Goal: Task Accomplishment & Management: Use online tool/utility

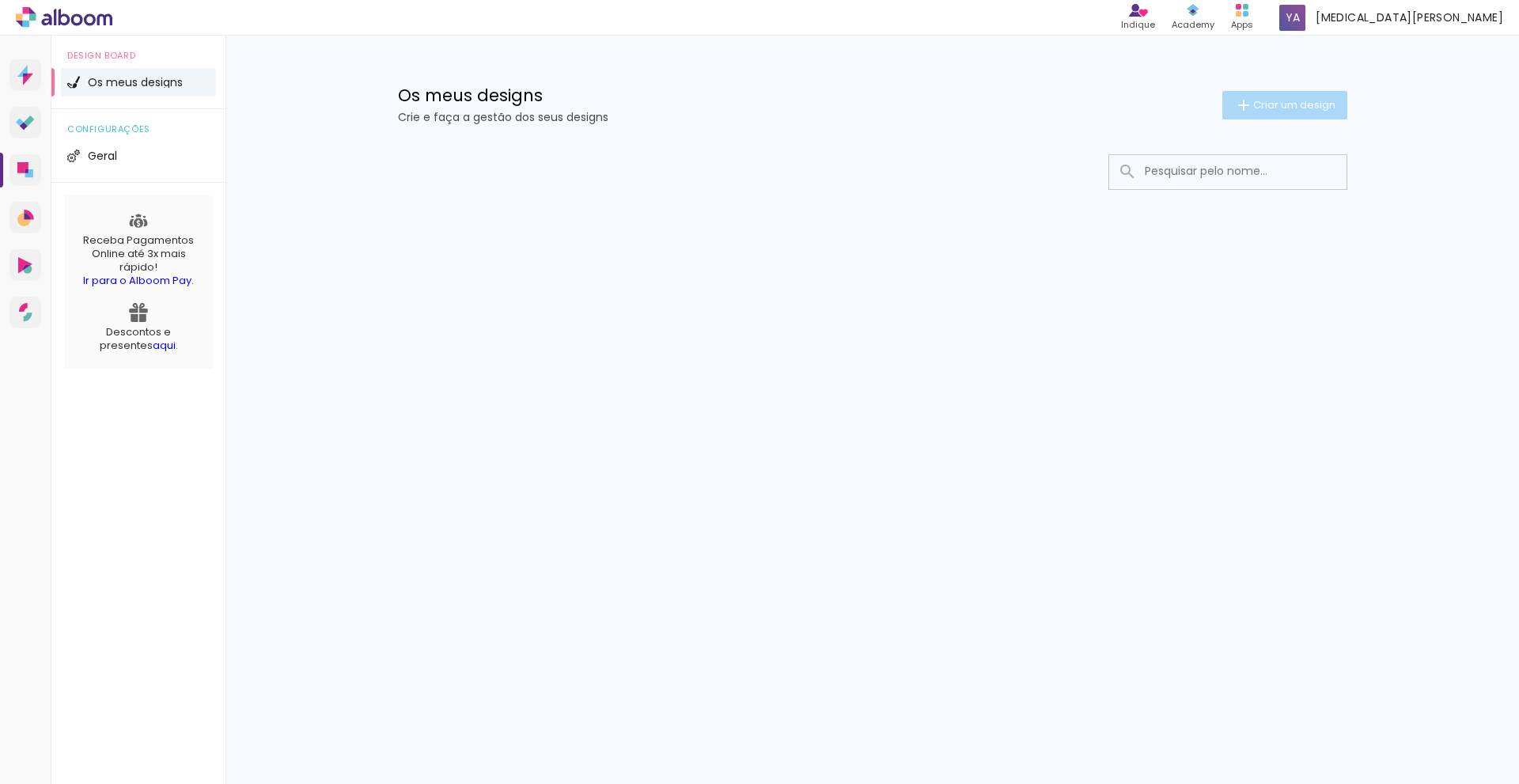
click at [1274, 92] on paper-button "Criar um design" at bounding box center [1285, 106] width 125 height 29
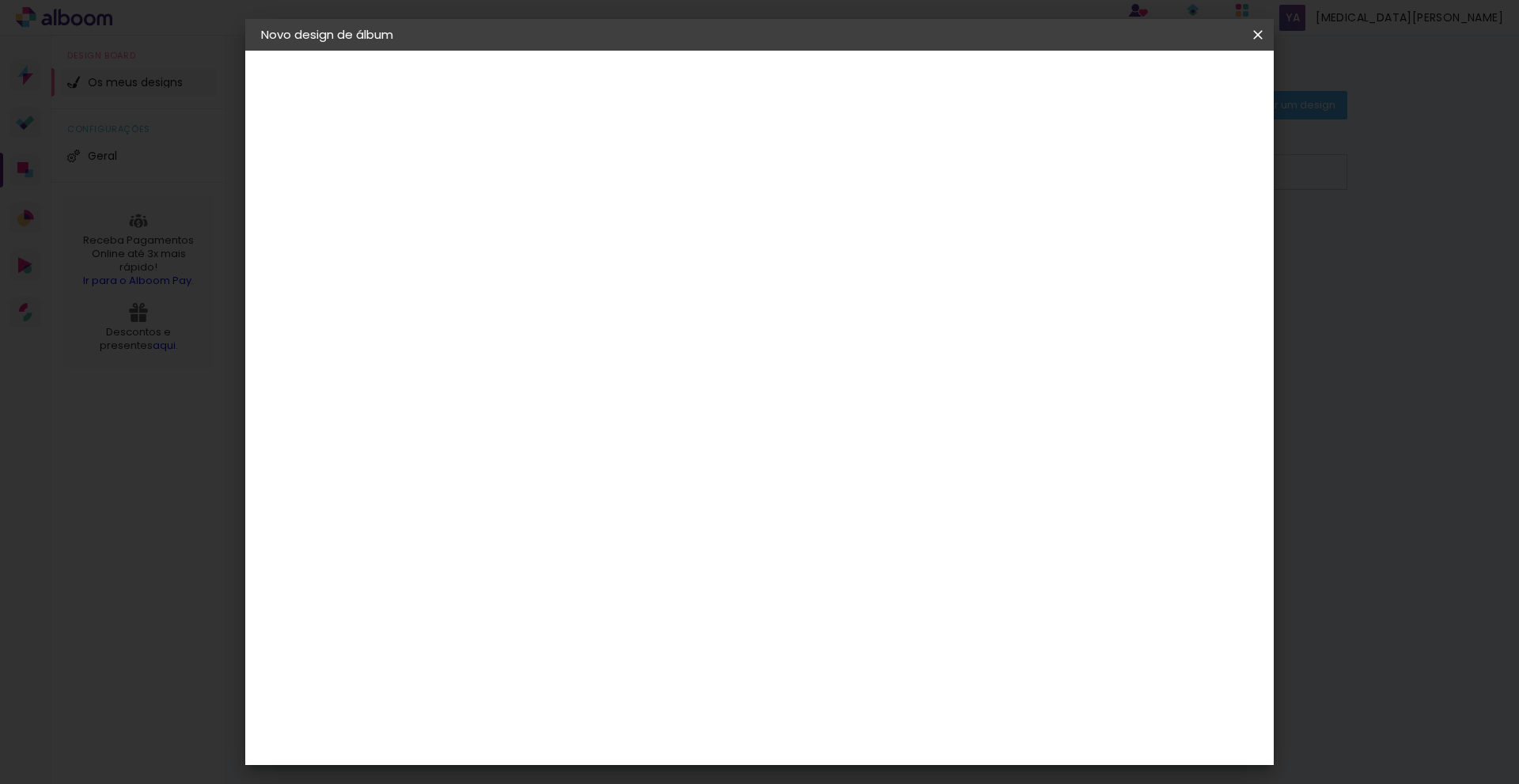
click at [519, 215] on input at bounding box center [519, 212] width 0 height 25
type input "15 anos [PERSON_NAME]"
type paper-input "15 anos [PERSON_NAME]"
click at [0, 0] on slot "Avançar" at bounding box center [0, 0] width 0 height 0
click at [614, 255] on input "Brasil" at bounding box center [546, 252] width 133 height 20
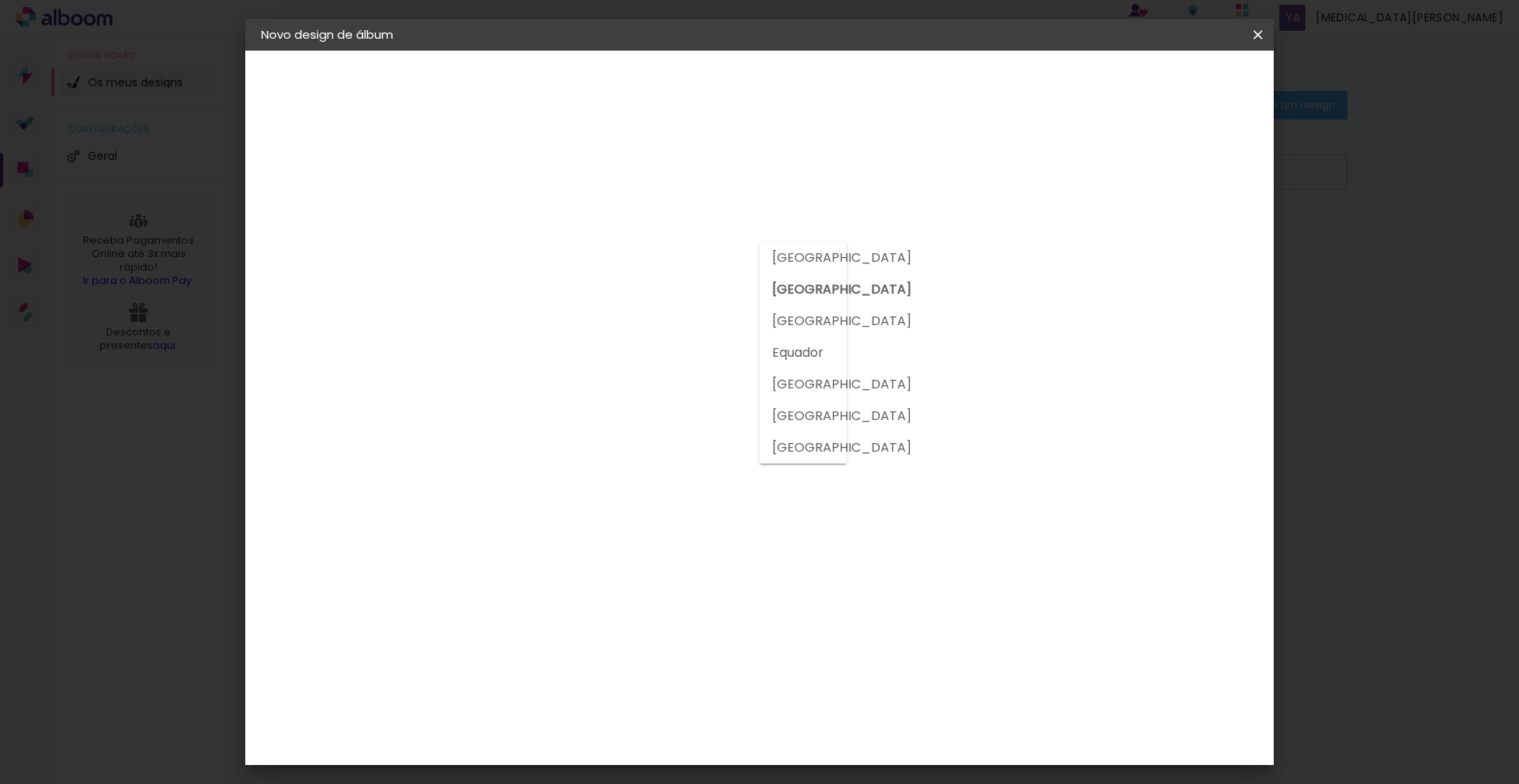
click at [0, 0] on slot "Brasil" at bounding box center [0, 0] width 0 height 0
click at [626, 308] on input at bounding box center [553, 300] width 146 height 20
click at [330, 196] on iron-pages "Fornecedor A escolher fornecedor..." at bounding box center [348, 195] width 173 height 32
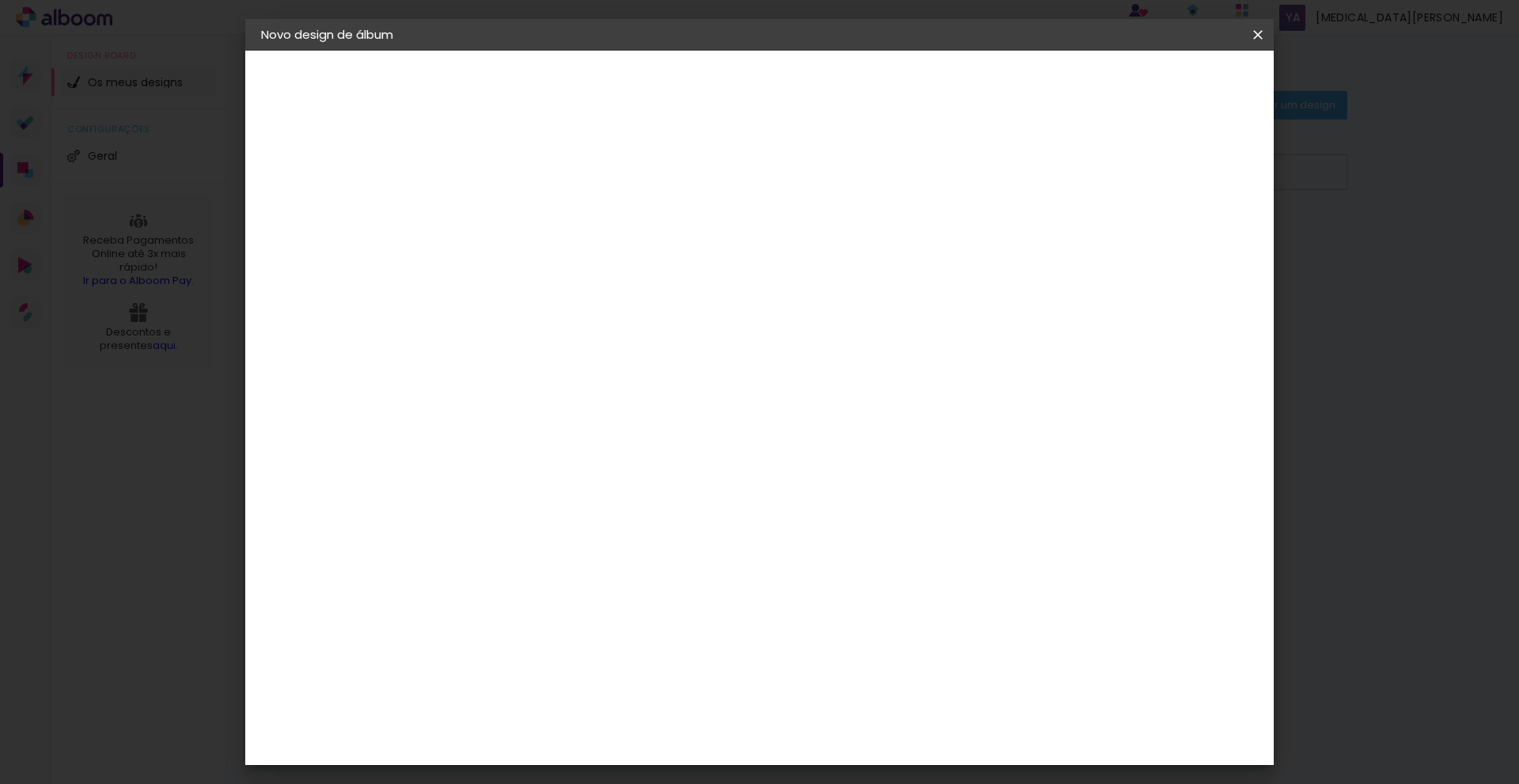
click at [570, 523] on div "Amplicolor" at bounding box center [543, 521] width 68 height 12
click at [788, 151] on paper-item "Tamanho Livre" at bounding box center [718, 156] width 137 height 35
click at [0, 0] on slot "Avançar" at bounding box center [0, 0] width 0 height 0
click at [707, 254] on span "cm" at bounding box center [714, 248] width 19 height 24
click at [694, 245] on span "30" at bounding box center [691, 248] width 26 height 24
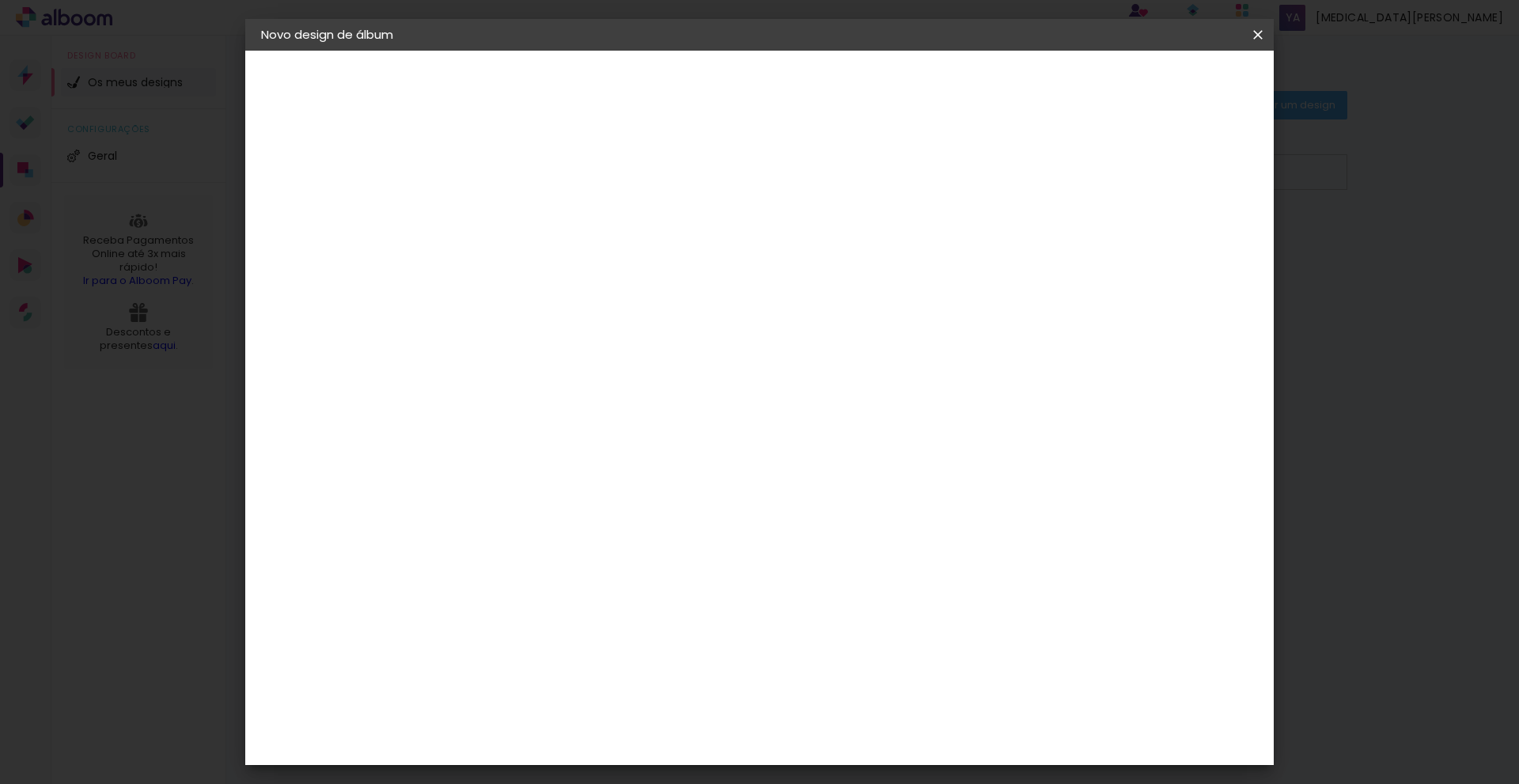
type input "4"
type paper-input "4"
click at [1187, 246] on input "4" at bounding box center [1179, 238] width 29 height 24
type input "5"
type paper-input "5"
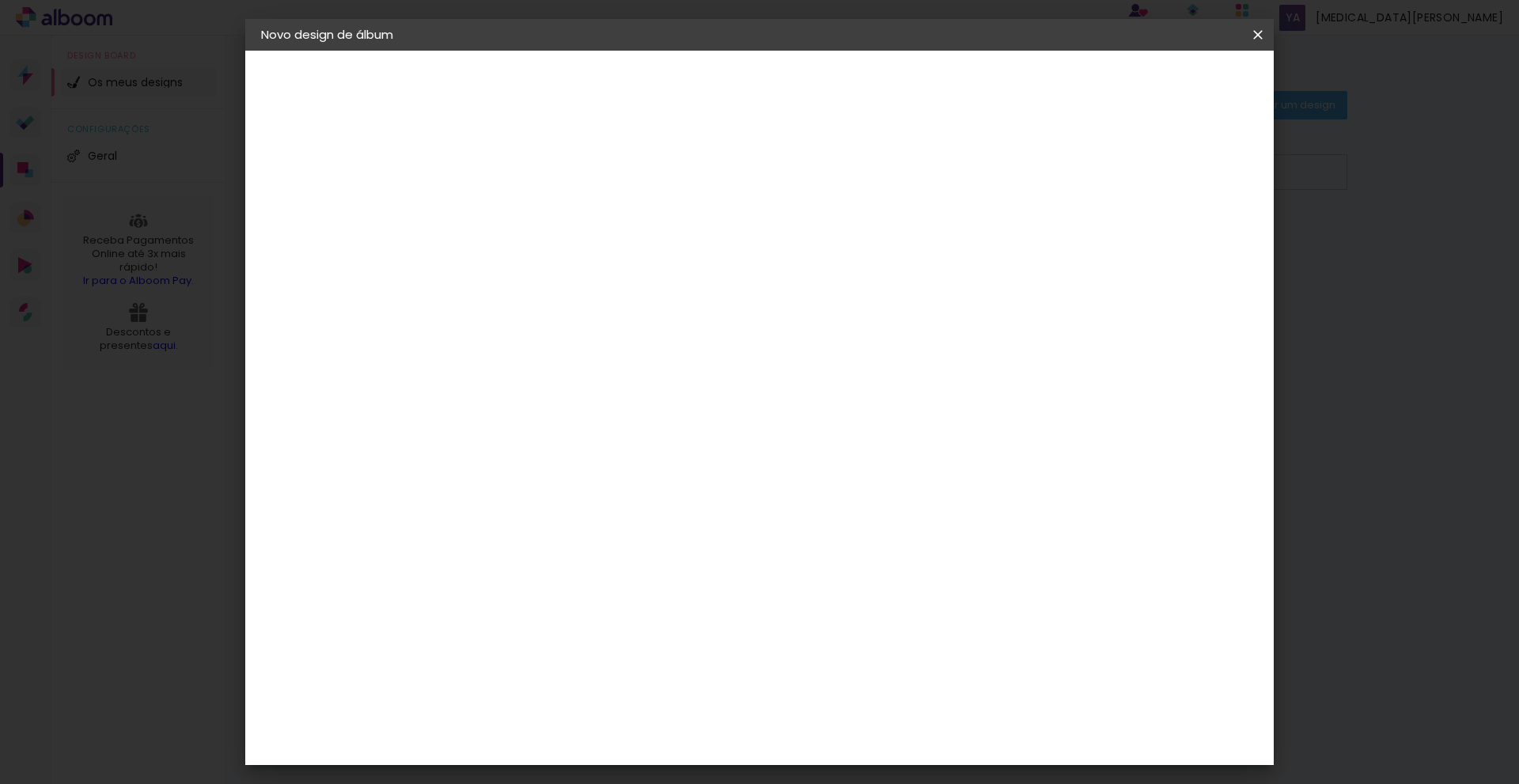
click at [1186, 229] on input "5" at bounding box center [1176, 238] width 29 height 24
click at [349, 198] on div "Tamanho livre" at bounding box center [322, 195] width 55 height 22
click at [788, 158] on paper-item "Tamanho Livre" at bounding box center [718, 156] width 137 height 35
click at [0, 0] on slot "Avançar" at bounding box center [0, 0] width 0 height 0
type input "1"
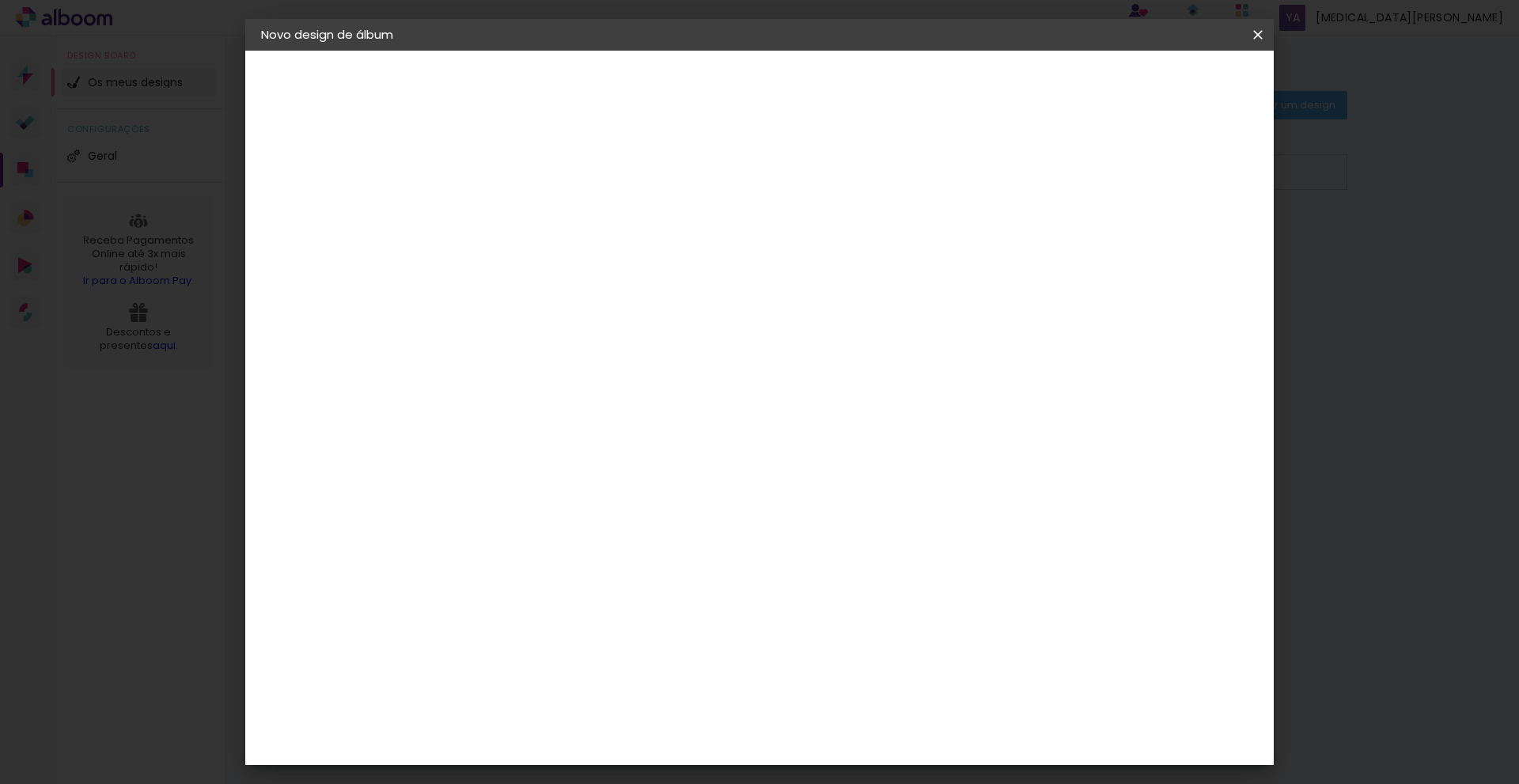
type paper-input "1"
click at [531, 183] on input "1" at bounding box center [509, 181] width 55 height 20
type input "2"
type paper-input "2"
click at [528, 174] on input "2" at bounding box center [509, 181] width 55 height 20
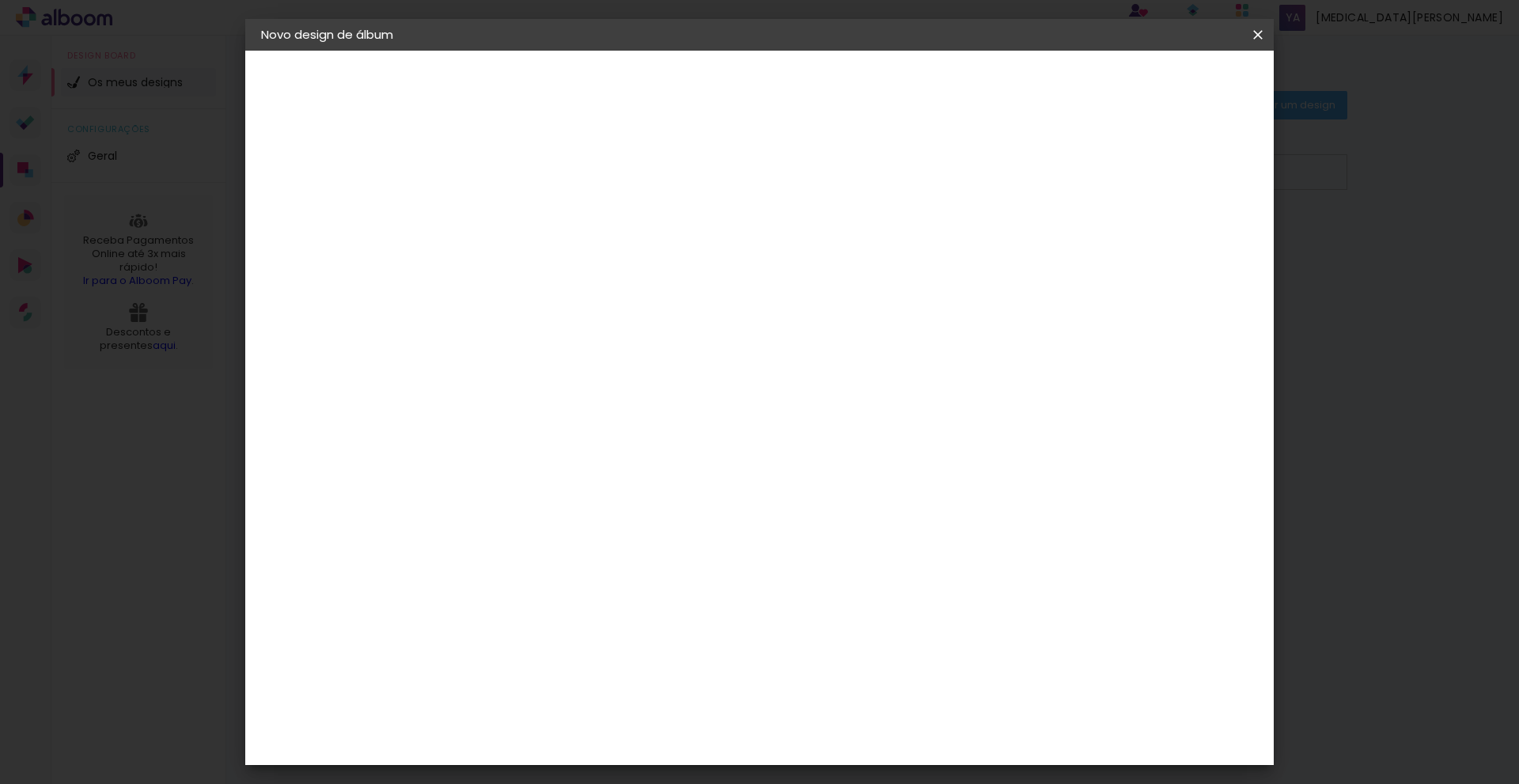
click at [482, 454] on input "30" at bounding box center [470, 449] width 41 height 24
click at [687, 251] on span "30" at bounding box center [691, 248] width 26 height 24
click at [480, 447] on input "30" at bounding box center [470, 449] width 41 height 24
type input "3"
type input "25"
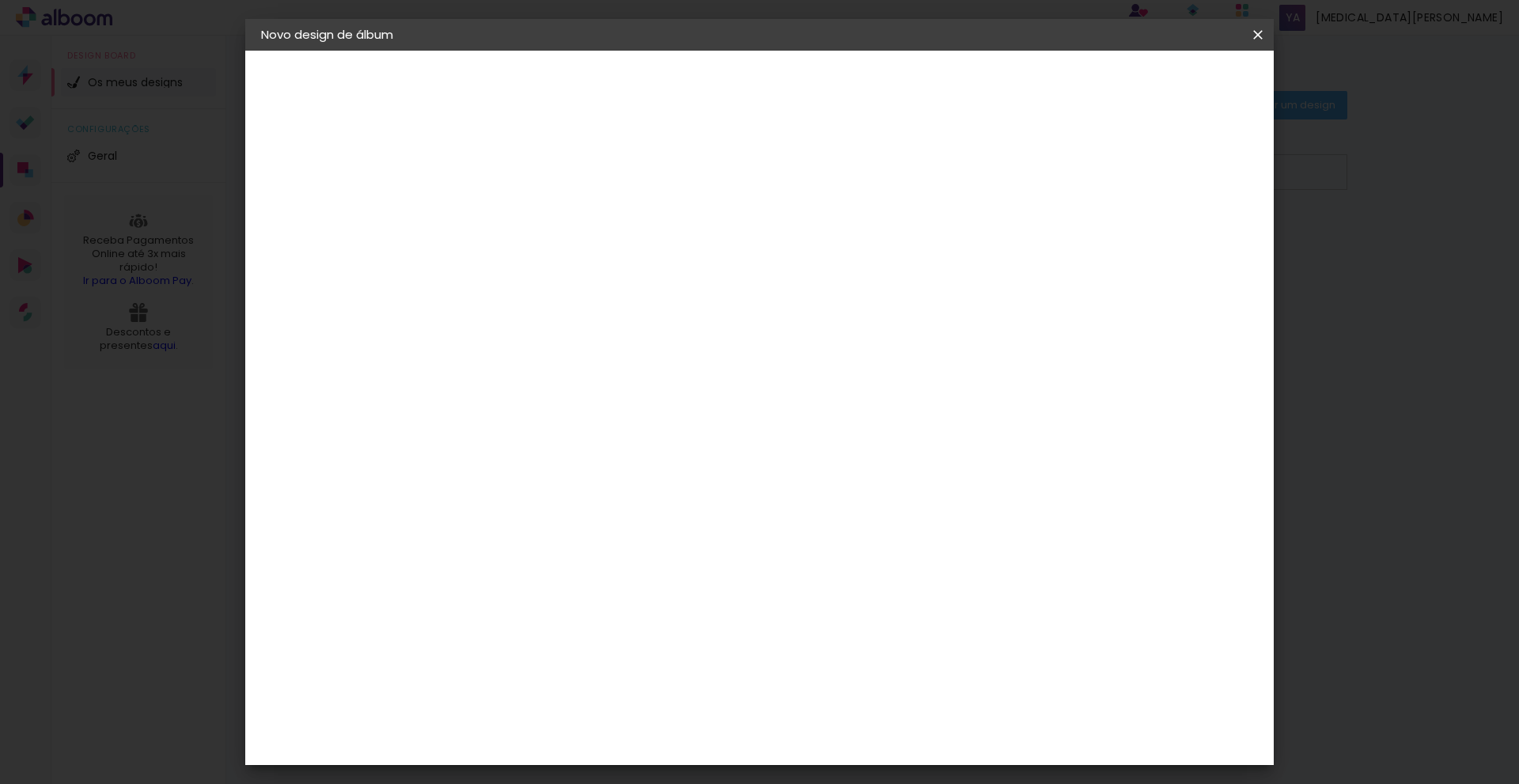
type paper-input "25"
click at [1159, 86] on span "Iniciar design" at bounding box center [1122, 84] width 72 height 12
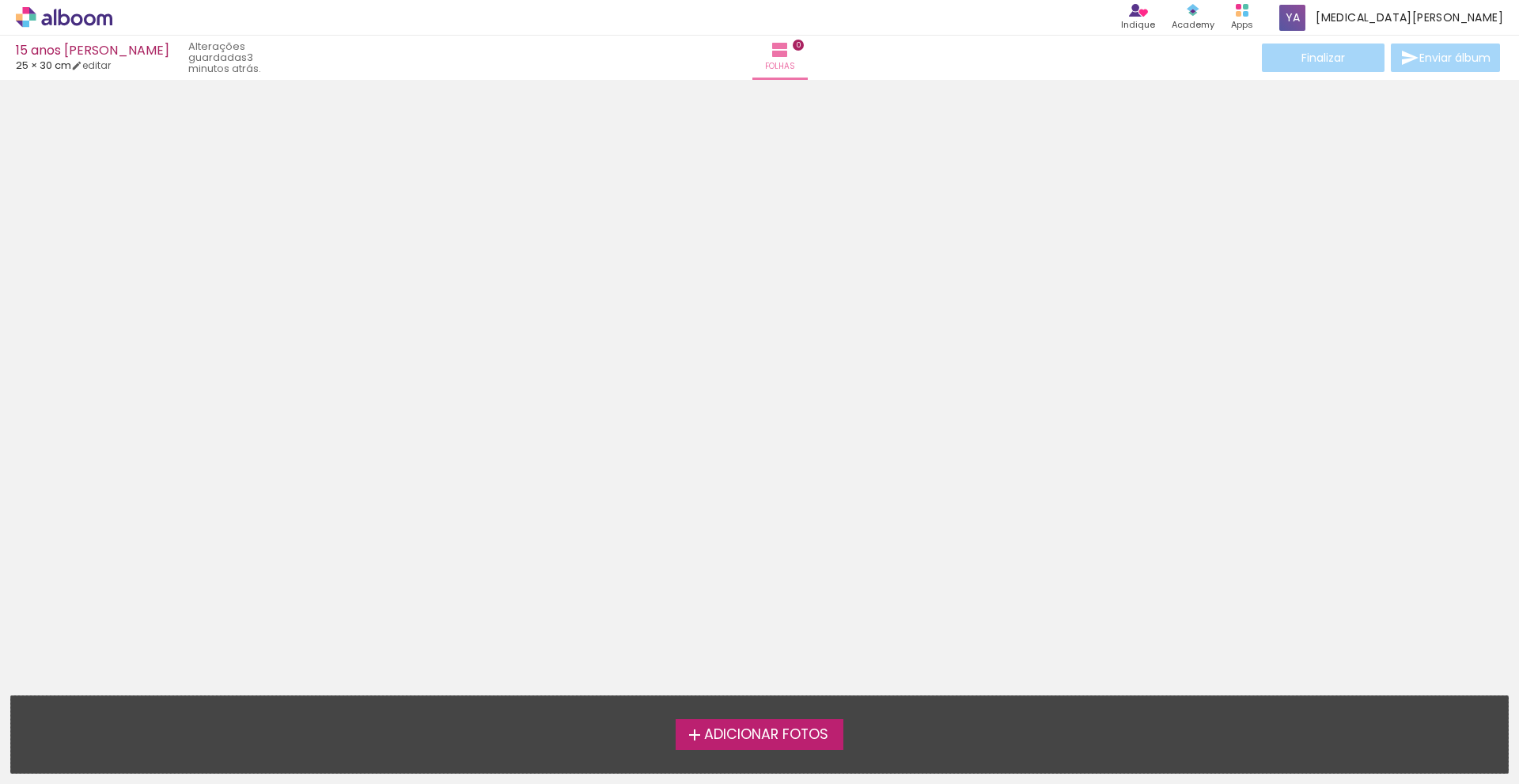
click at [753, 742] on span "Adicionar Fotos" at bounding box center [765, 734] width 124 height 14
click at [0, 0] on input "file" at bounding box center [0, 0] width 0 height 0
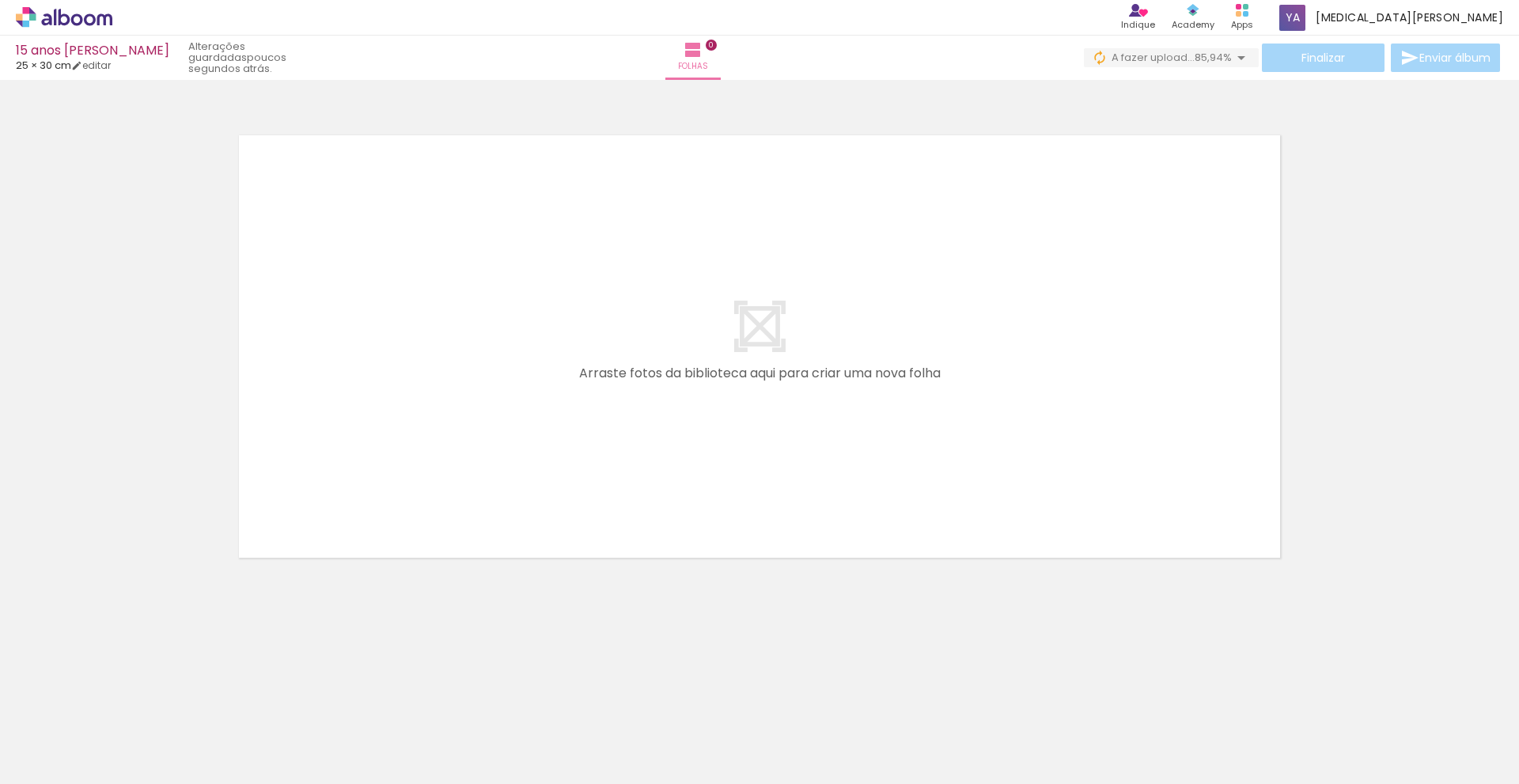
scroll to position [0, 3350]
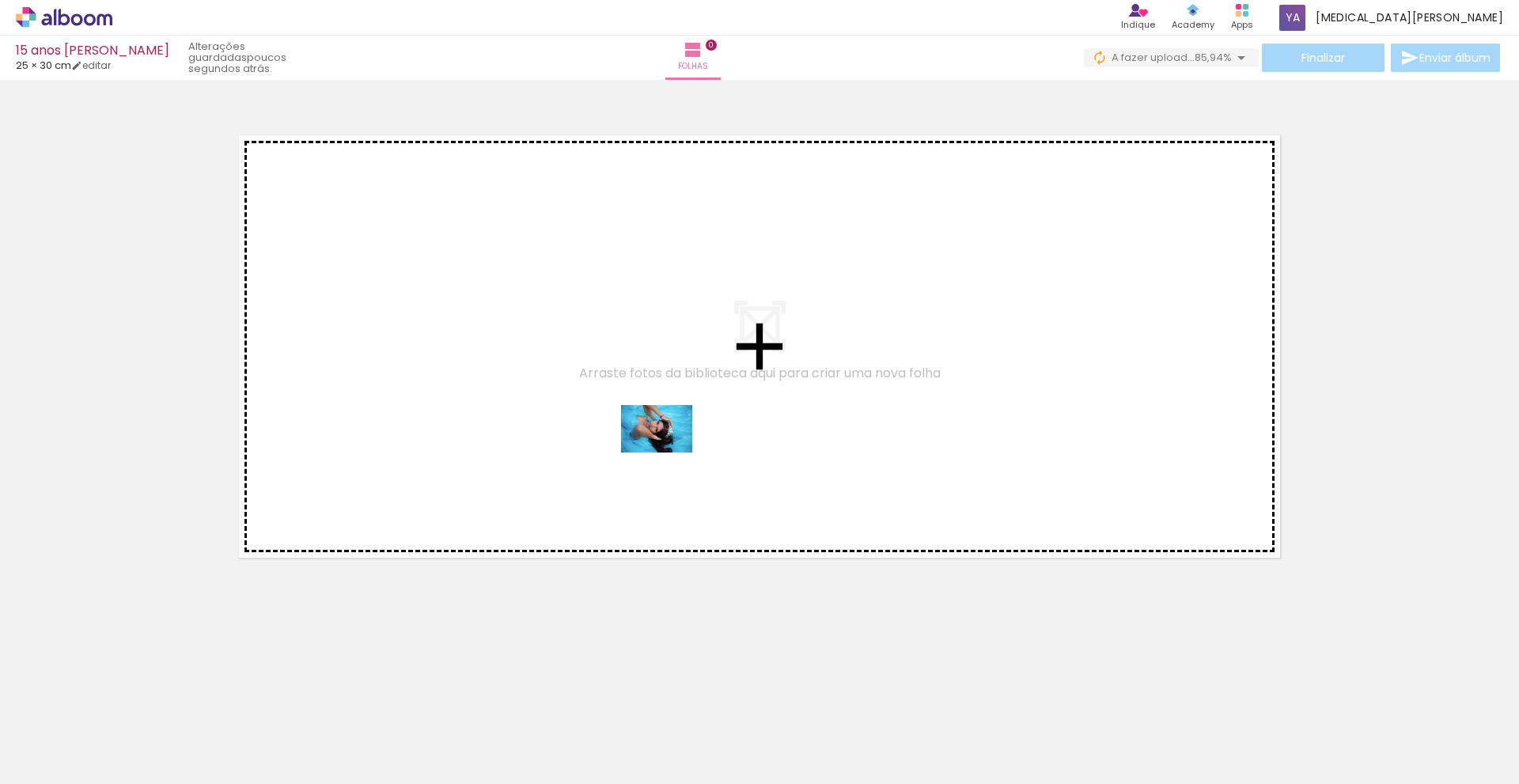
drag, startPoint x: 536, startPoint y: 730, endPoint x: 668, endPoint y: 452, distance: 307.7
click at [668, 452] on quentale-workspace at bounding box center [760, 392] width 1519 height 784
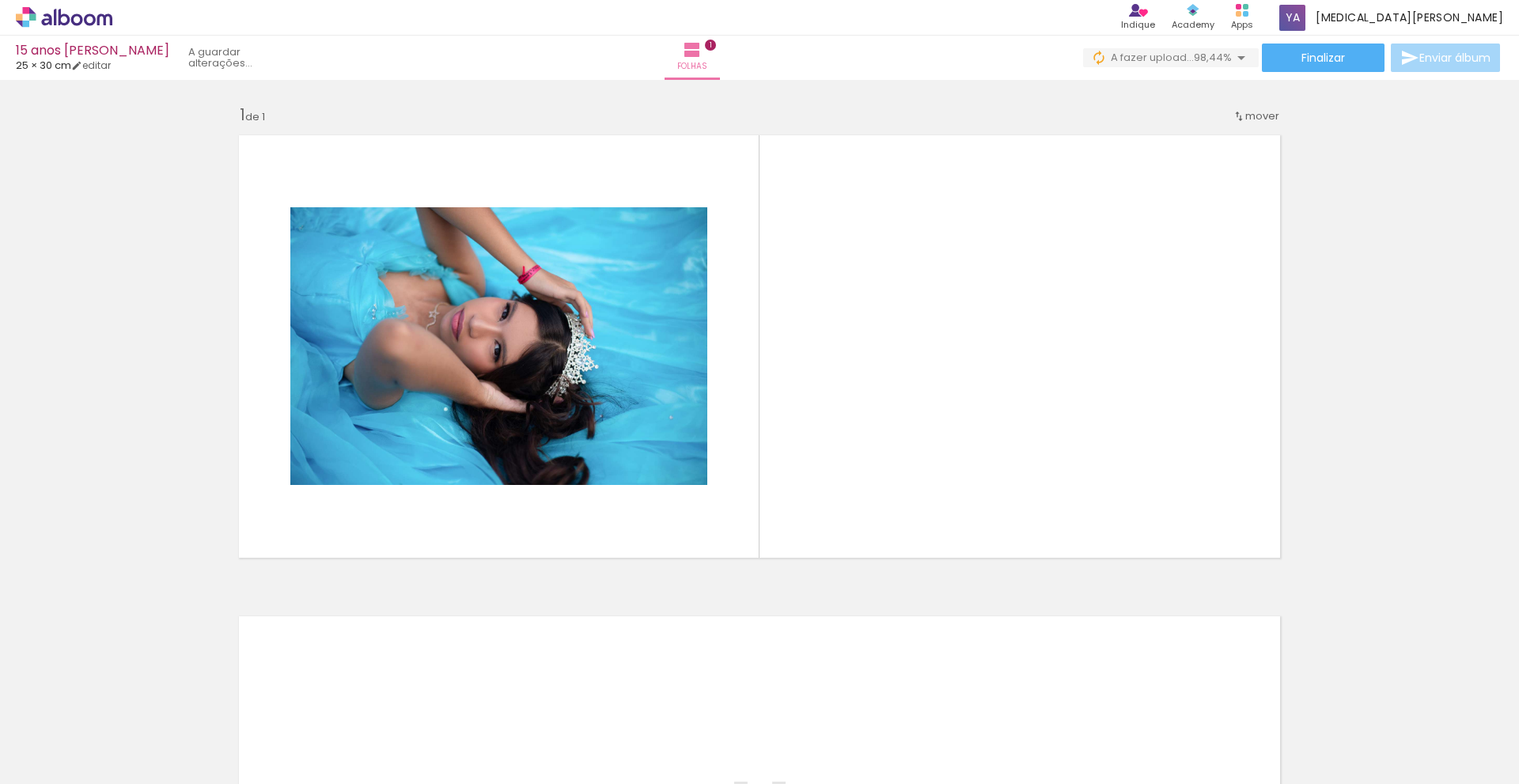
scroll to position [0, 0]
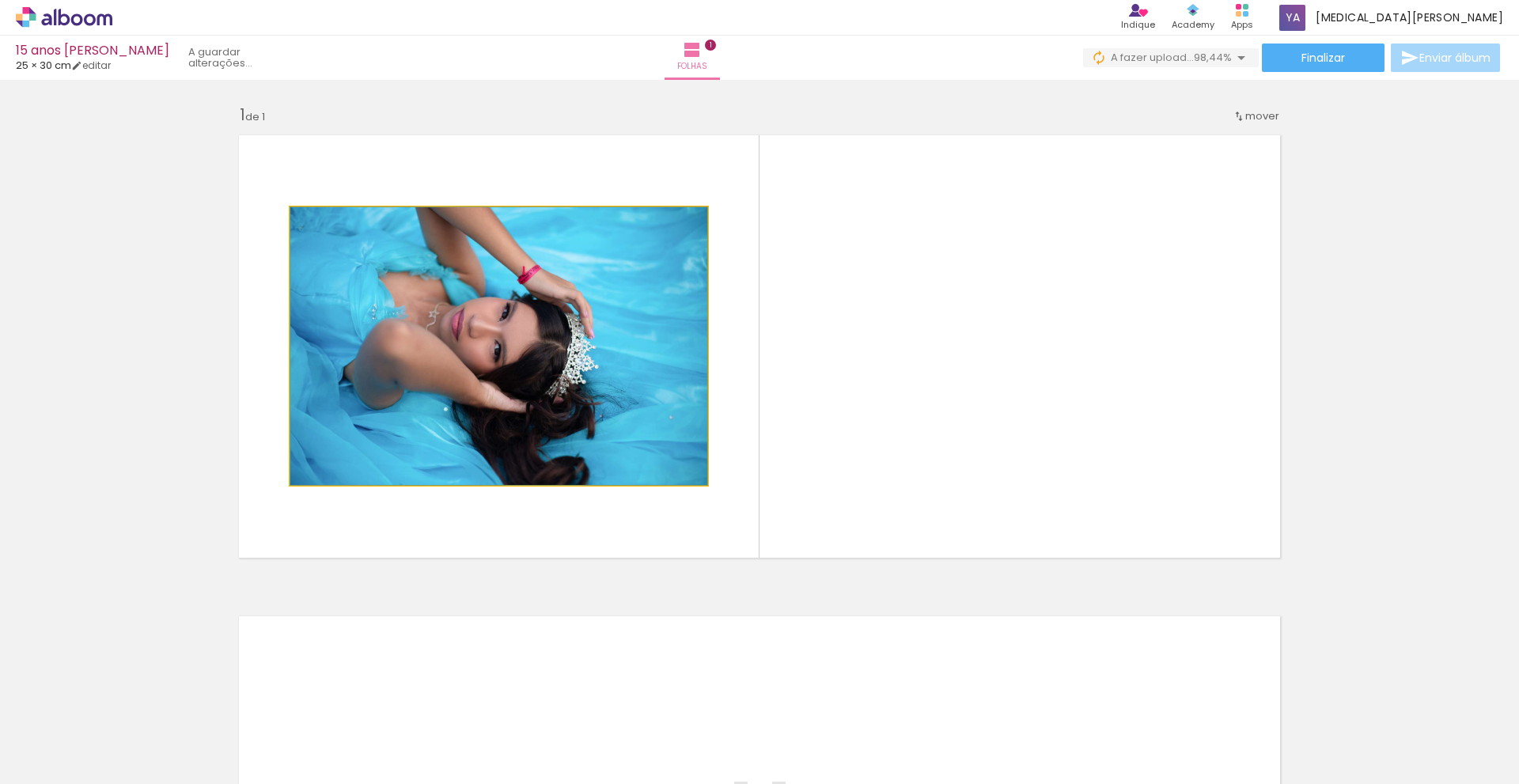
click at [544, 326] on quentale-photo at bounding box center [498, 345] width 417 height 277
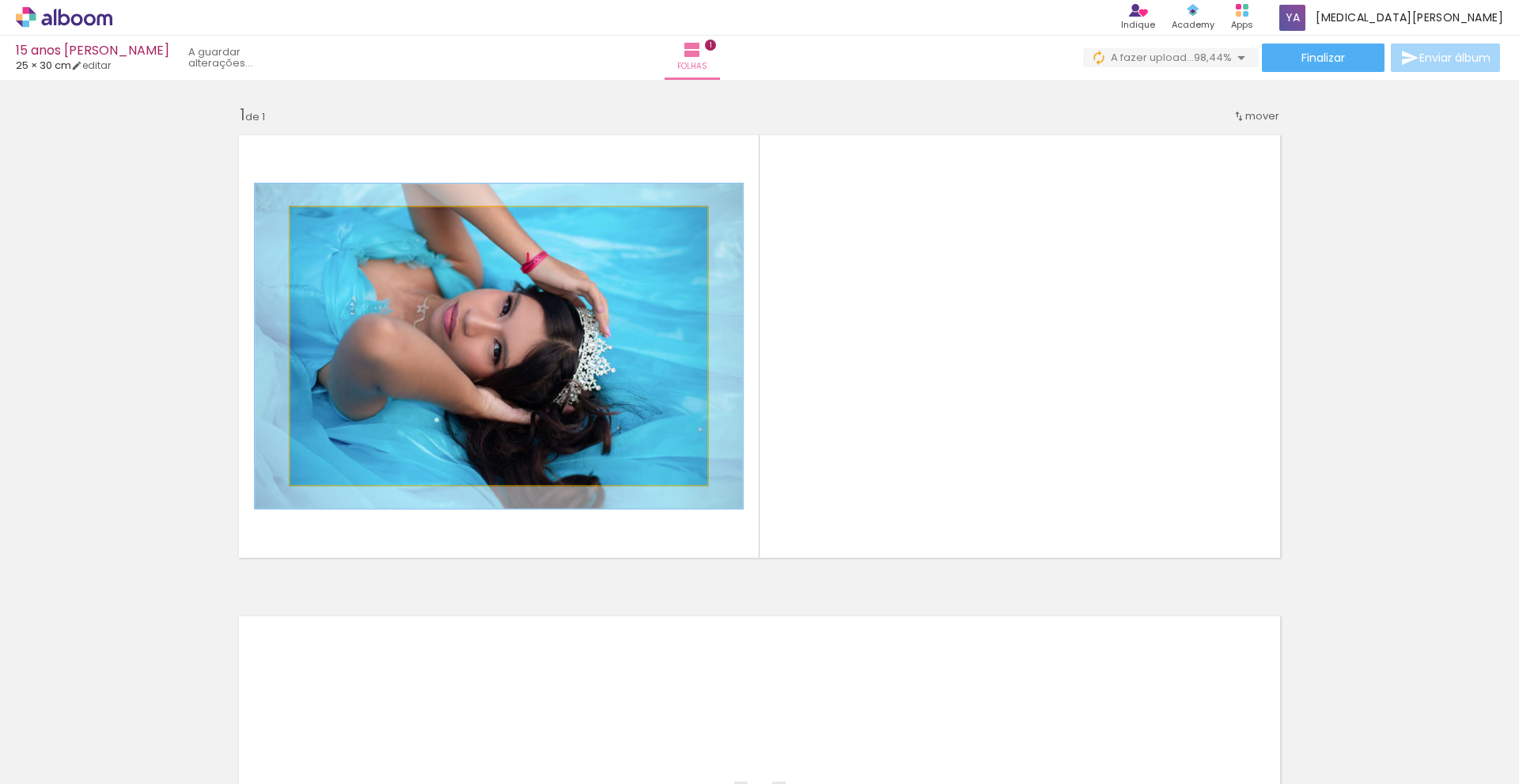
drag, startPoint x: 319, startPoint y: 224, endPoint x: 328, endPoint y: 226, distance: 9.2
type paper-slider "117"
click at [330, 226] on div at bounding box center [337, 224] width 14 height 14
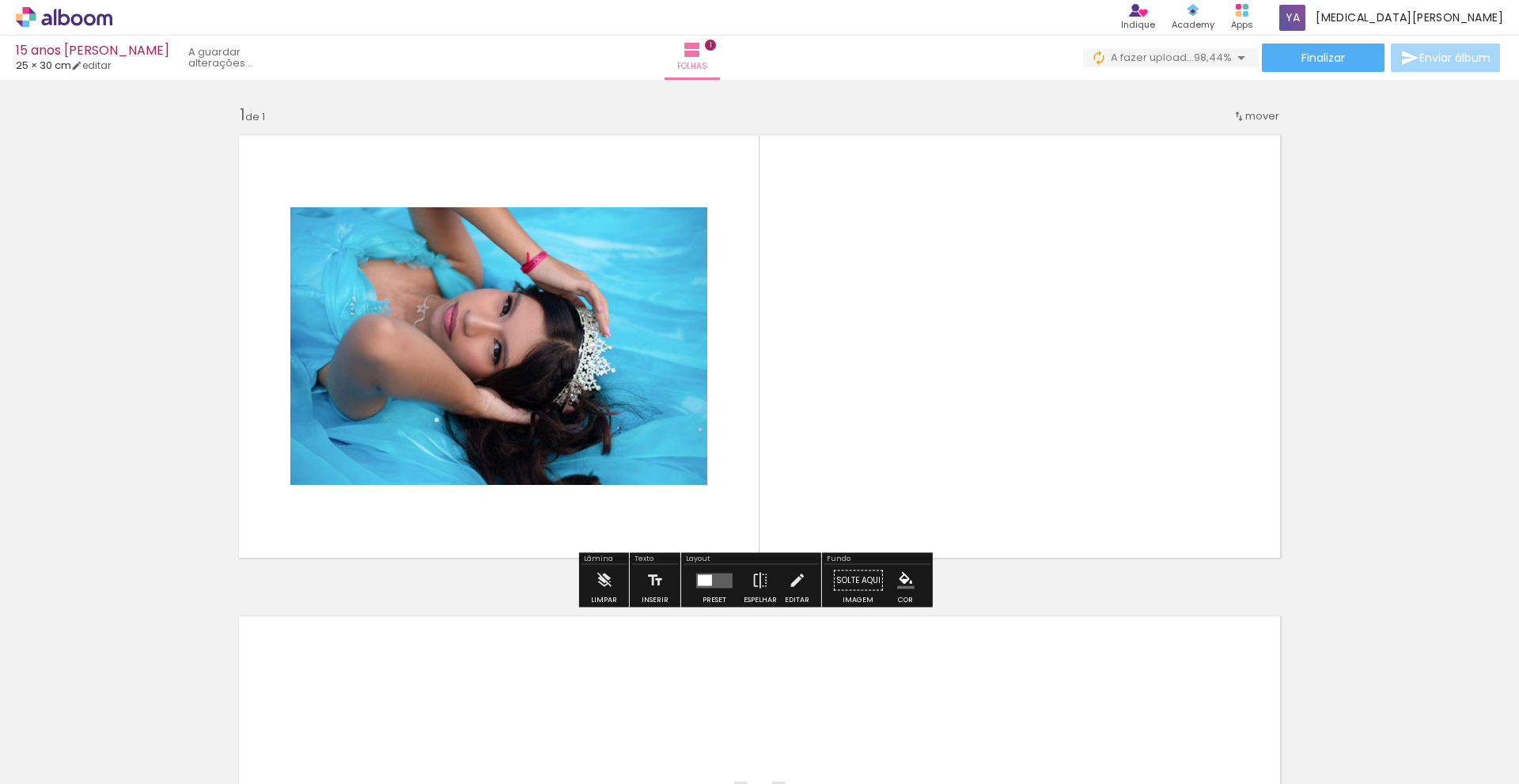
click at [447, 258] on paper-item at bounding box center [452, 261] width 29 height 12
click at [446, 248] on paper-item at bounding box center [452, 250] width 29 height 12
click at [598, 578] on iron-icon at bounding box center [604, 580] width 17 height 32
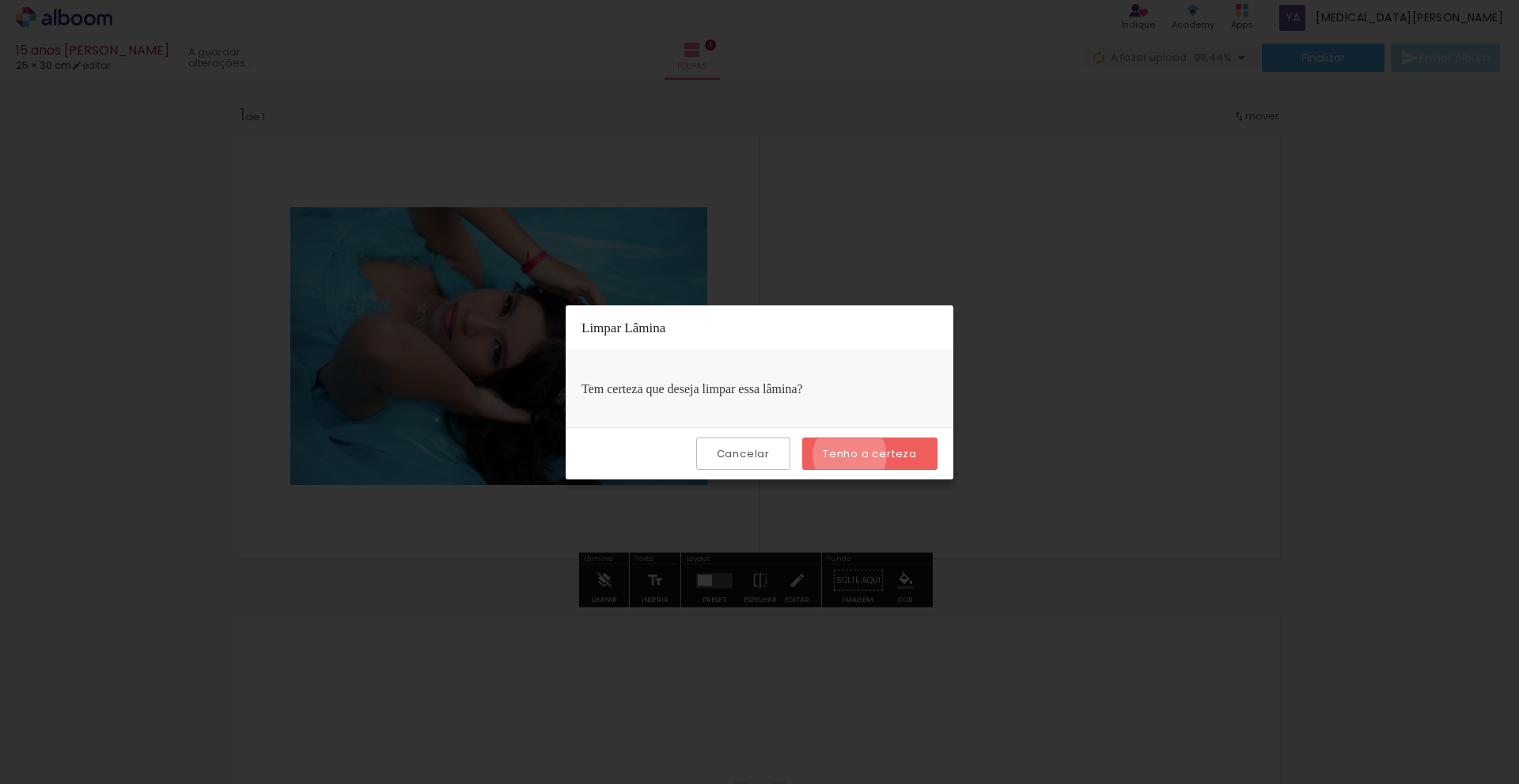
click at [0, 0] on slot "Tenho a certeza" at bounding box center [0, 0] width 0 height 0
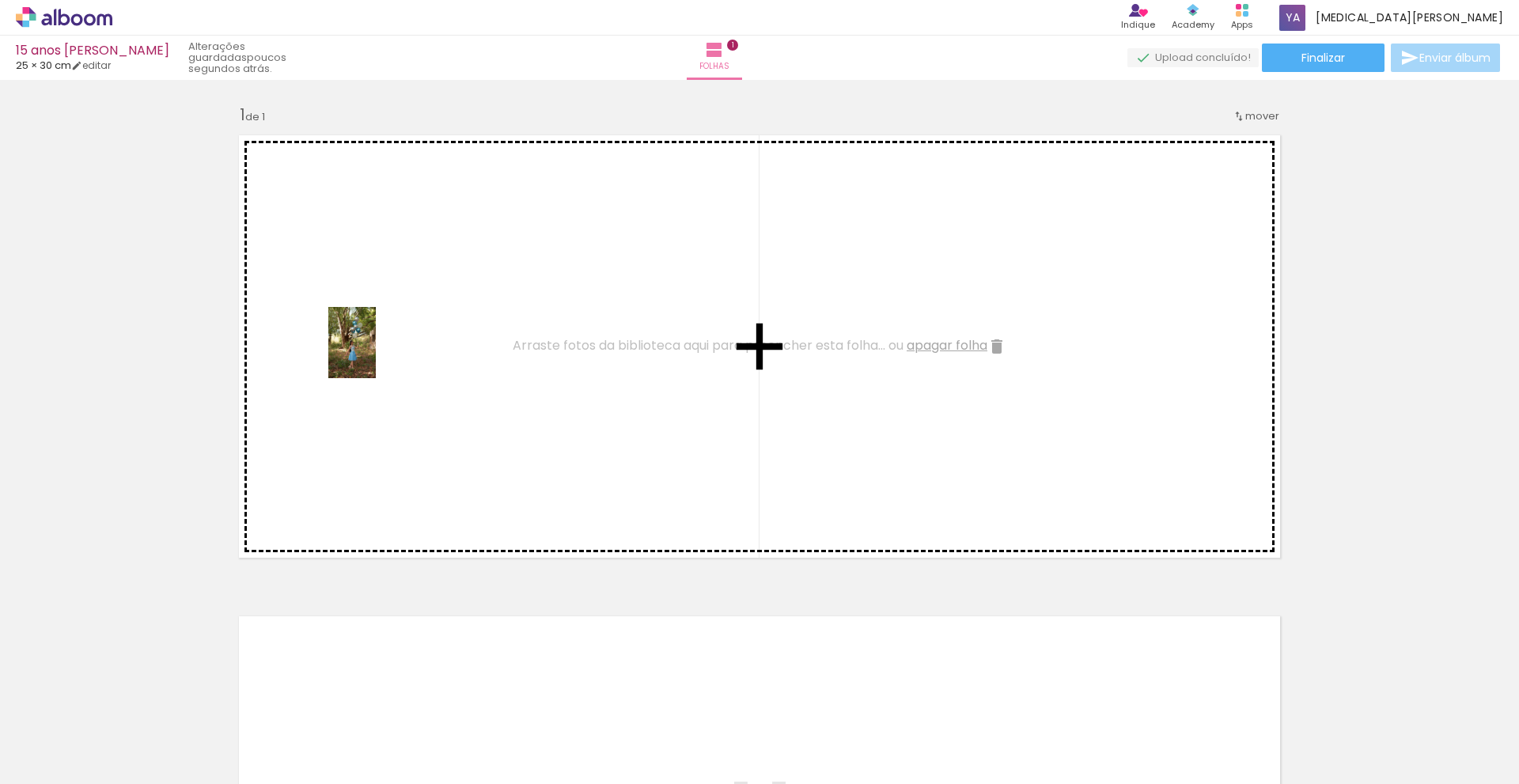
drag, startPoint x: 155, startPoint y: 748, endPoint x: 375, endPoint y: 354, distance: 451.3
click at [375, 354] on quentale-workspace at bounding box center [760, 392] width 1519 height 784
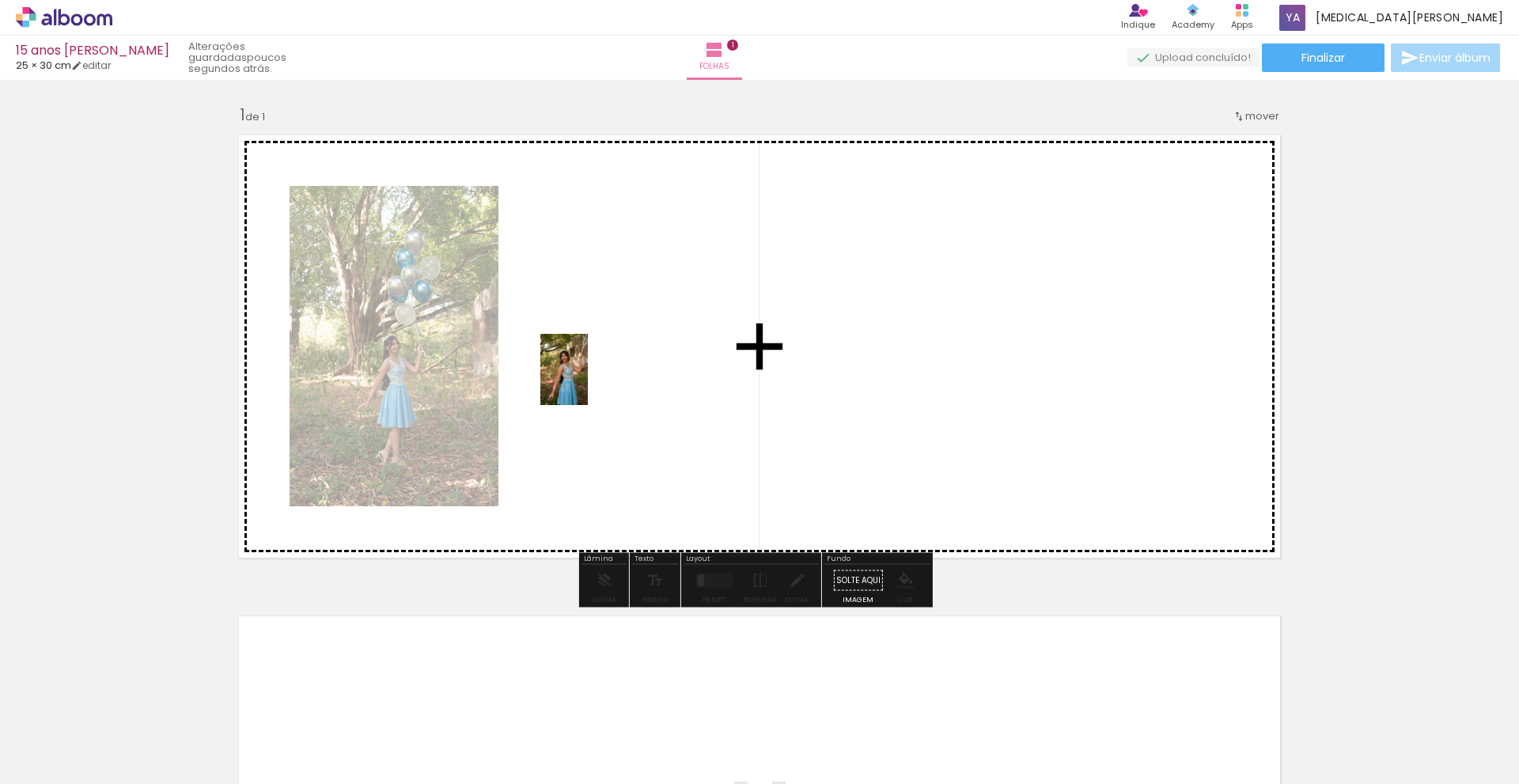
drag, startPoint x: 262, startPoint y: 731, endPoint x: 589, endPoint y: 381, distance: 479.0
click at [589, 381] on quentale-workspace at bounding box center [760, 392] width 1519 height 784
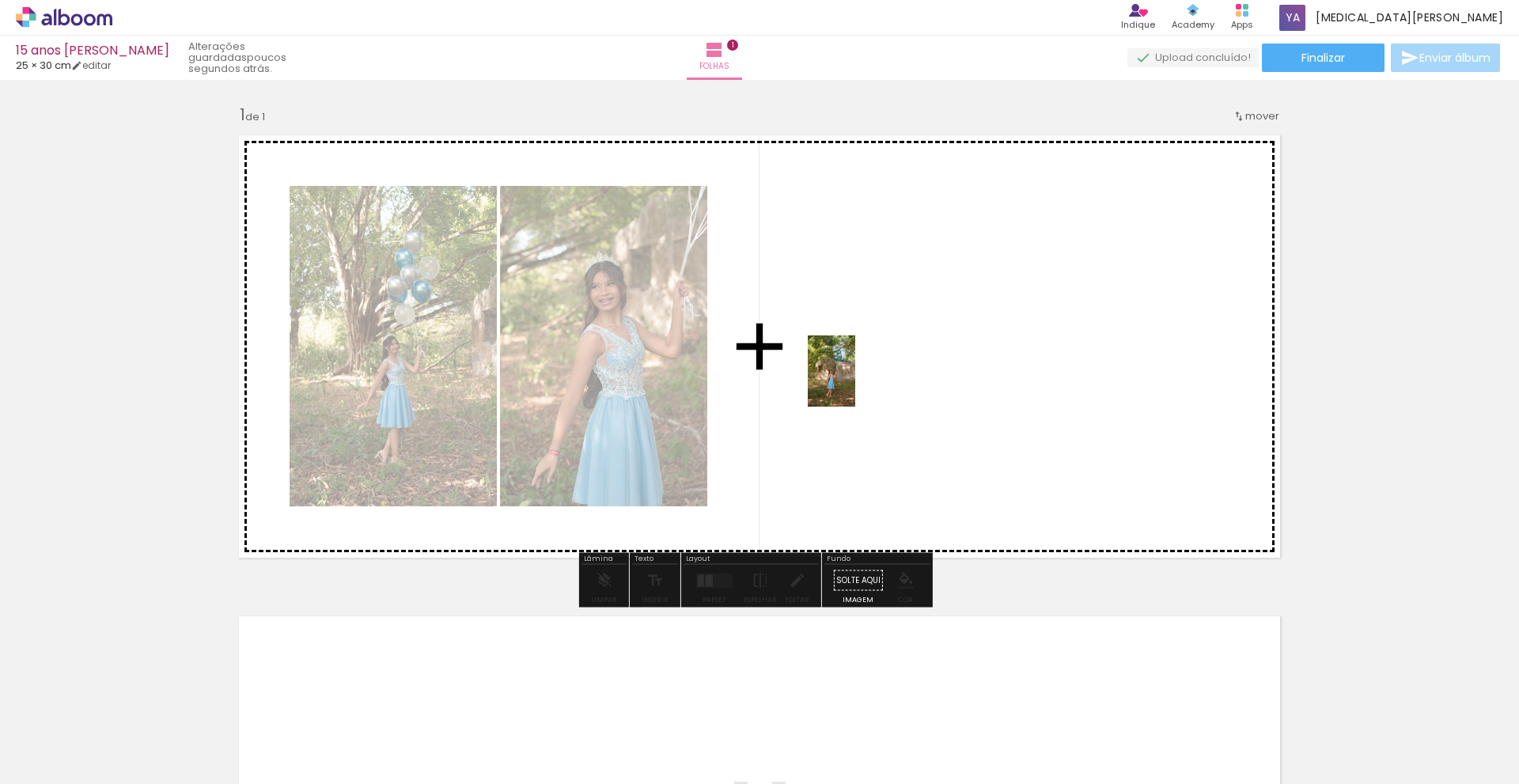
drag, startPoint x: 335, startPoint y: 736, endPoint x: 856, endPoint y: 383, distance: 629.3
click at [856, 383] on quentale-workspace at bounding box center [760, 392] width 1519 height 784
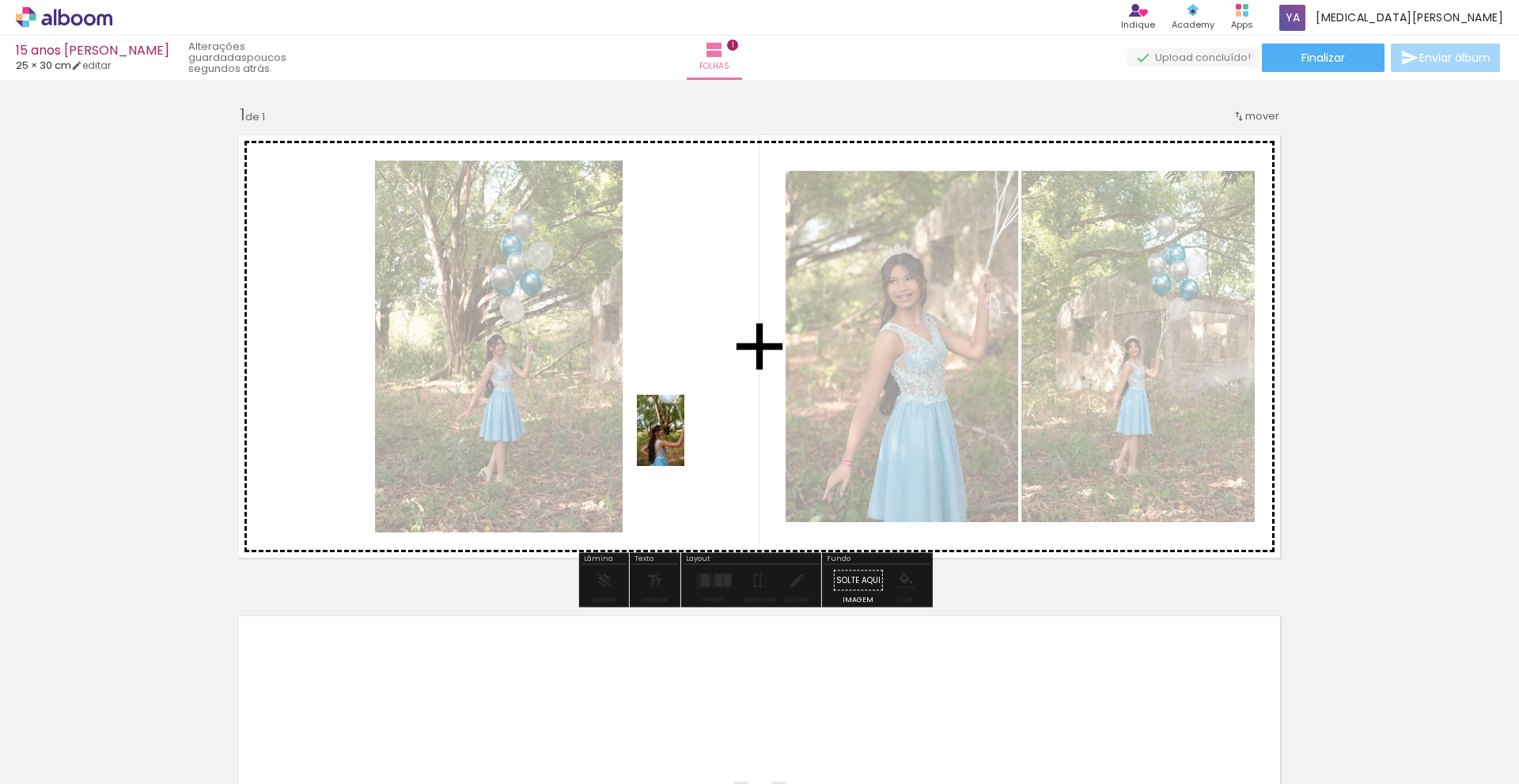
drag, startPoint x: 432, startPoint y: 748, endPoint x: 685, endPoint y: 440, distance: 398.6
click at [685, 440] on quentale-workspace at bounding box center [760, 392] width 1519 height 784
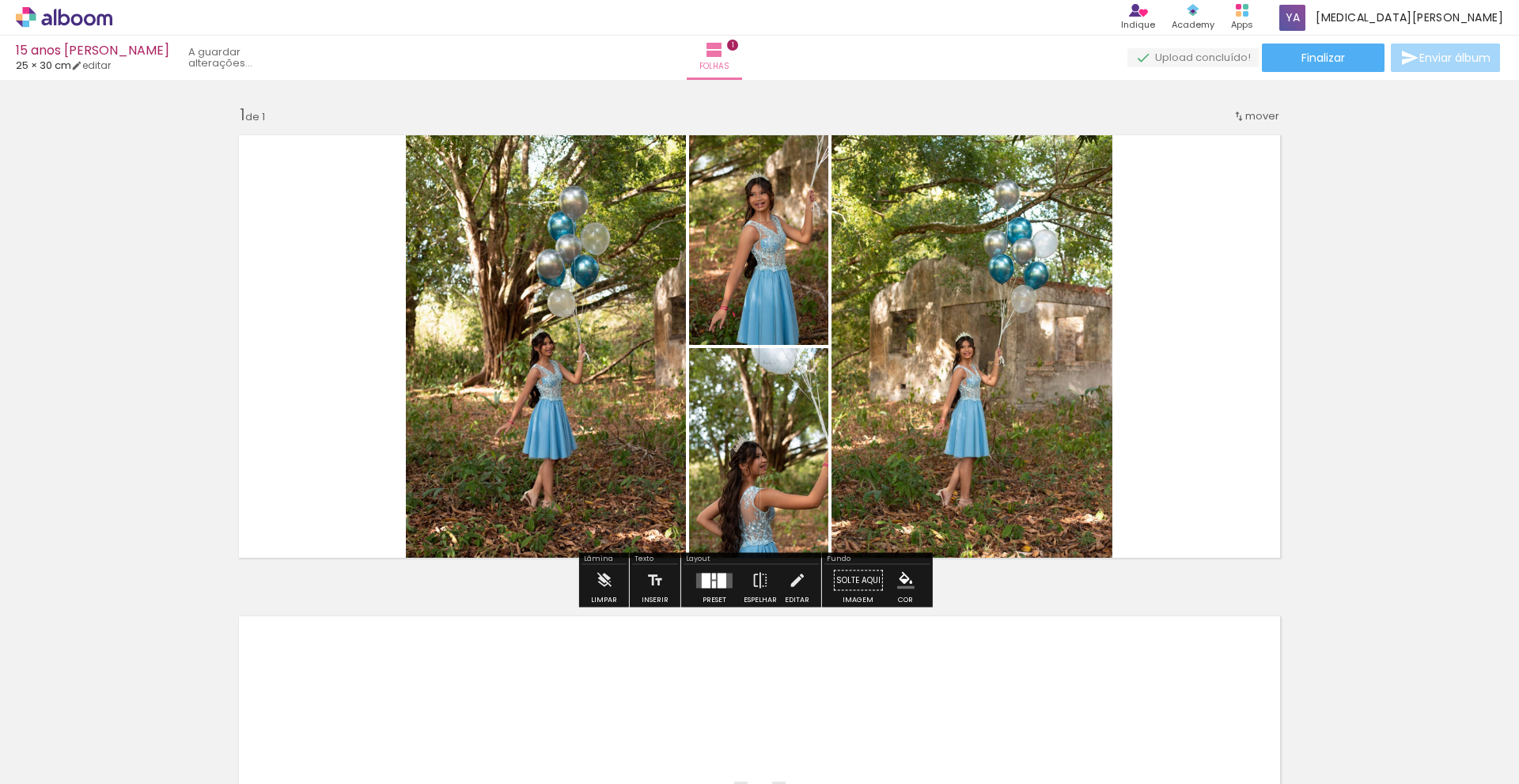
click at [705, 579] on div at bounding box center [706, 581] width 9 height 15
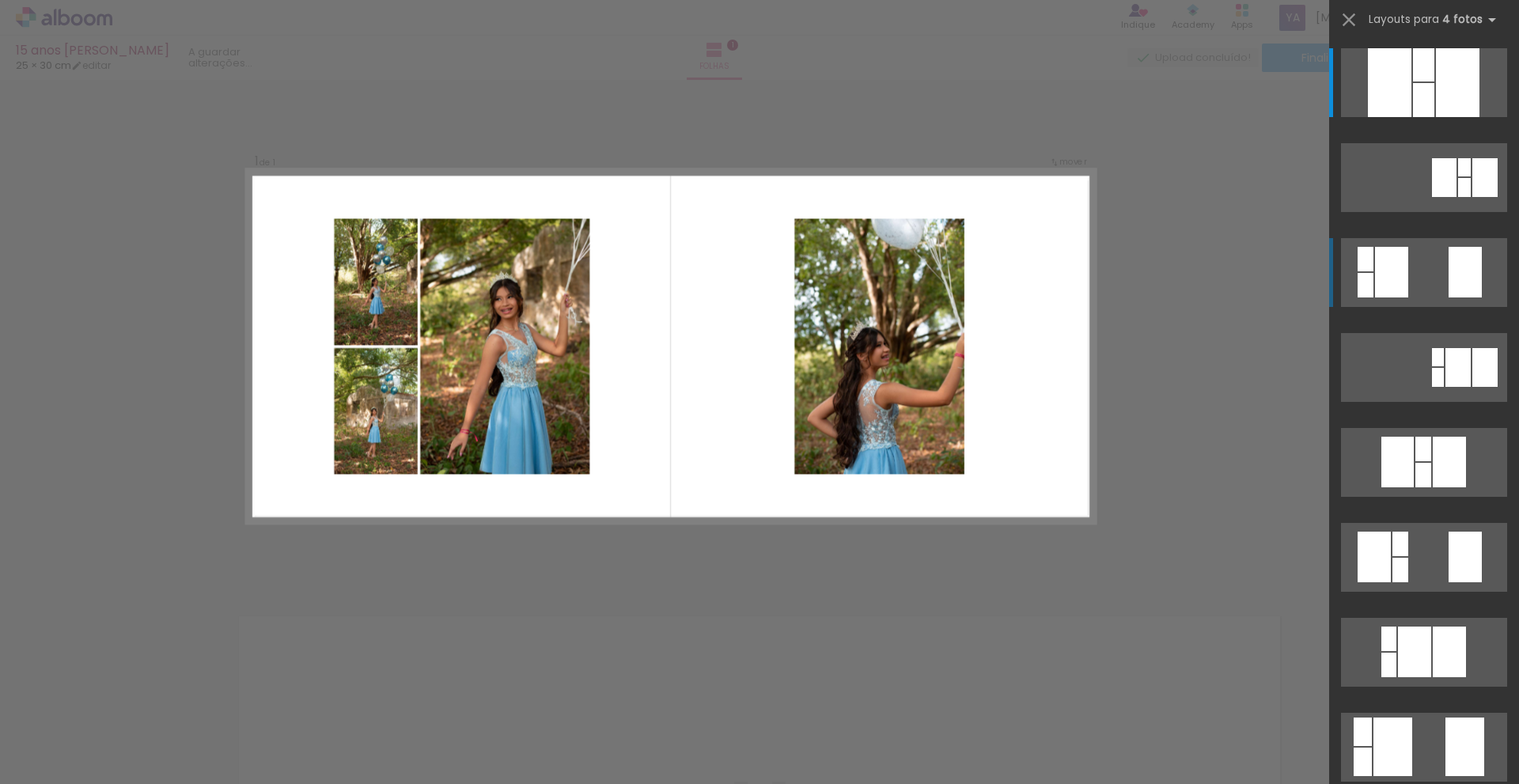
click at [1413, 82] on div at bounding box center [1424, 64] width 21 height 34
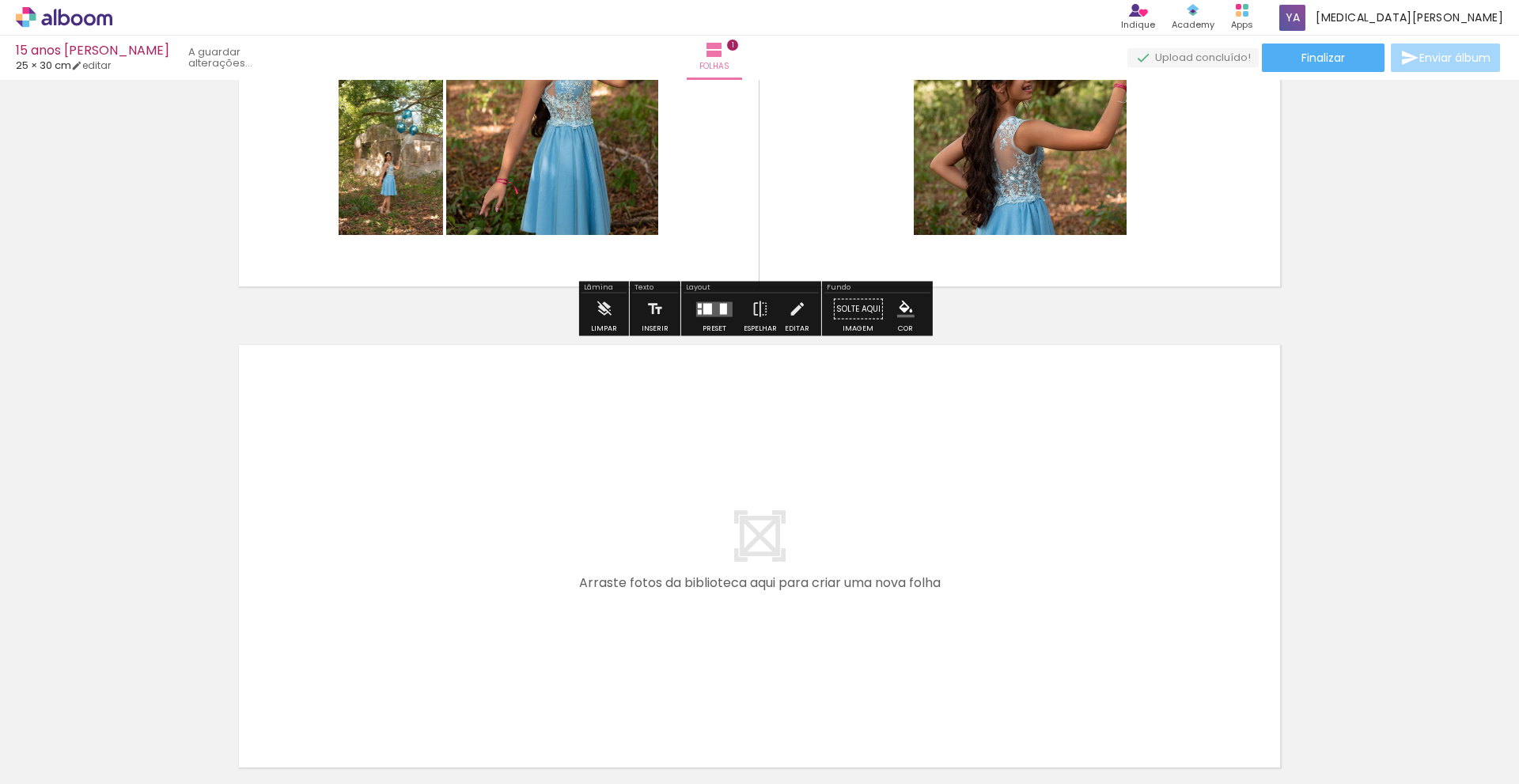
scroll to position [418, 0]
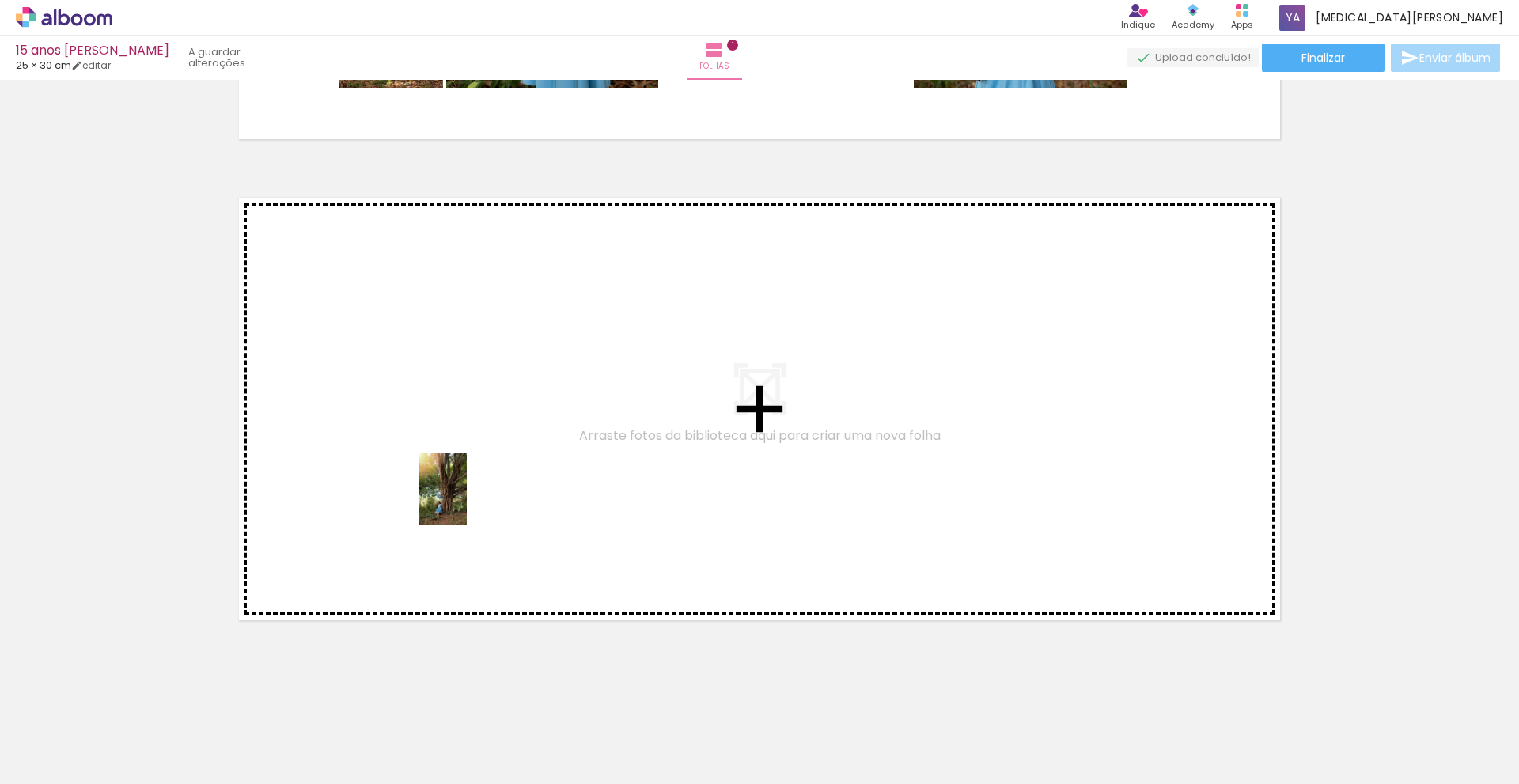
drag, startPoint x: 522, startPoint y: 733, endPoint x: 467, endPoint y: 500, distance: 239.4
click at [467, 500] on quentale-workspace at bounding box center [760, 392] width 1519 height 784
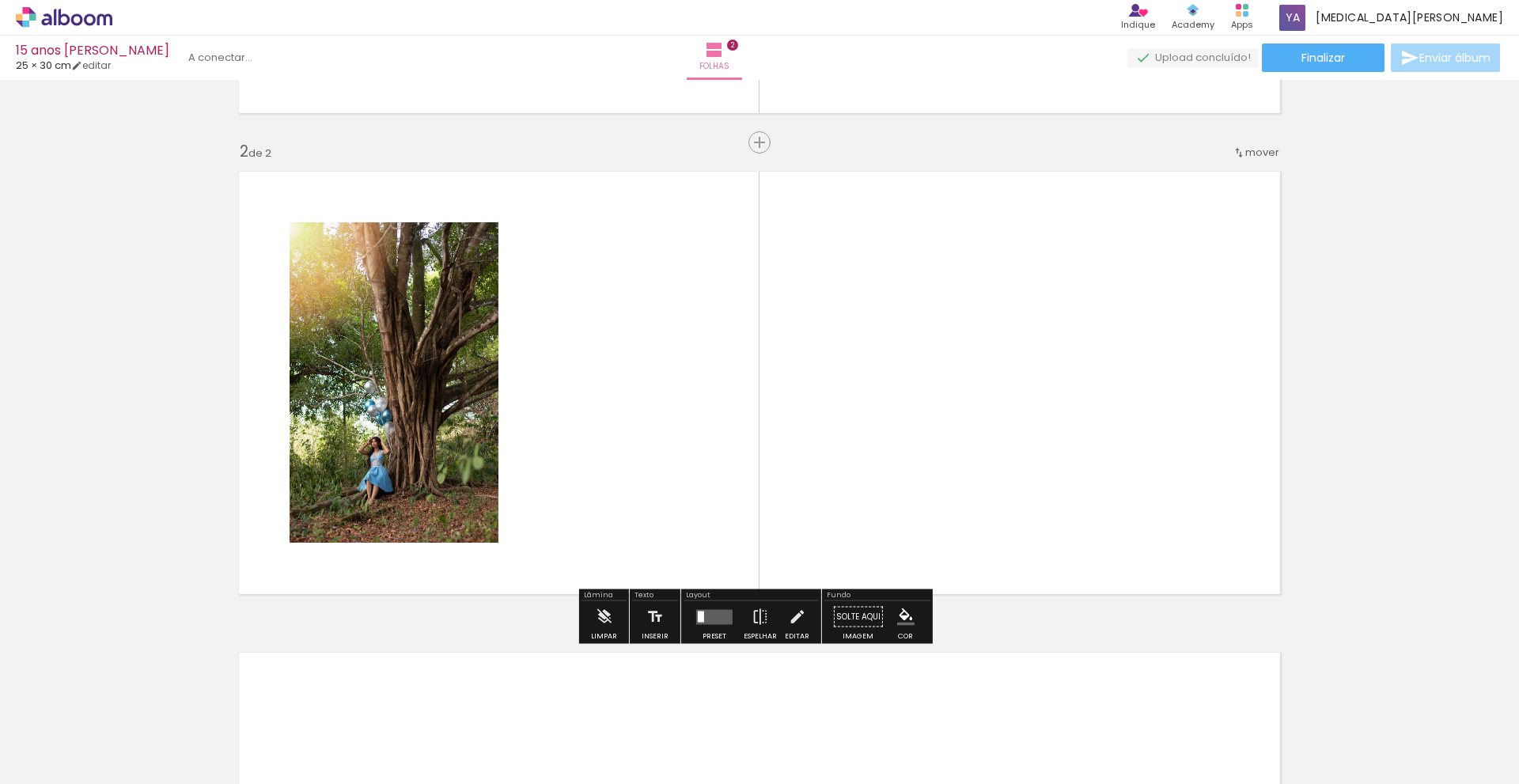
scroll to position [445, 0]
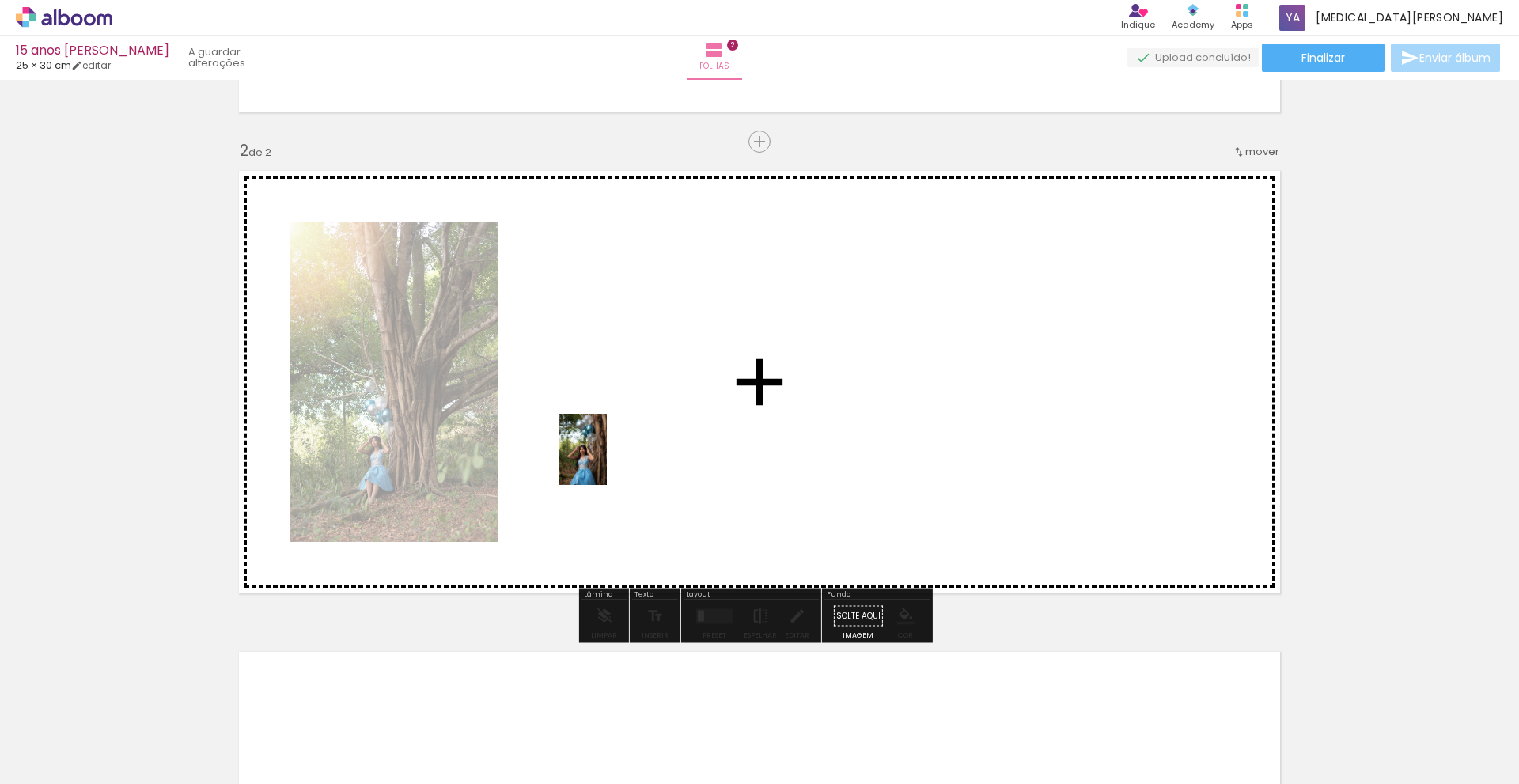
drag, startPoint x: 608, startPoint y: 747, endPoint x: 607, endPoint y: 461, distance: 286.0
click at [607, 461] on quentale-workspace at bounding box center [760, 392] width 1519 height 784
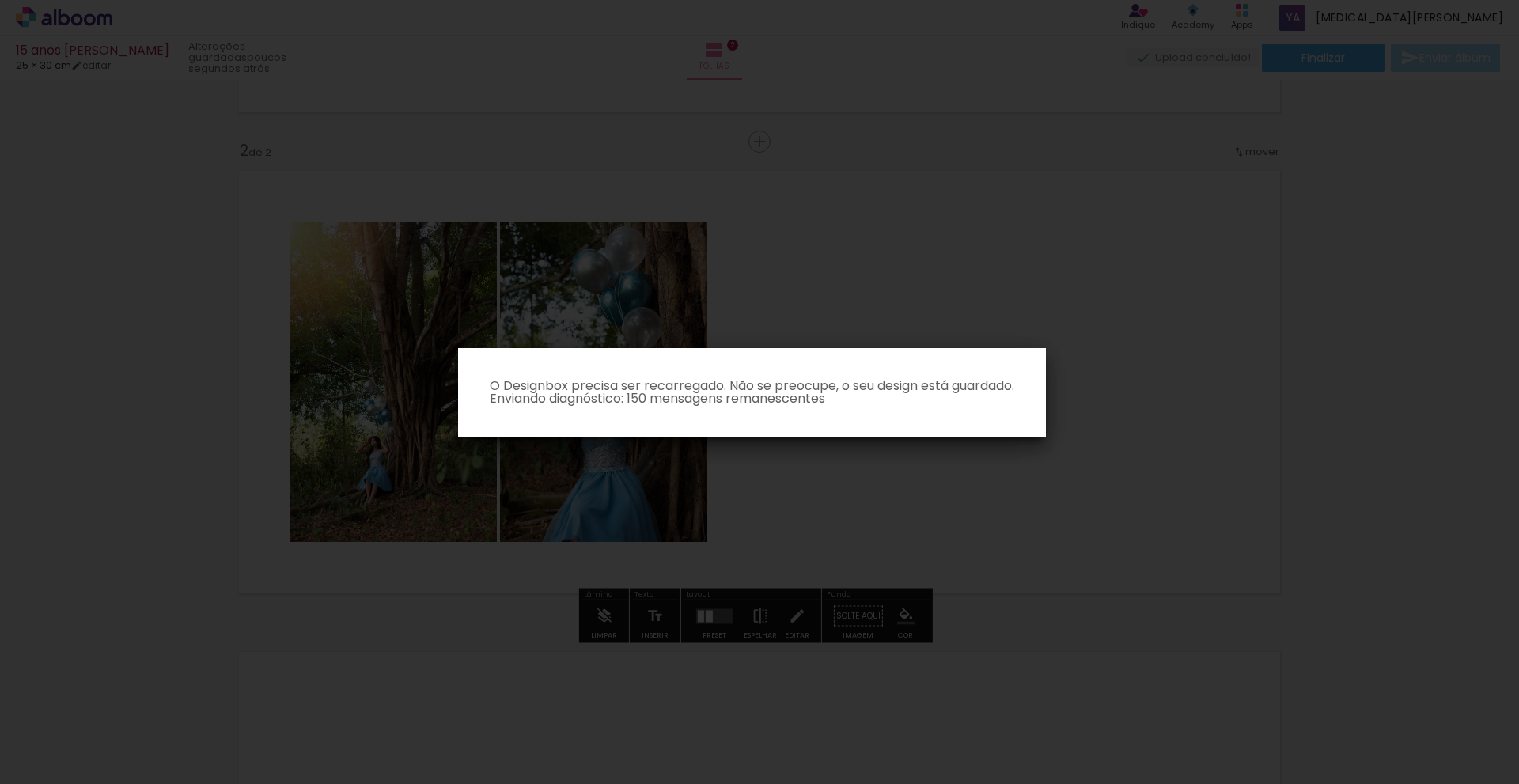
drag, startPoint x: 698, startPoint y: 747, endPoint x: 773, endPoint y: 555, distance: 206.1
click at [773, 555] on iron-overlay-backdrop at bounding box center [760, 392] width 1519 height 784
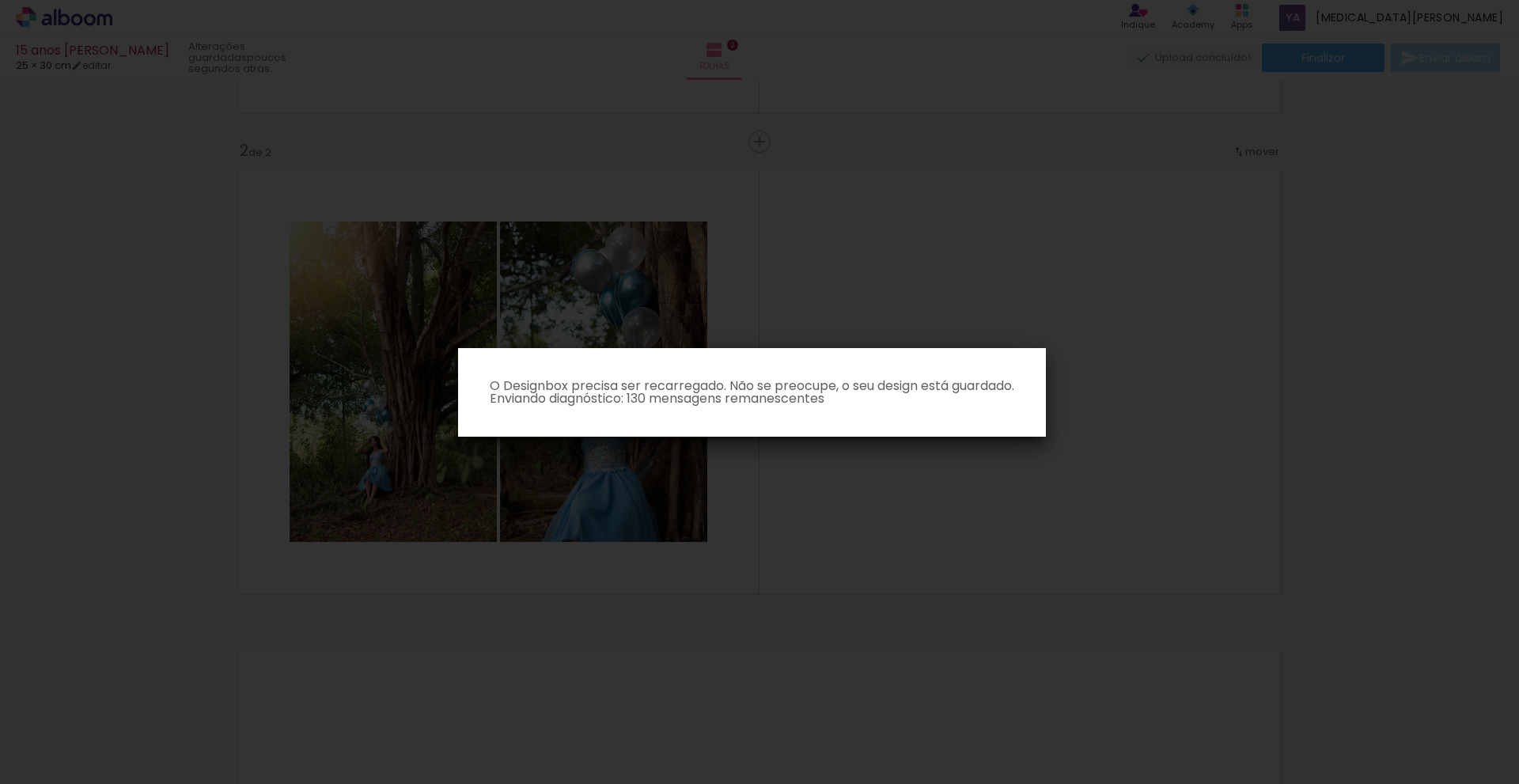
click at [771, 543] on iron-overlay-backdrop at bounding box center [760, 392] width 1519 height 784
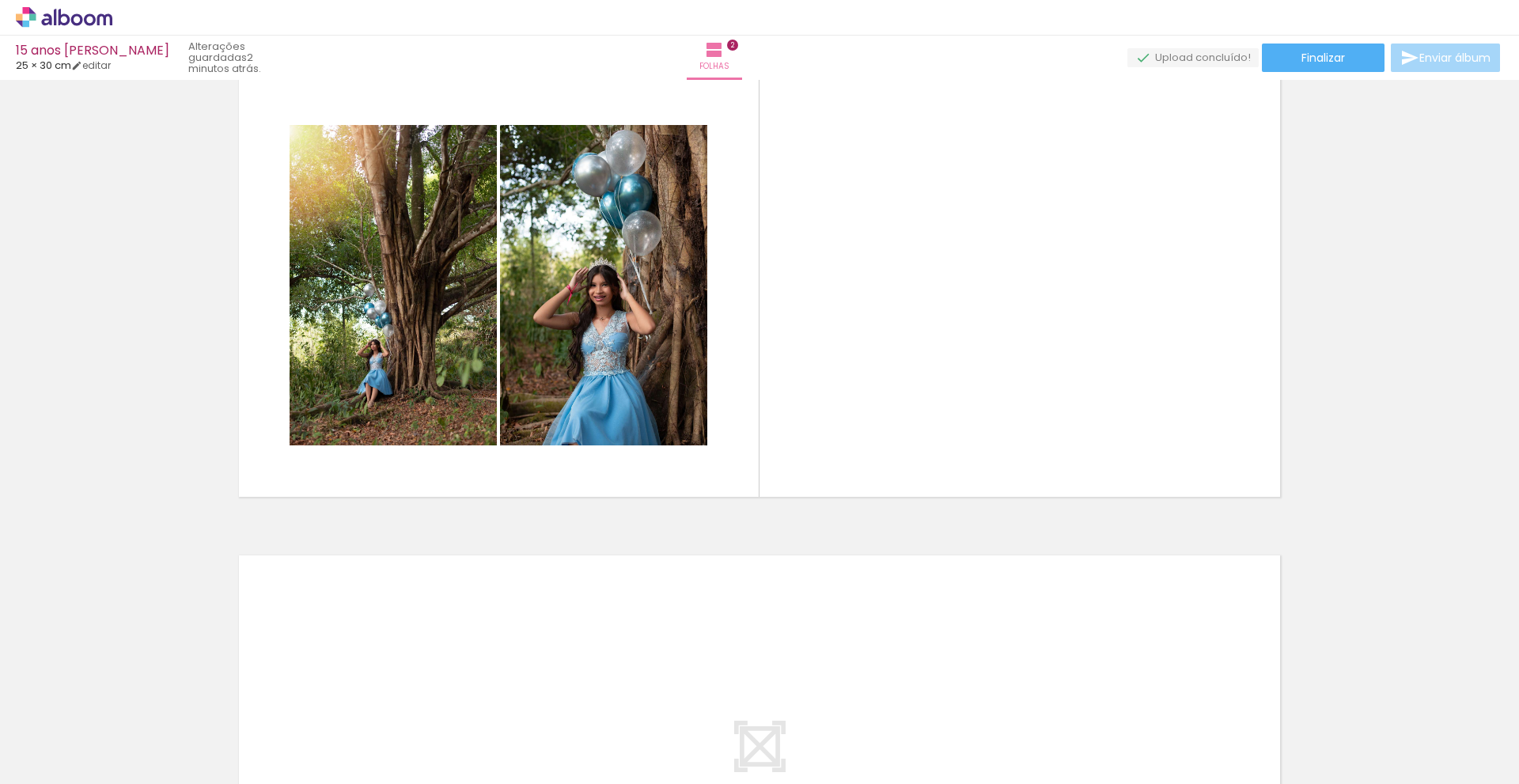
scroll to position [395, 0]
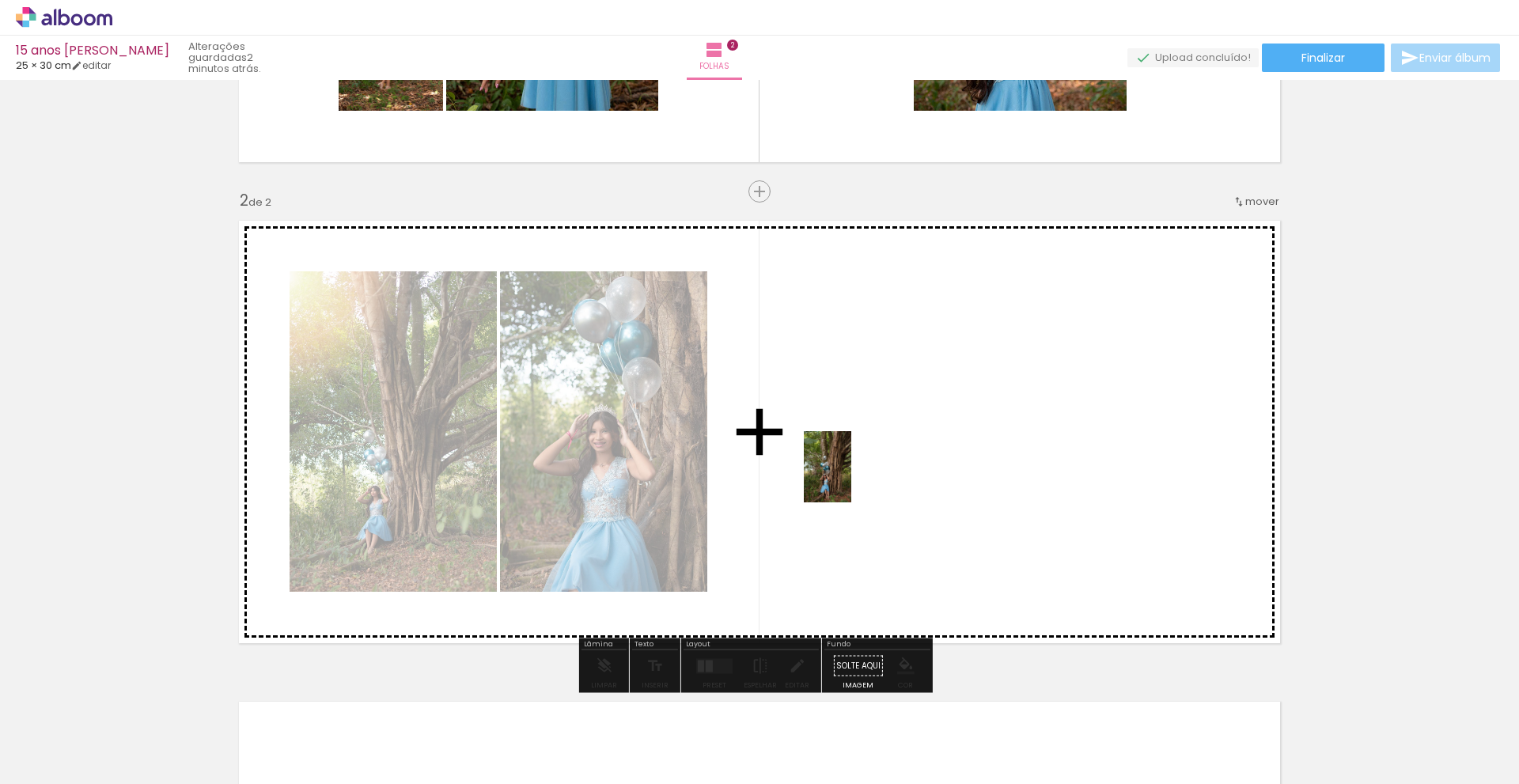
drag, startPoint x: 700, startPoint y: 746, endPoint x: 852, endPoint y: 479, distance: 307.2
click at [852, 479] on quentale-workspace at bounding box center [760, 392] width 1519 height 784
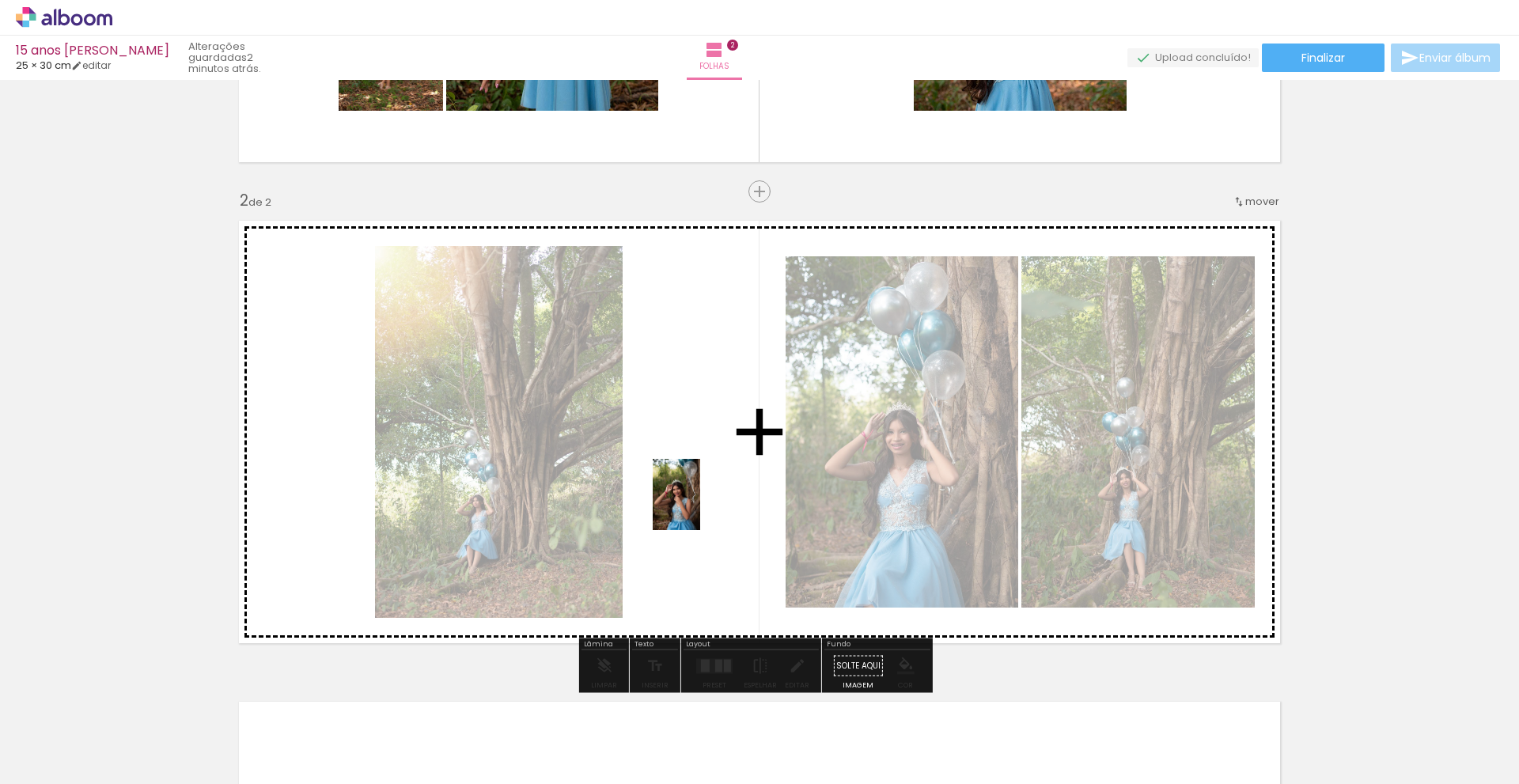
drag, startPoint x: 861, startPoint y: 754, endPoint x: 700, endPoint y: 506, distance: 295.7
click at [700, 506] on quentale-workspace at bounding box center [760, 392] width 1519 height 784
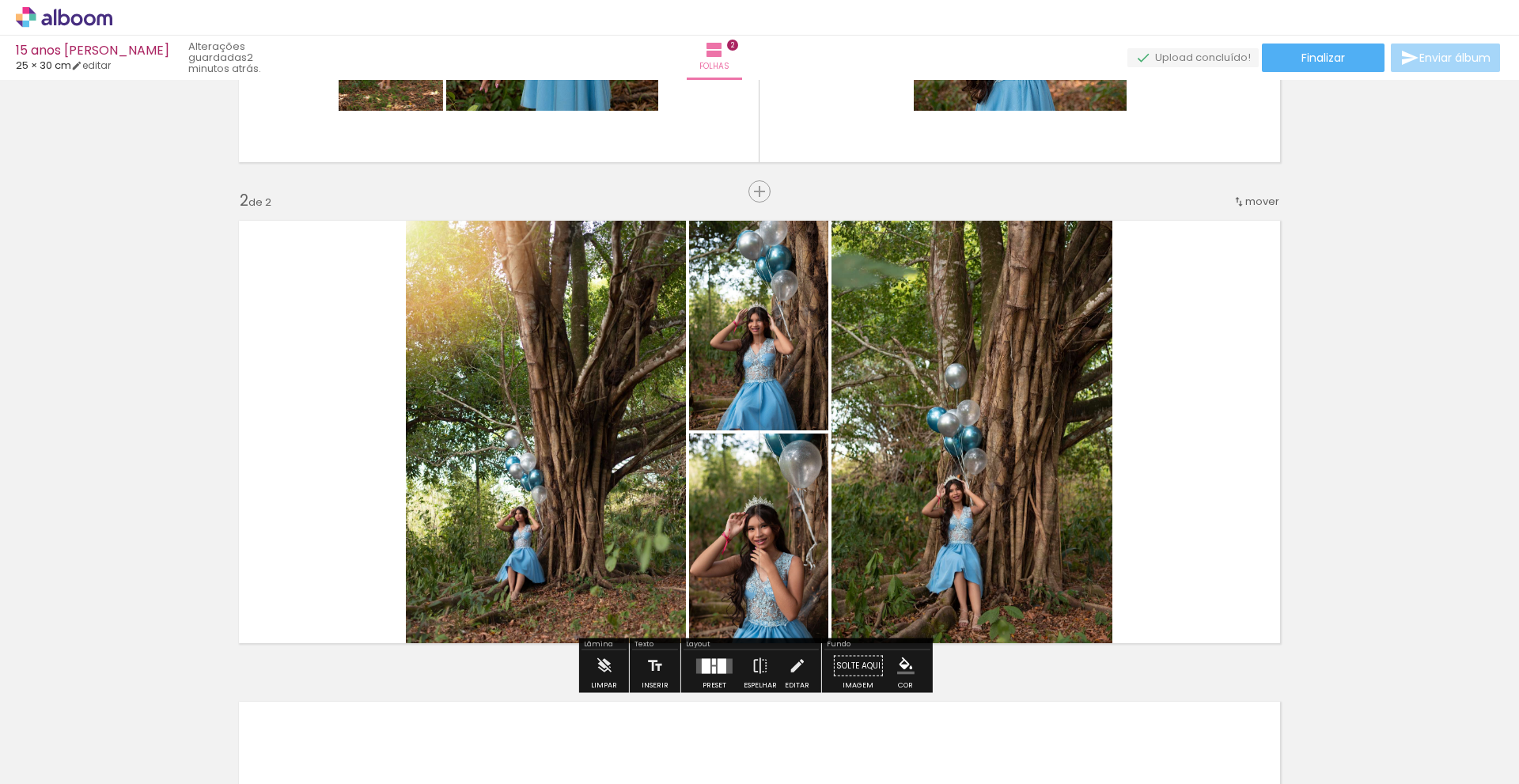
click at [720, 662] on div at bounding box center [721, 666] width 9 height 15
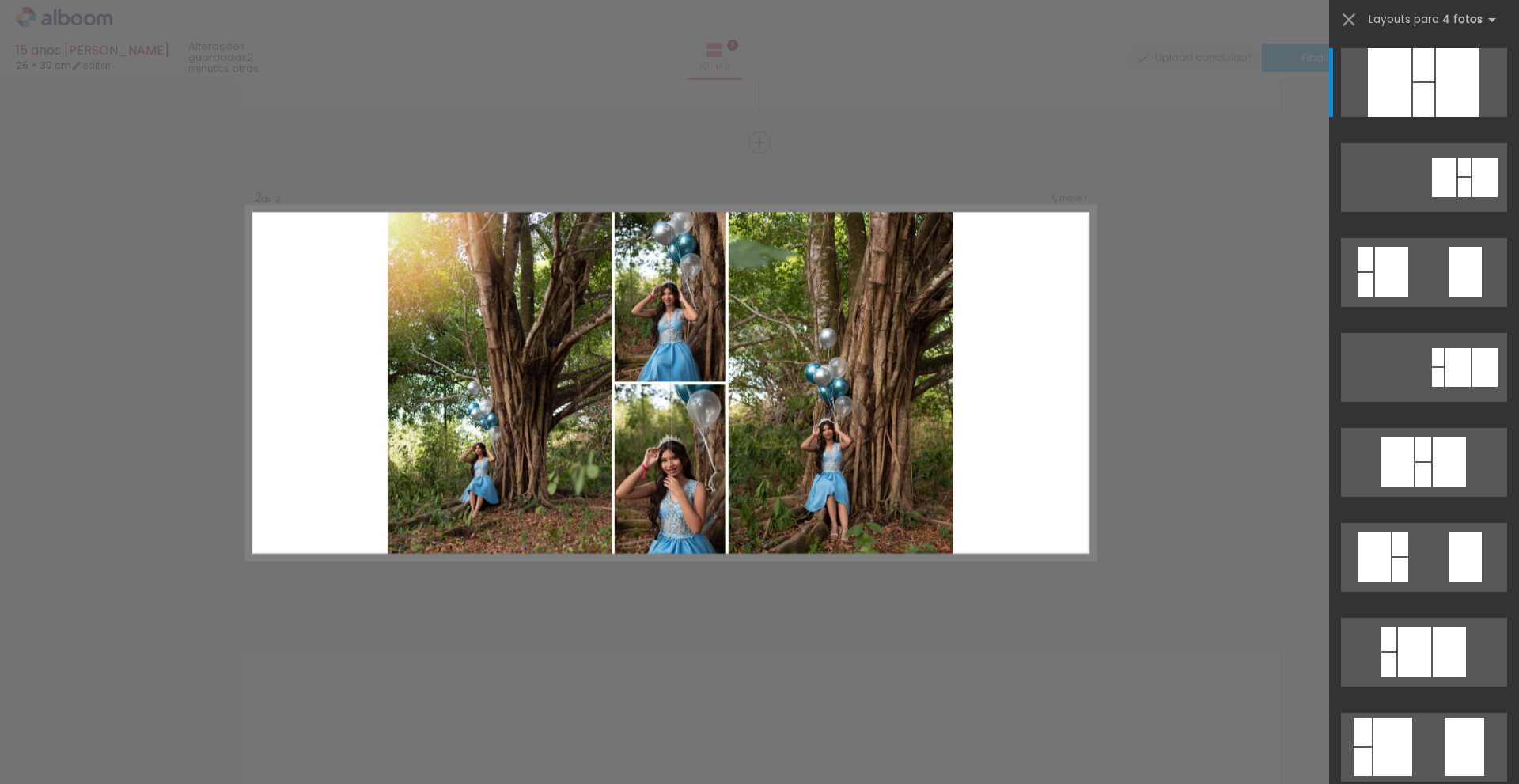
scroll to position [445, 0]
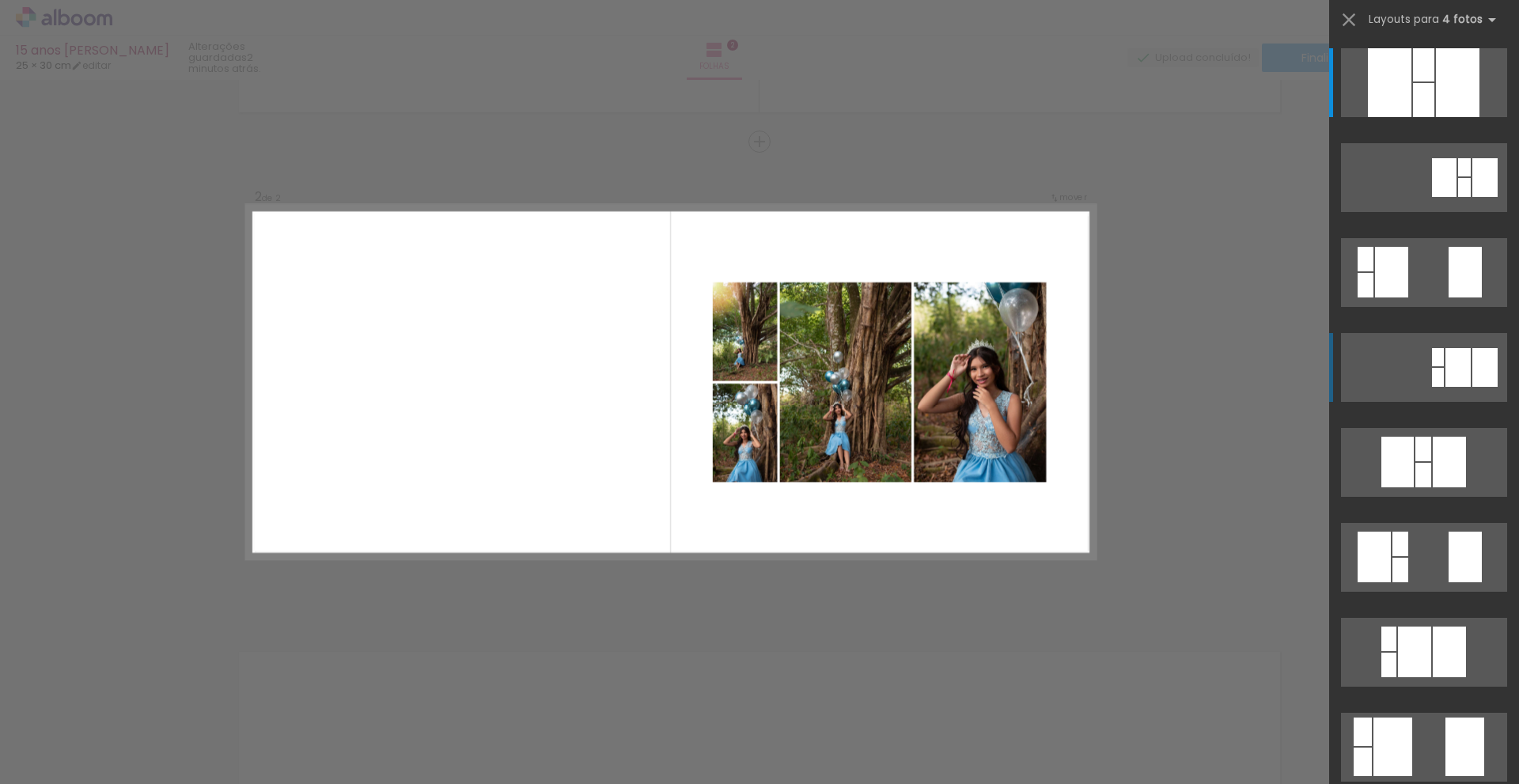
click at [1430, 117] on quentale-layouter at bounding box center [1424, 83] width 166 height 69
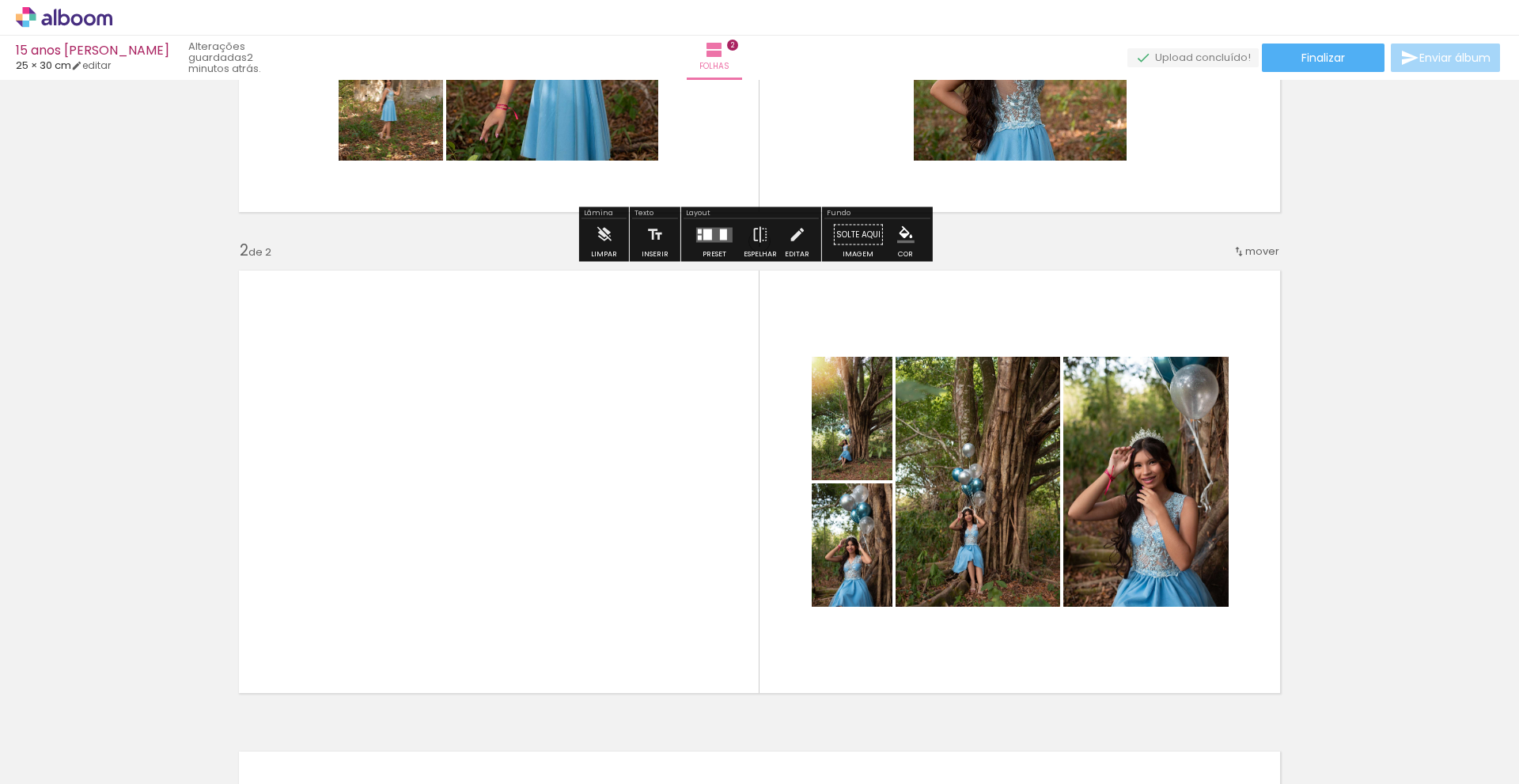
scroll to position [366, 0]
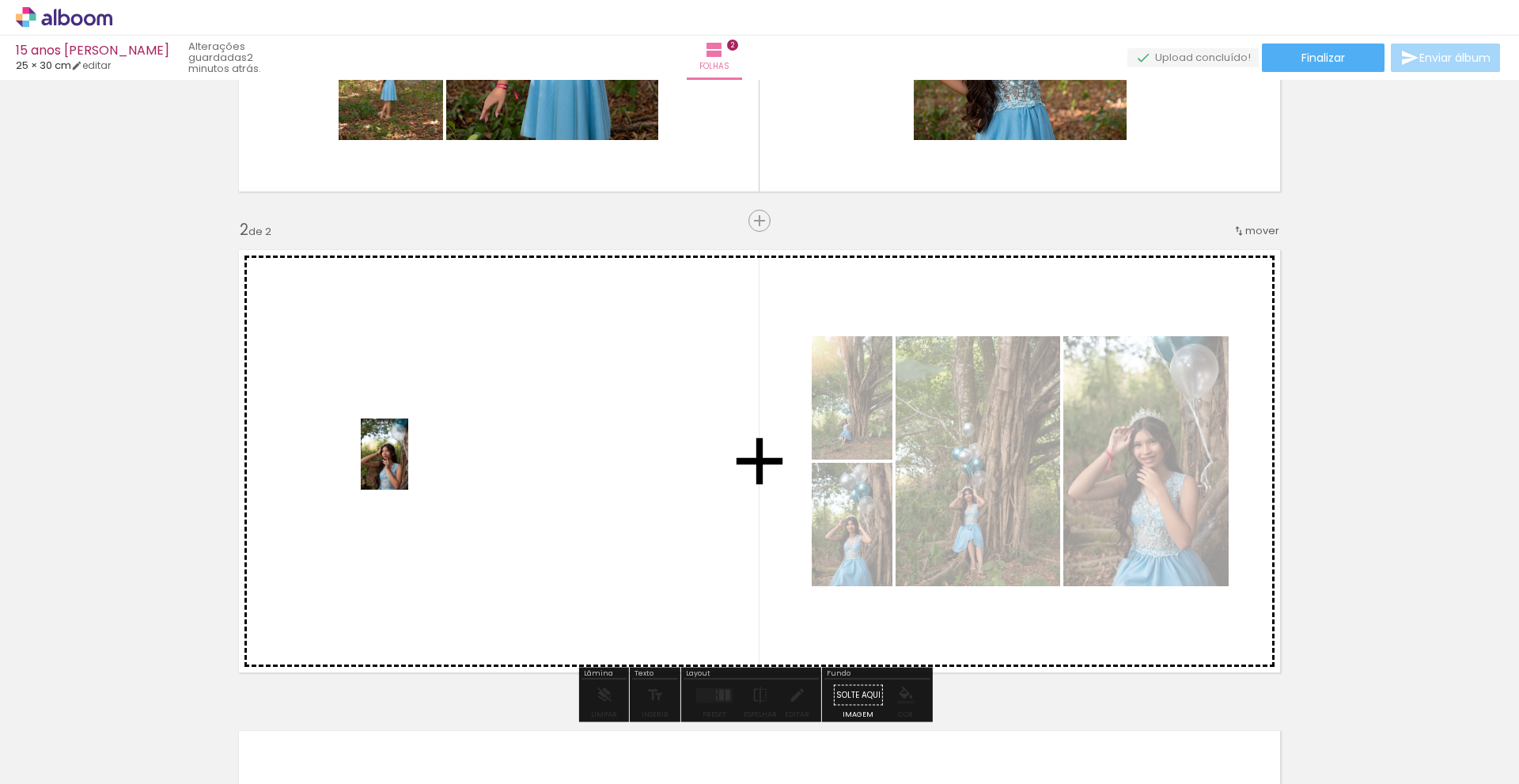
drag, startPoint x: 959, startPoint y: 739, endPoint x: 405, endPoint y: 460, distance: 620.3
click at [405, 460] on quentale-workspace at bounding box center [760, 392] width 1519 height 784
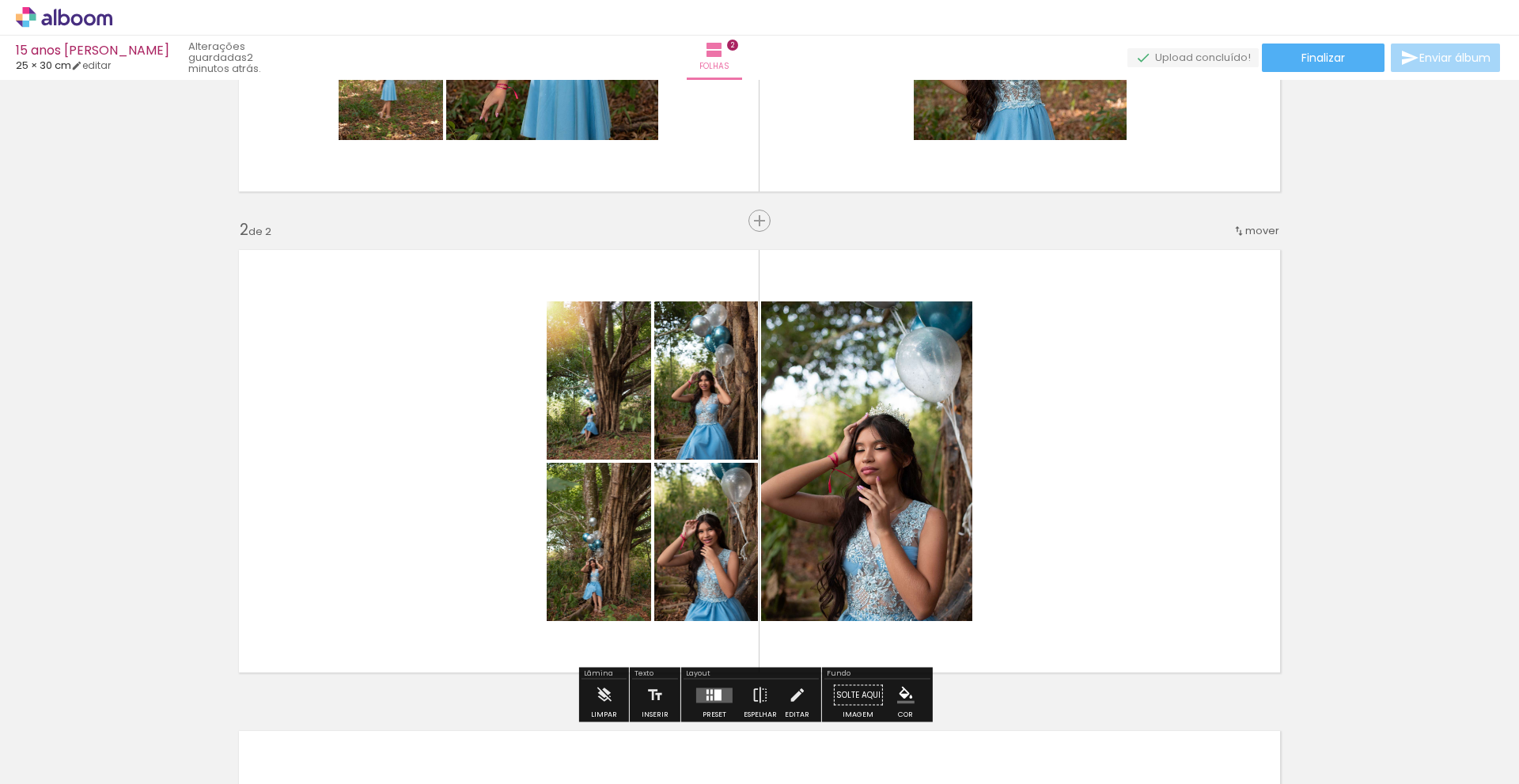
click at [1098, 492] on quentale-layouter at bounding box center [760, 461] width 1060 height 441
click at [1036, 494] on quentale-layouter at bounding box center [760, 461] width 1060 height 441
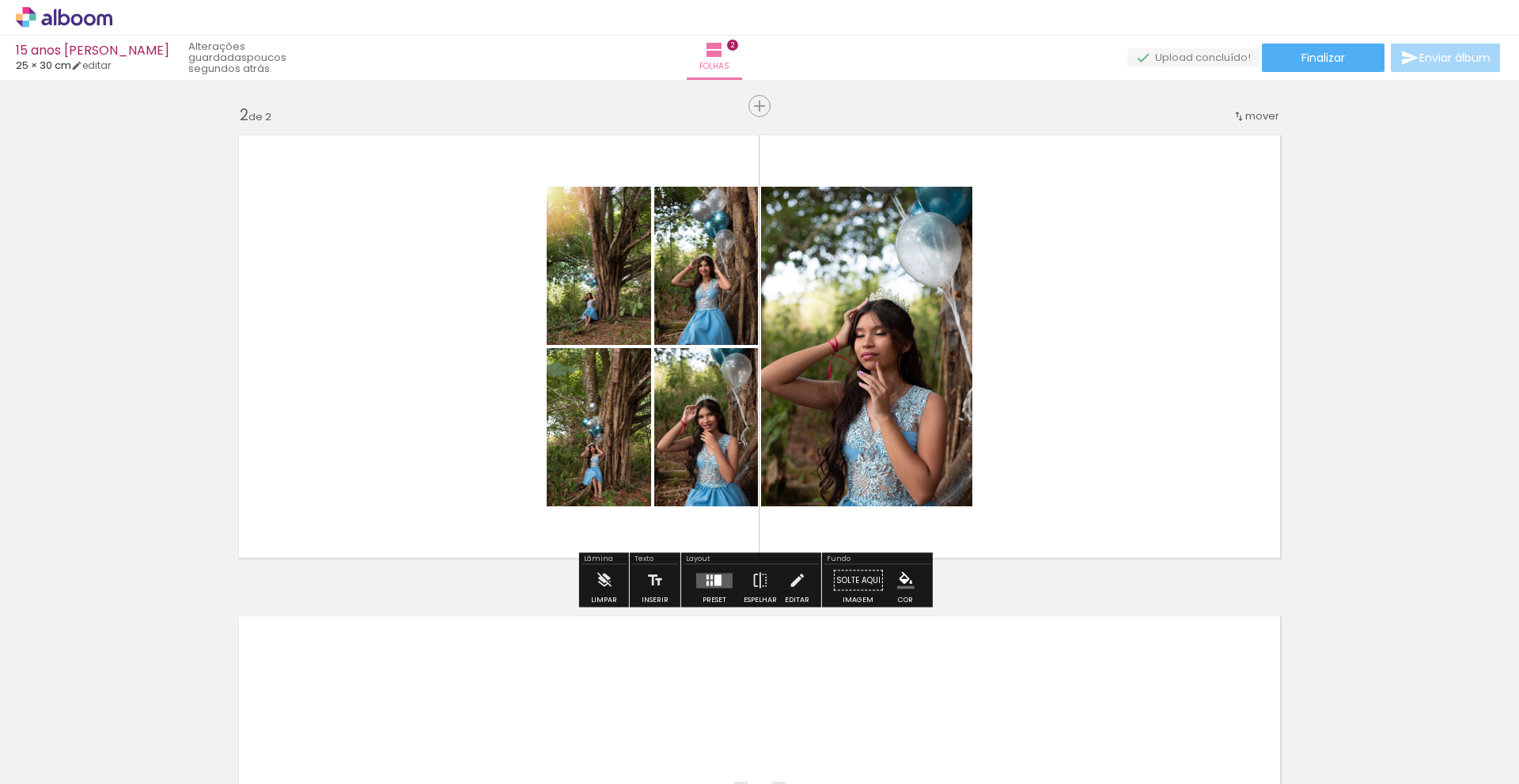
scroll to position [516, 0]
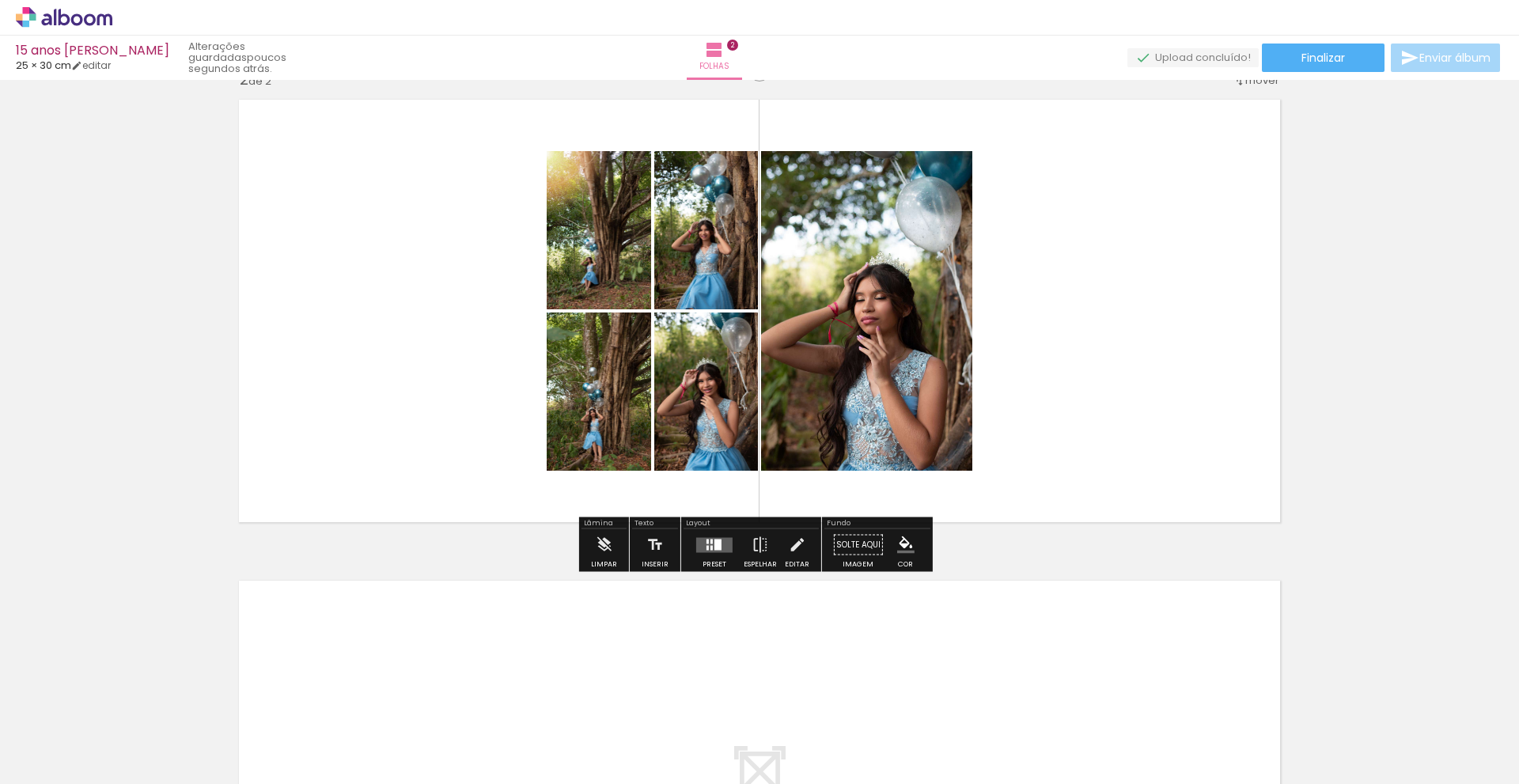
click at [714, 546] on div at bounding box center [717, 544] width 7 height 12
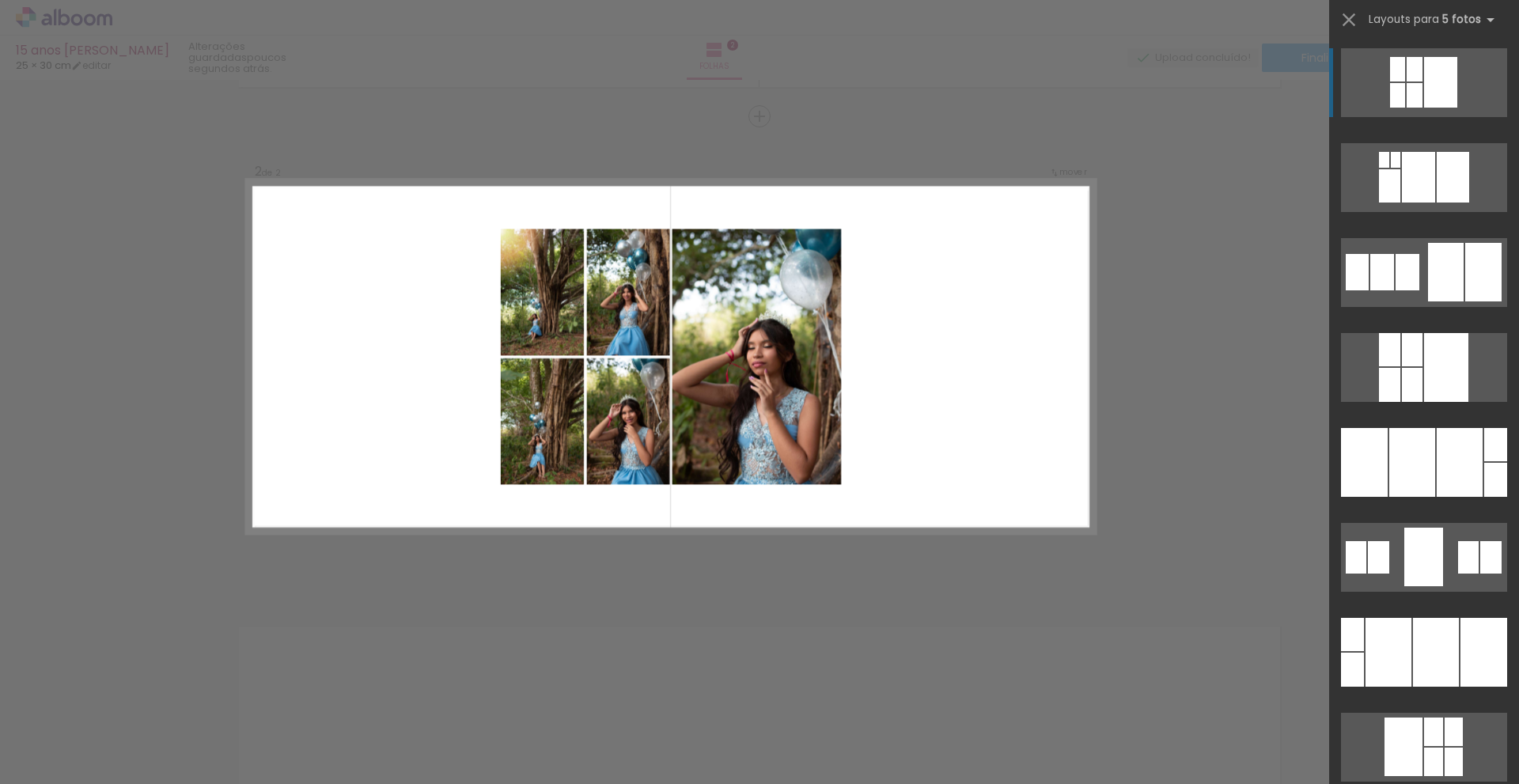
scroll to position [445, 0]
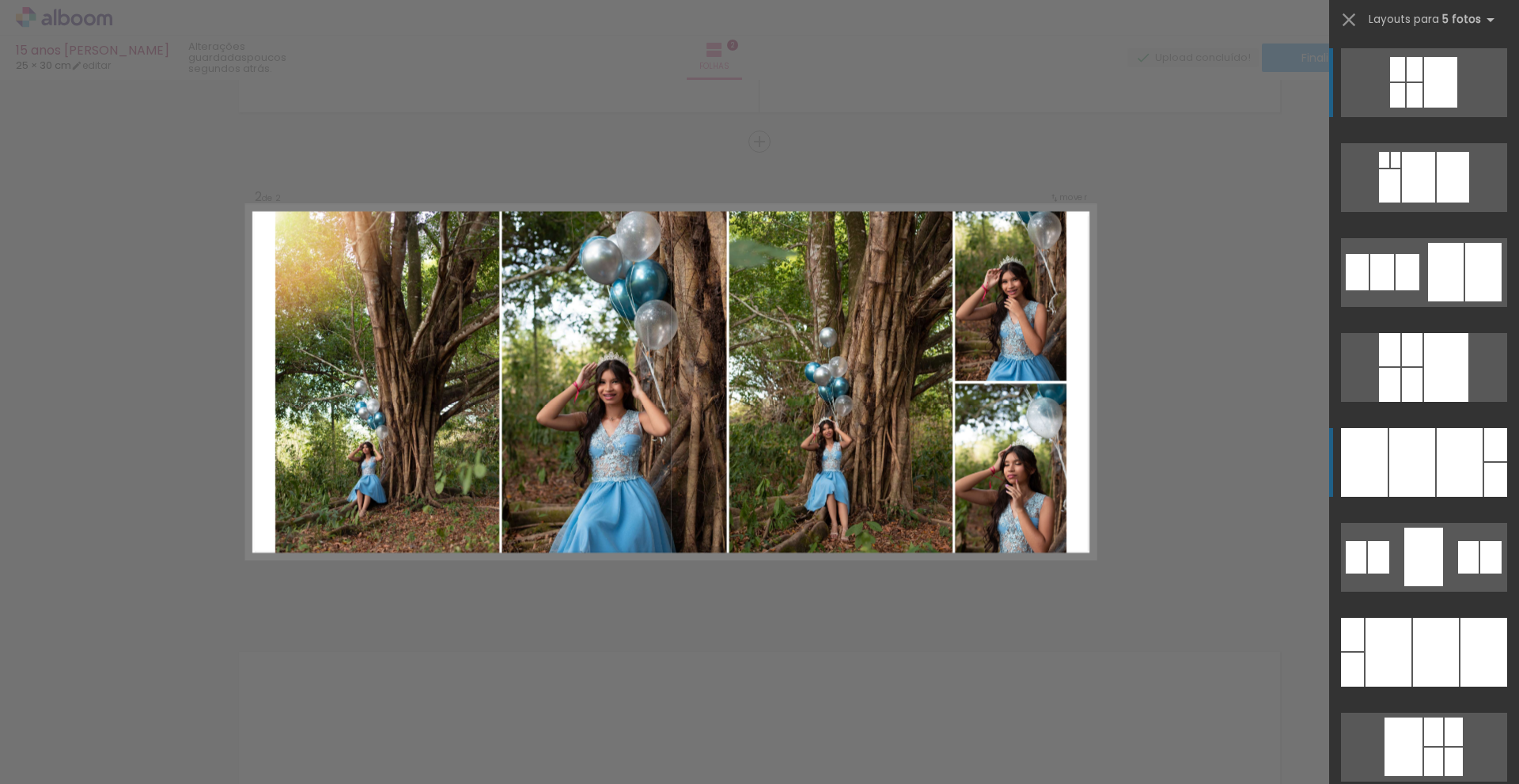
click at [1400, 477] on div at bounding box center [1412, 463] width 46 height 69
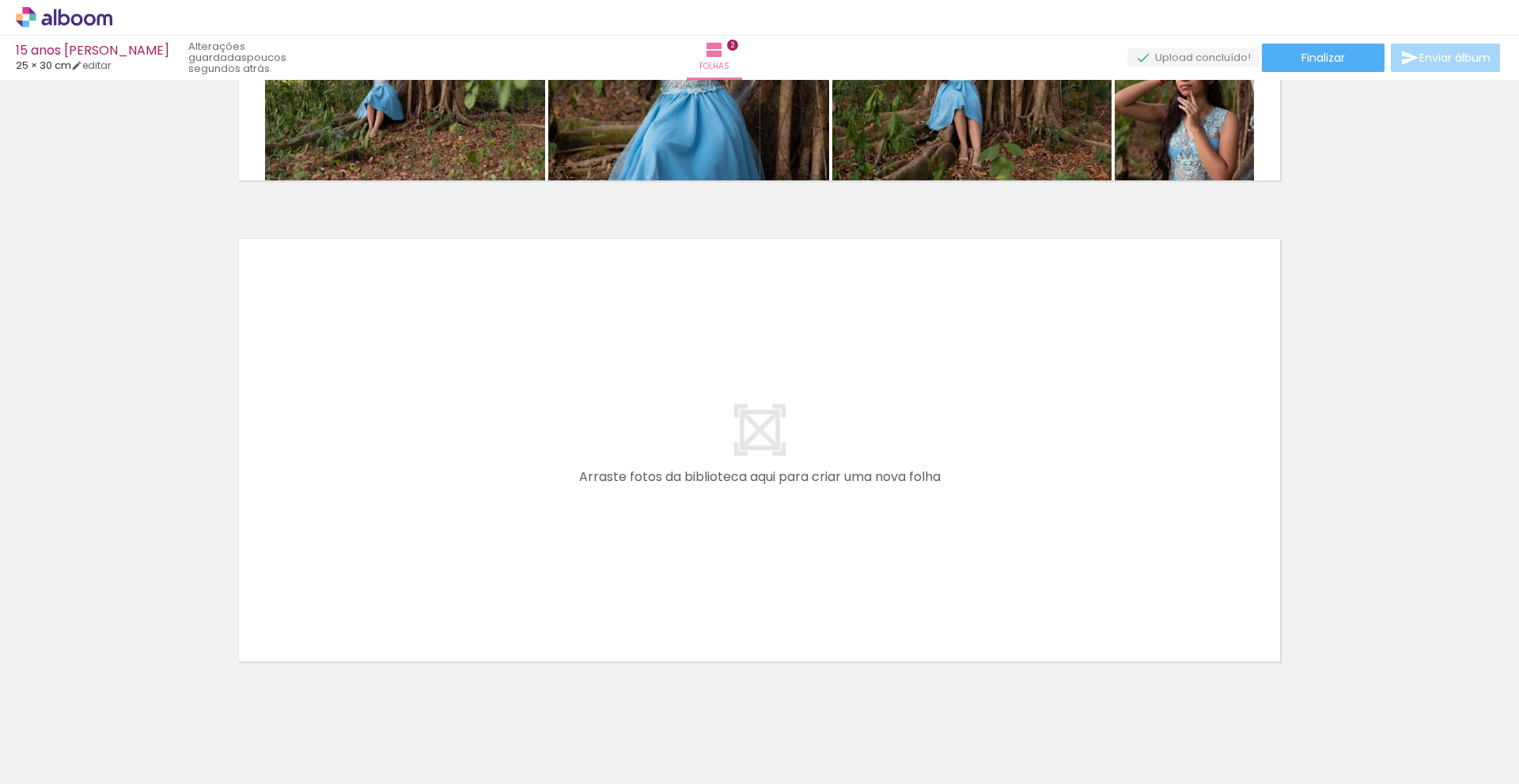
scroll to position [869, 0]
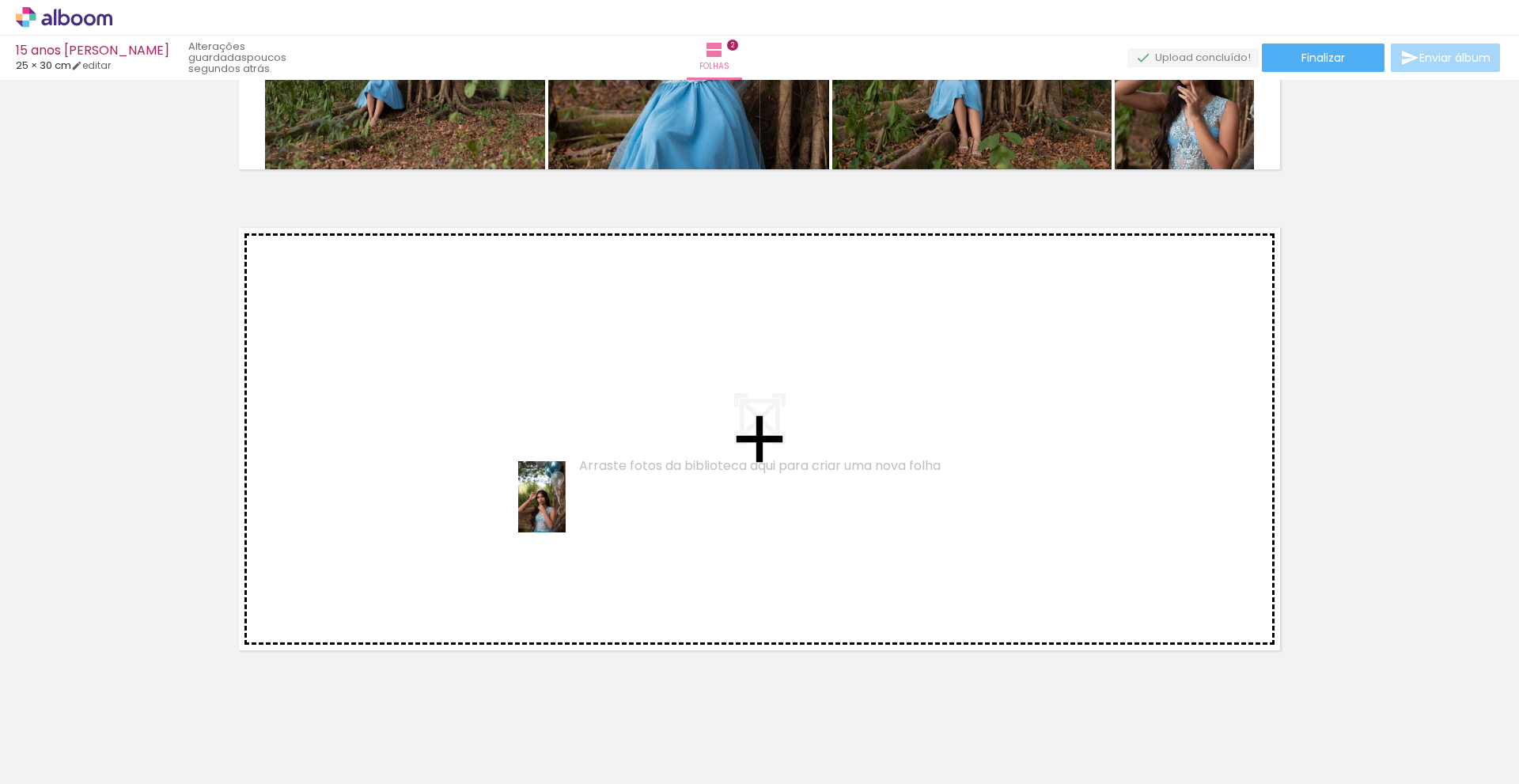
drag, startPoint x: 779, startPoint y: 732, endPoint x: 566, endPoint y: 509, distance: 308.4
click at [566, 509] on quentale-workspace at bounding box center [760, 392] width 1519 height 784
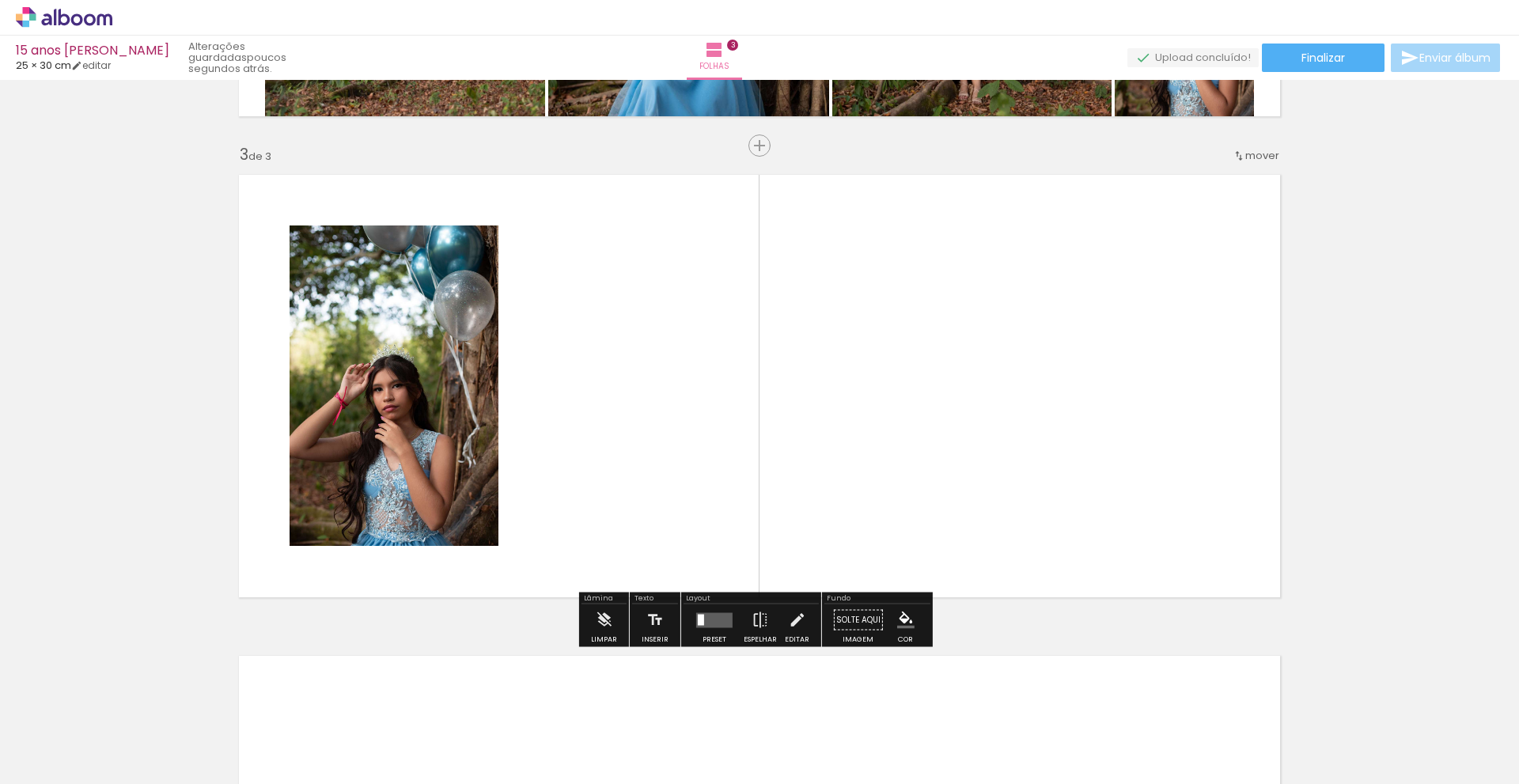
scroll to position [926, 0]
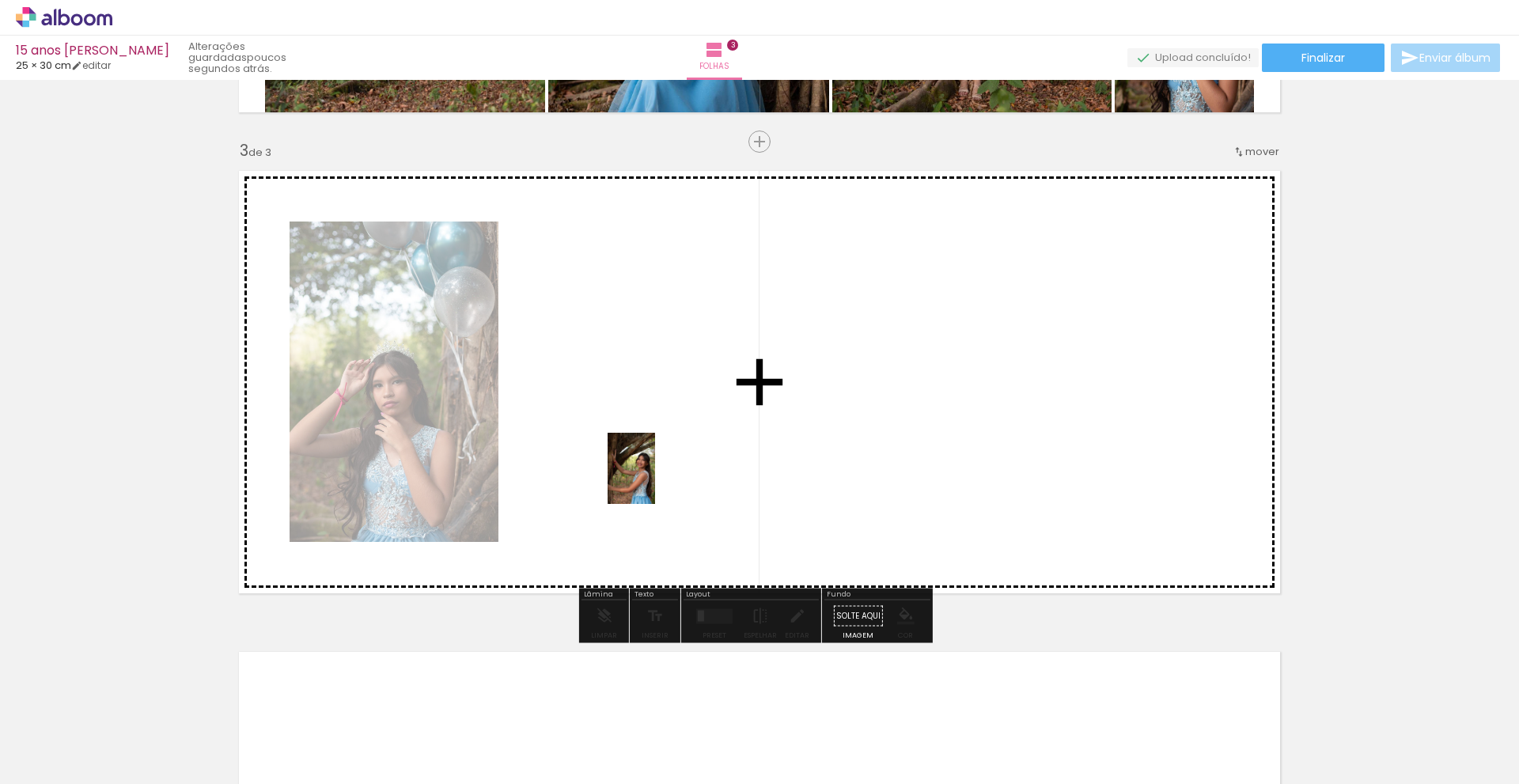
drag, startPoint x: 1051, startPoint y: 741, endPoint x: 655, endPoint y: 480, distance: 474.3
click at [655, 480] on quentale-workspace at bounding box center [760, 392] width 1519 height 784
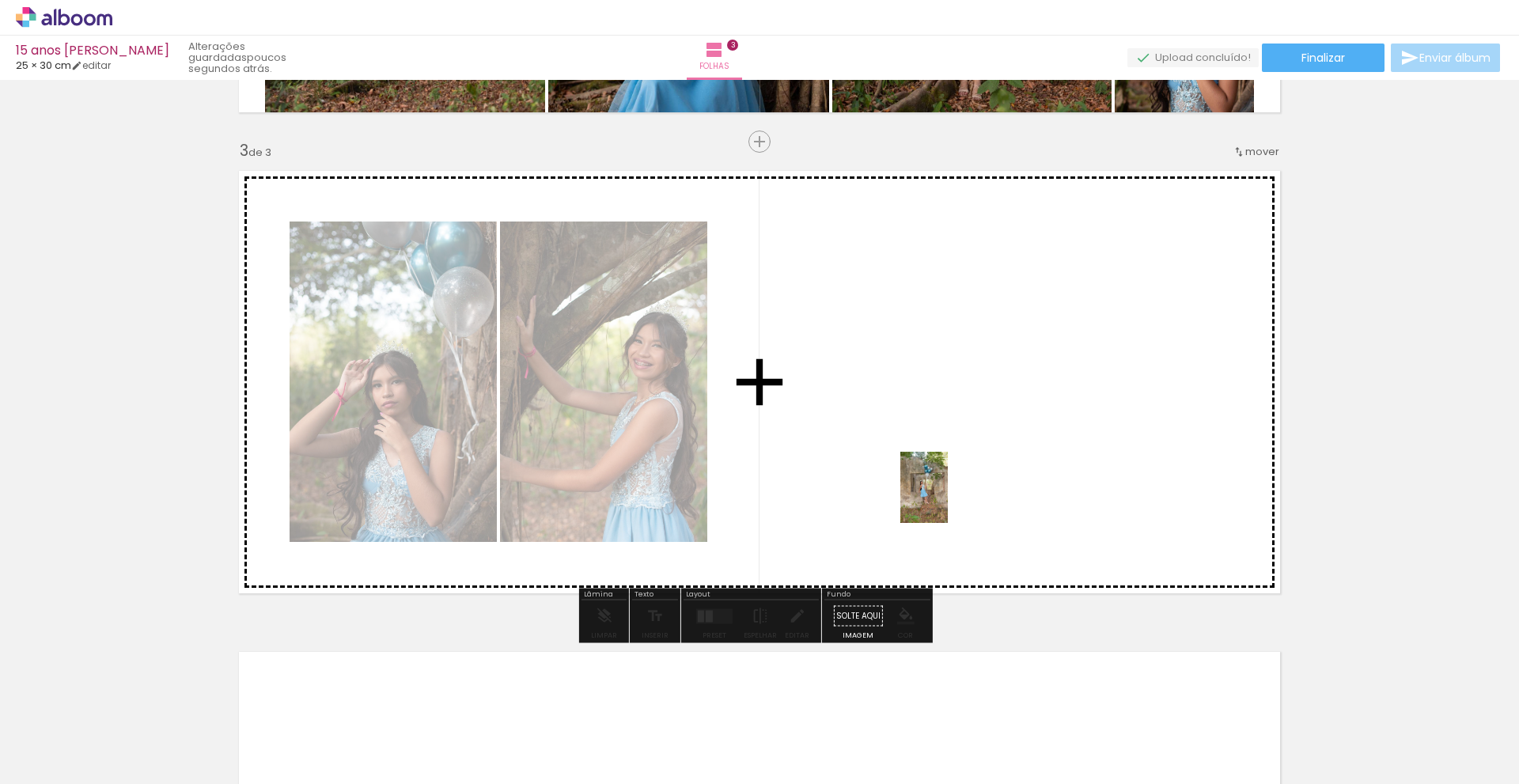
drag, startPoint x: 1134, startPoint y: 746, endPoint x: 948, endPoint y: 498, distance: 310.0
click at [948, 498] on quentale-workspace at bounding box center [760, 392] width 1519 height 784
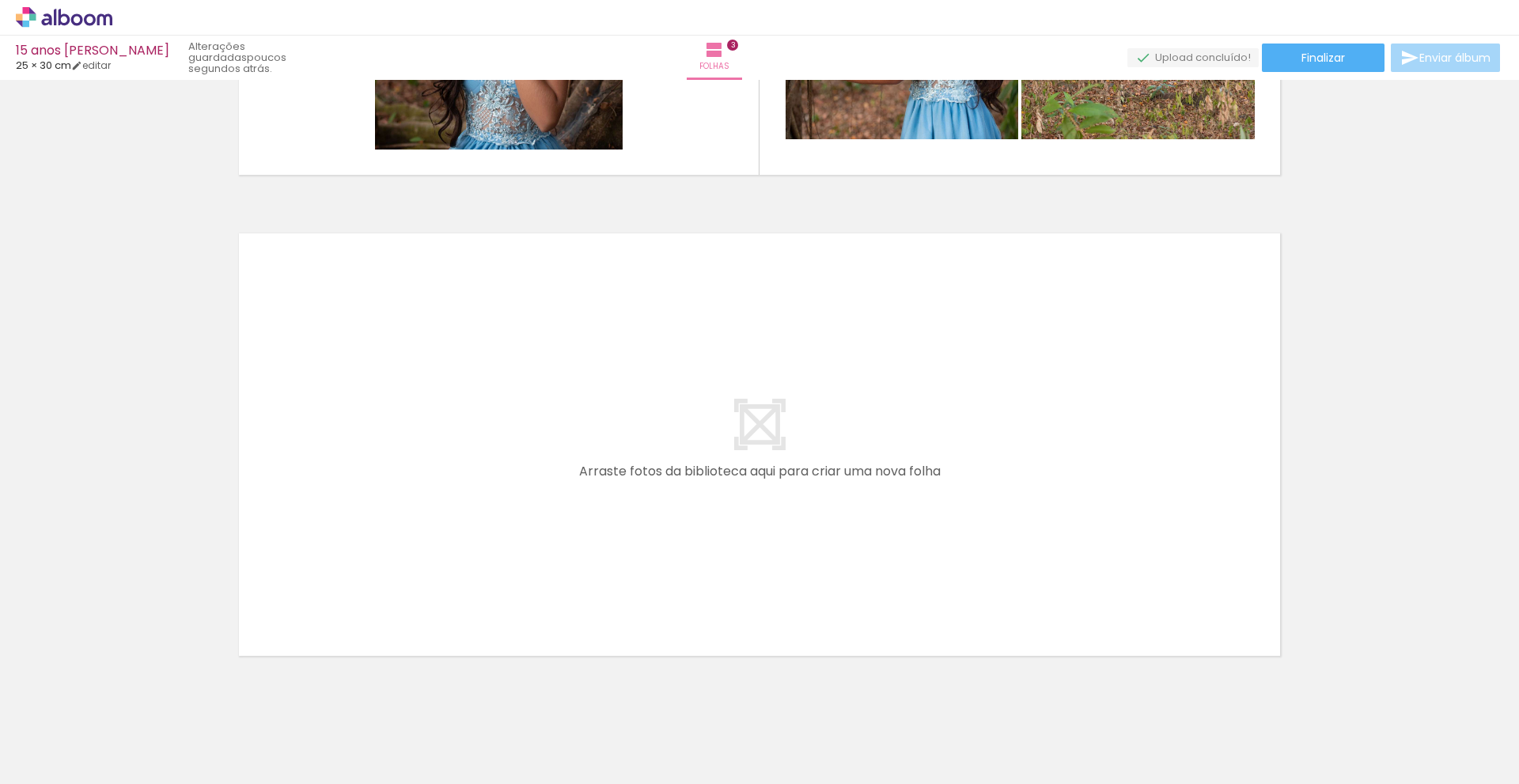
scroll to position [1380, 0]
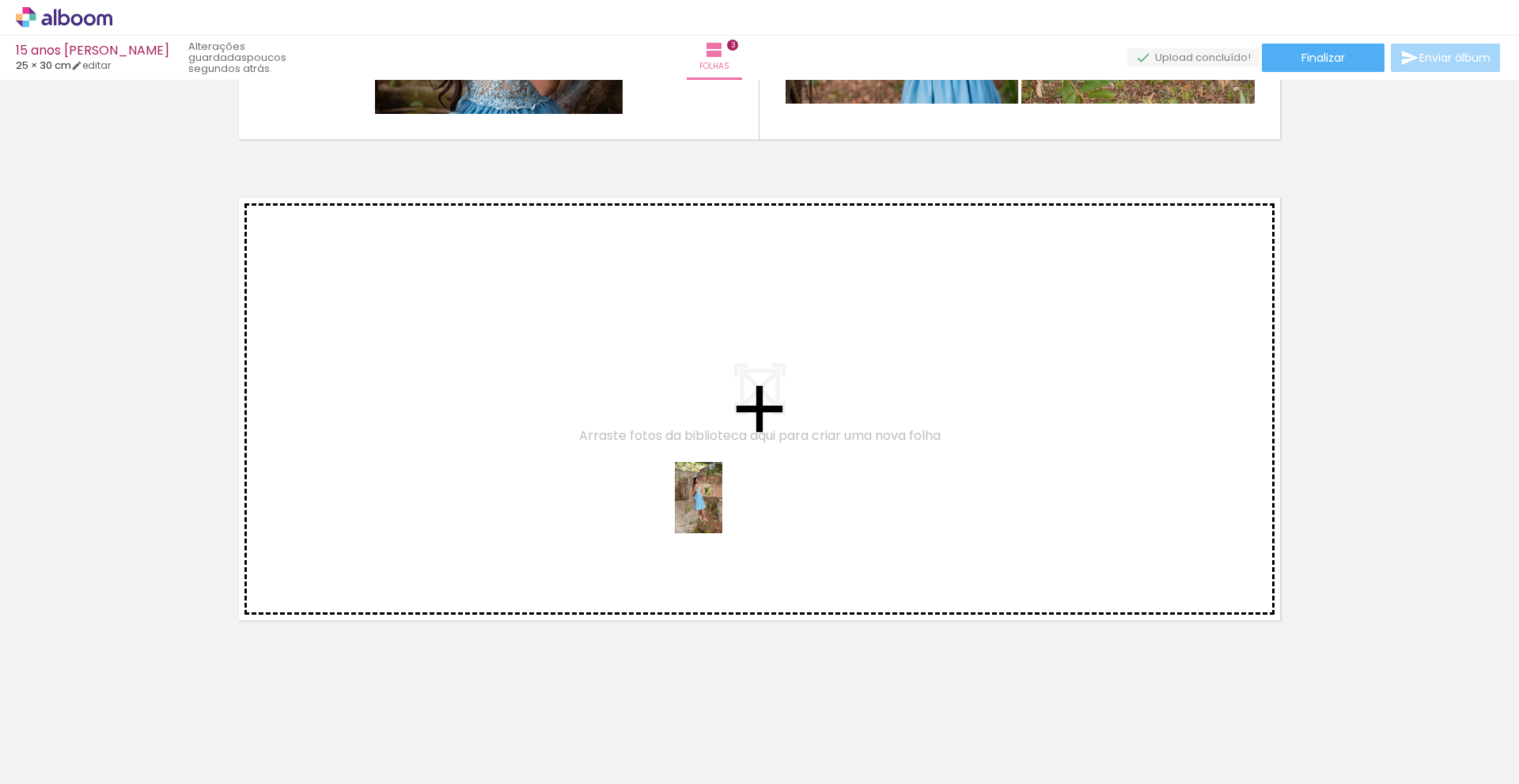
drag, startPoint x: 1234, startPoint y: 738, endPoint x: 721, endPoint y: 510, distance: 561.4
click at [721, 510] on quentale-workspace at bounding box center [760, 392] width 1519 height 784
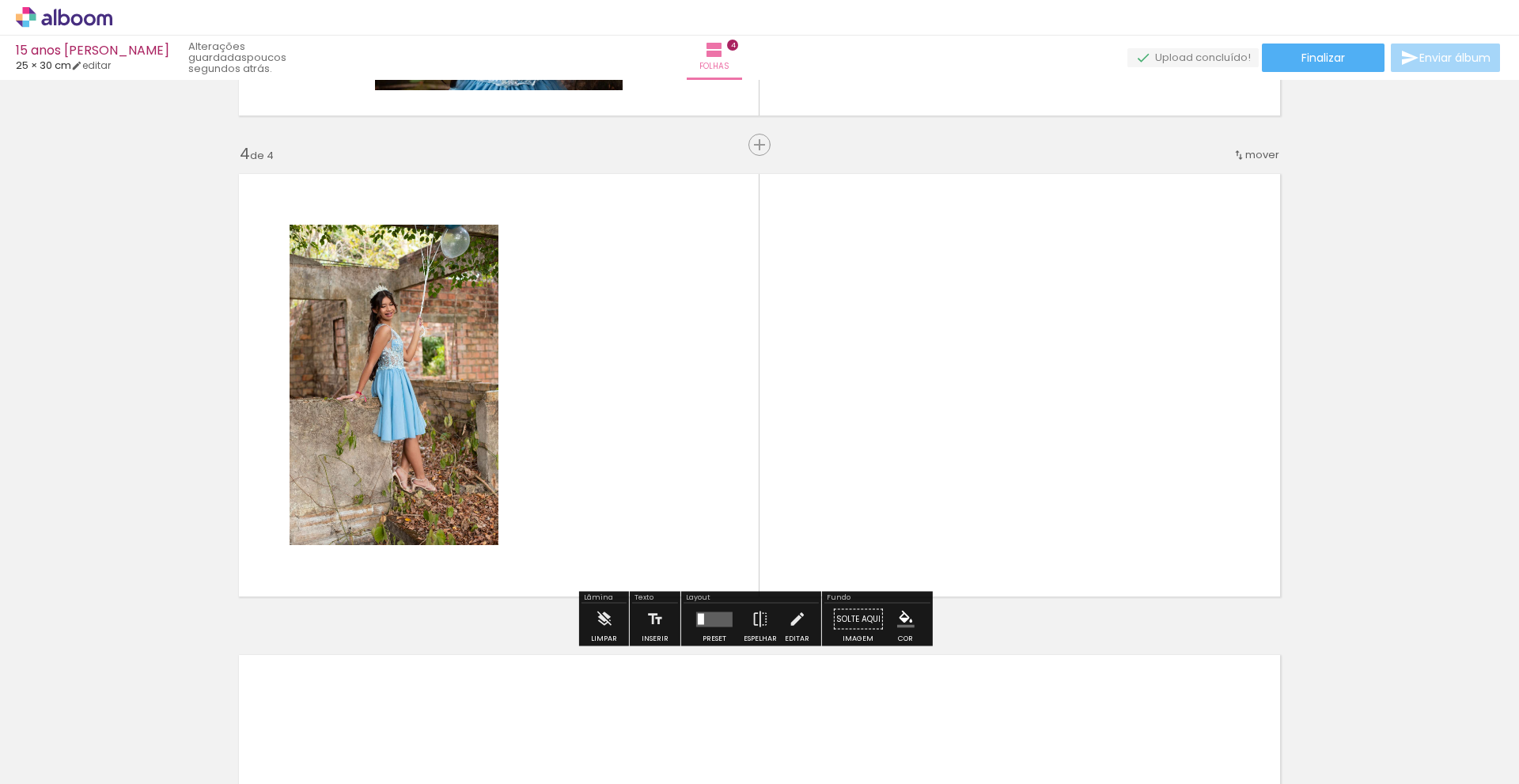
scroll to position [1407, 0]
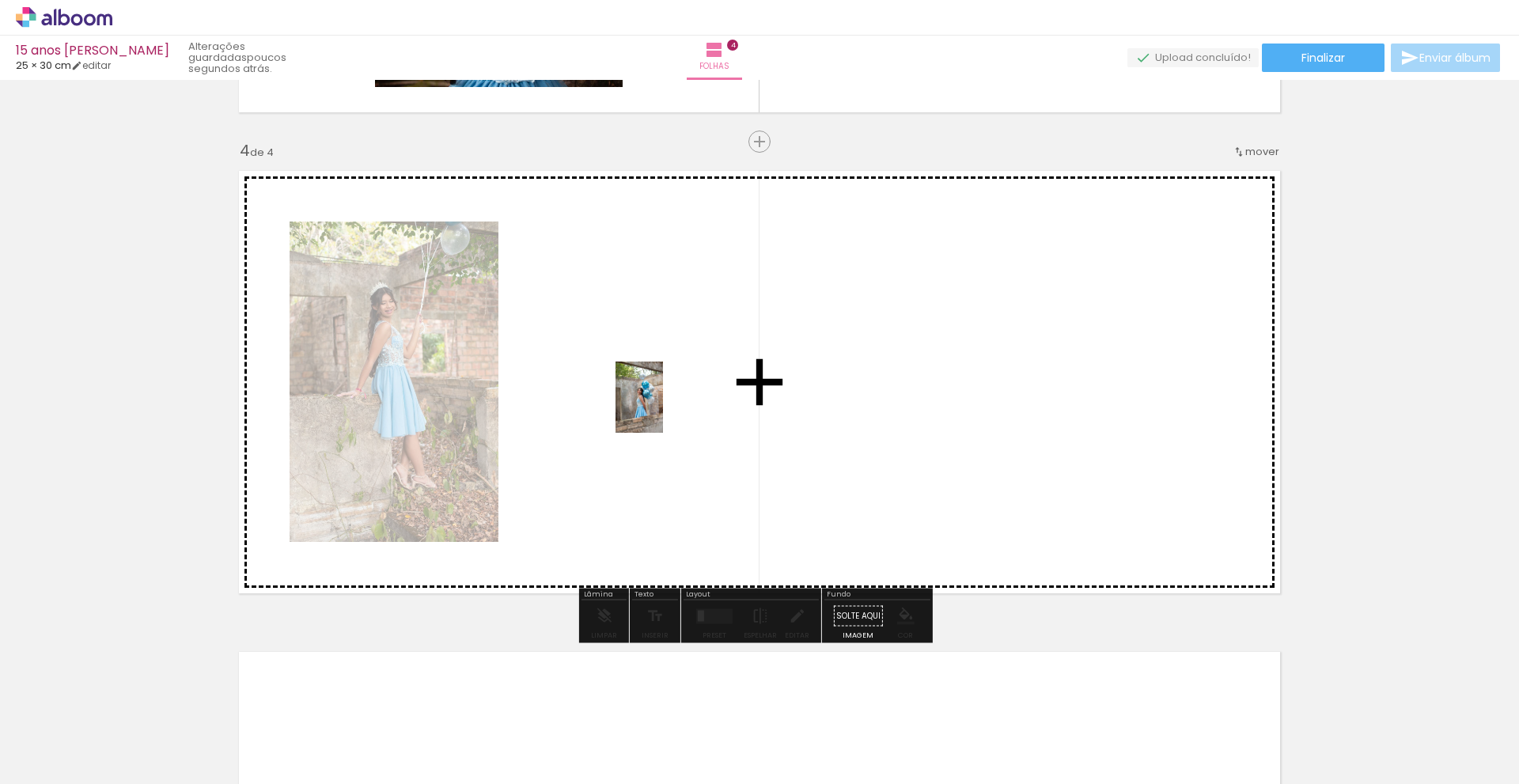
drag, startPoint x: 1301, startPoint y: 738, endPoint x: 663, endPoint y: 409, distance: 717.8
click at [663, 409] on quentale-workspace at bounding box center [760, 392] width 1519 height 784
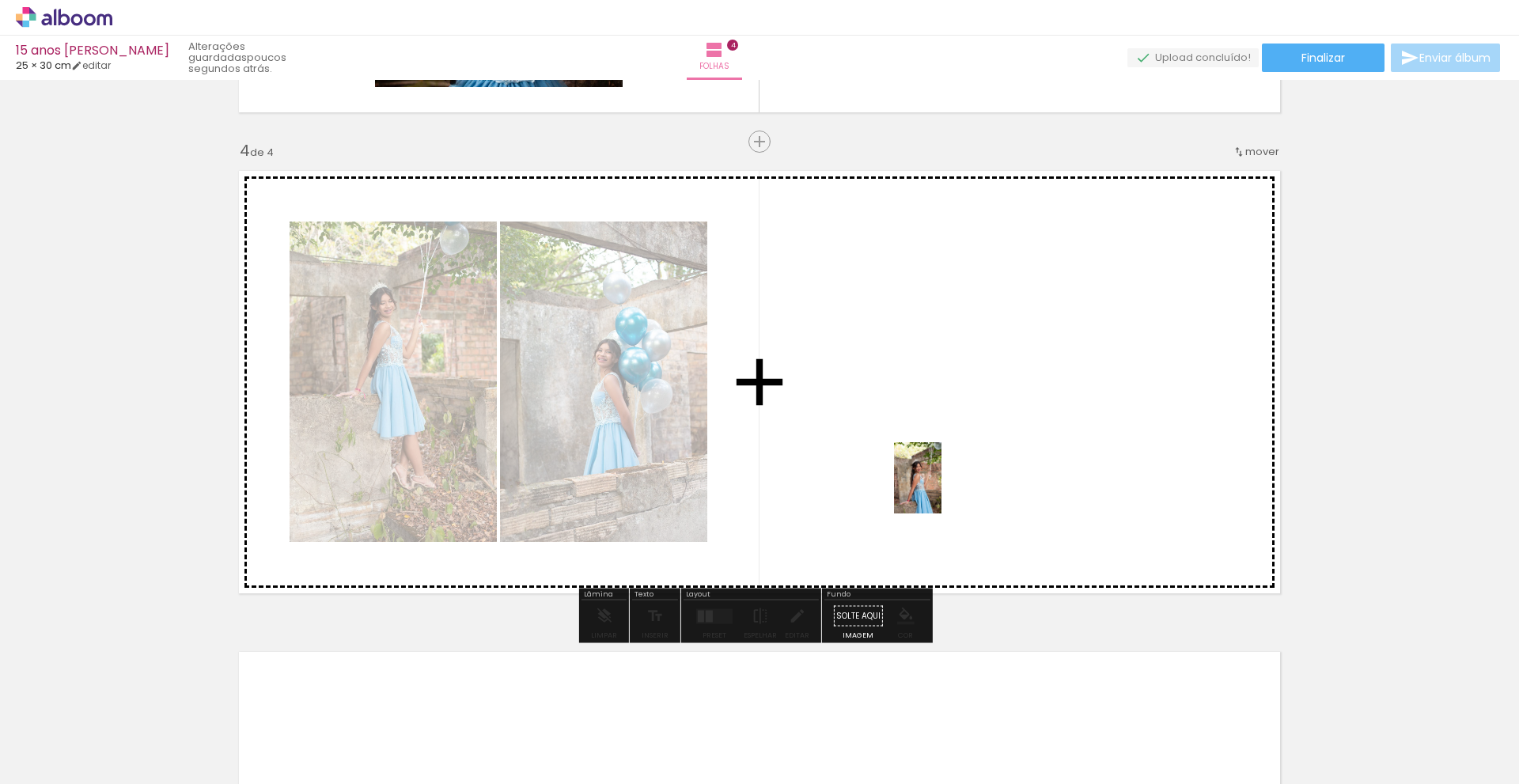
drag, startPoint x: 1405, startPoint y: 736, endPoint x: 900, endPoint y: 477, distance: 567.5
click at [900, 477] on quentale-workspace at bounding box center [760, 392] width 1519 height 784
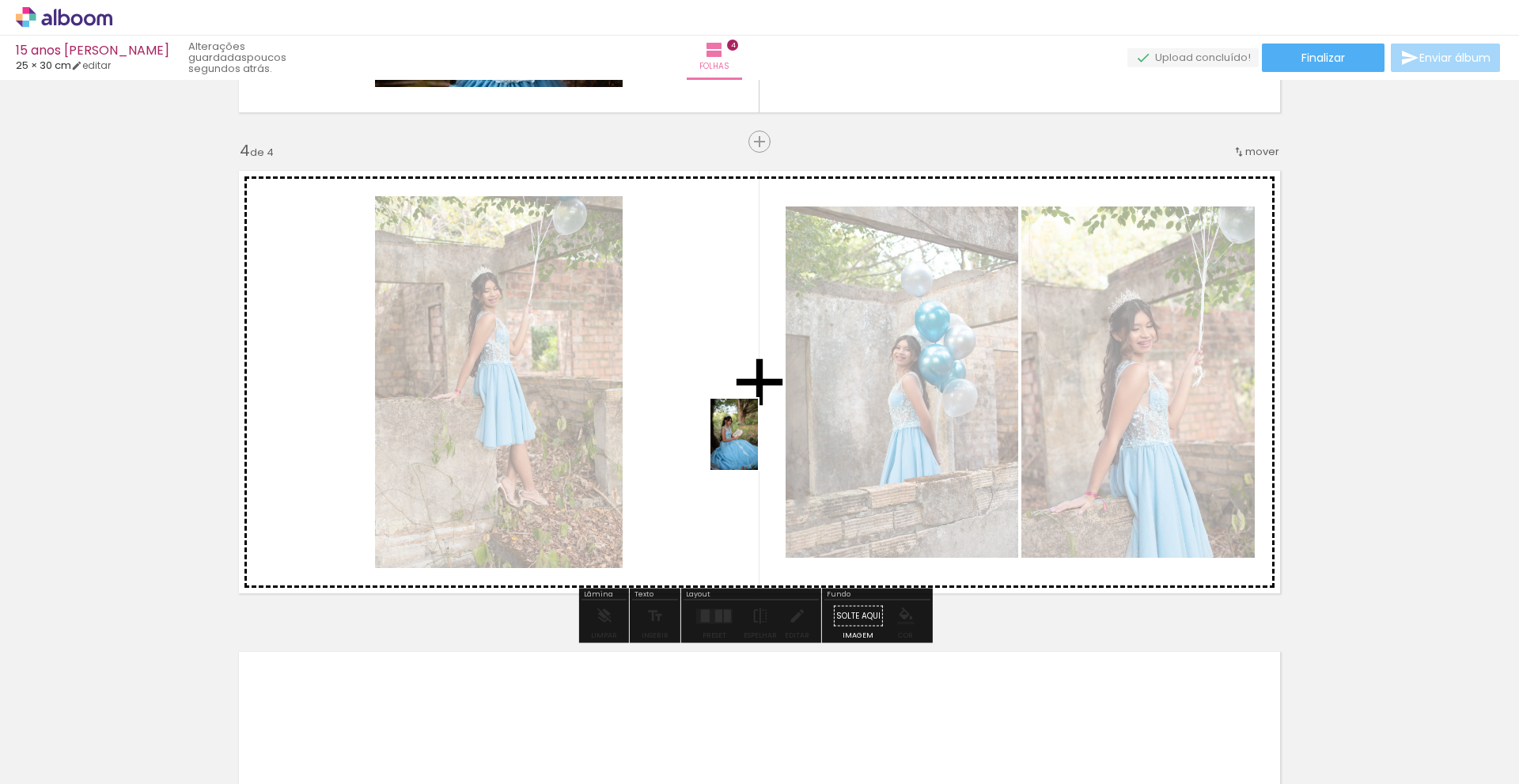
drag, startPoint x: 1481, startPoint y: 746, endPoint x: 758, endPoint y: 445, distance: 783.2
click at [758, 445] on quentale-workspace at bounding box center [760, 392] width 1519 height 784
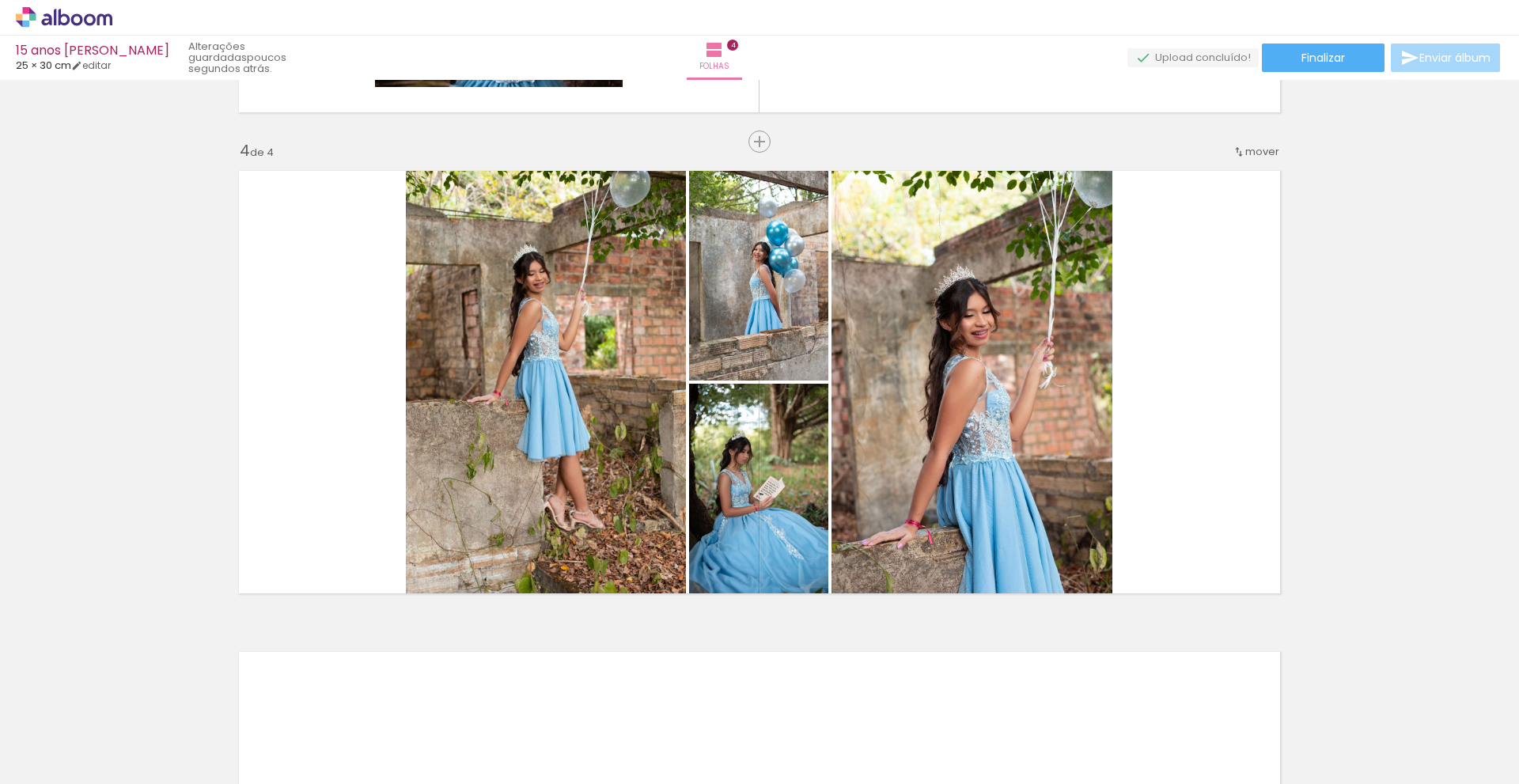
scroll to position [0, 1031]
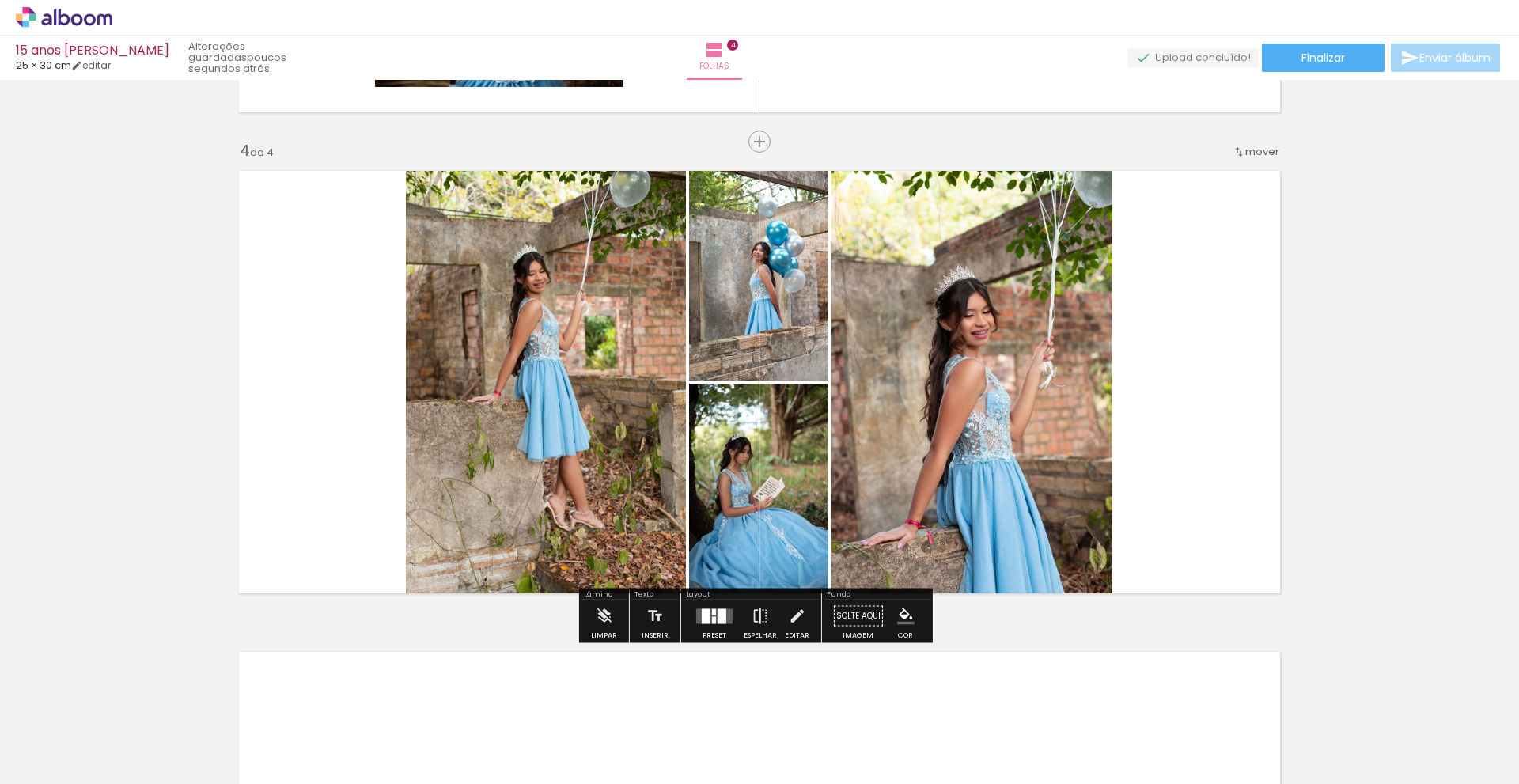
click at [719, 618] on div at bounding box center [721, 616] width 9 height 15
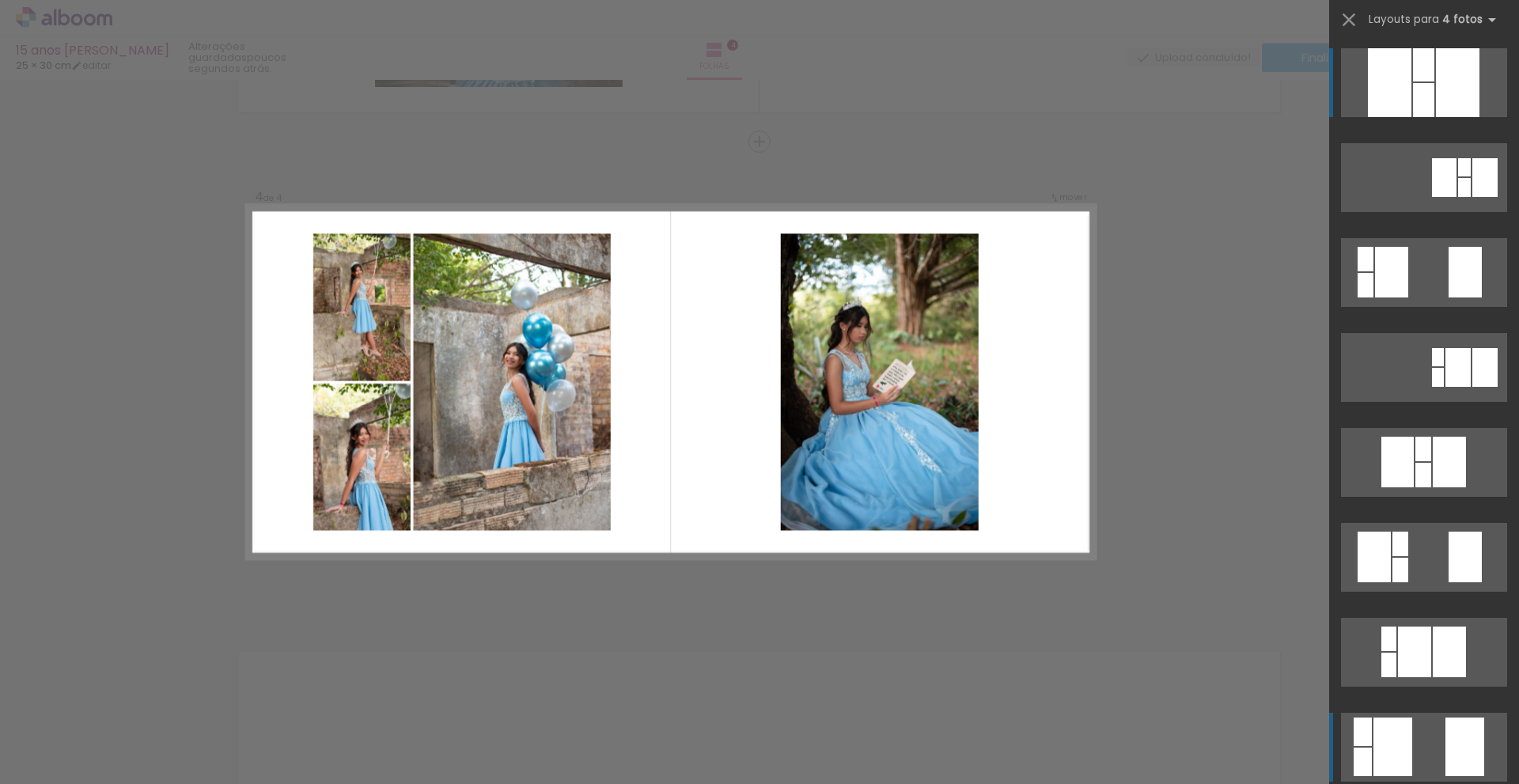
click at [1413, 82] on div at bounding box center [1424, 64] width 21 height 34
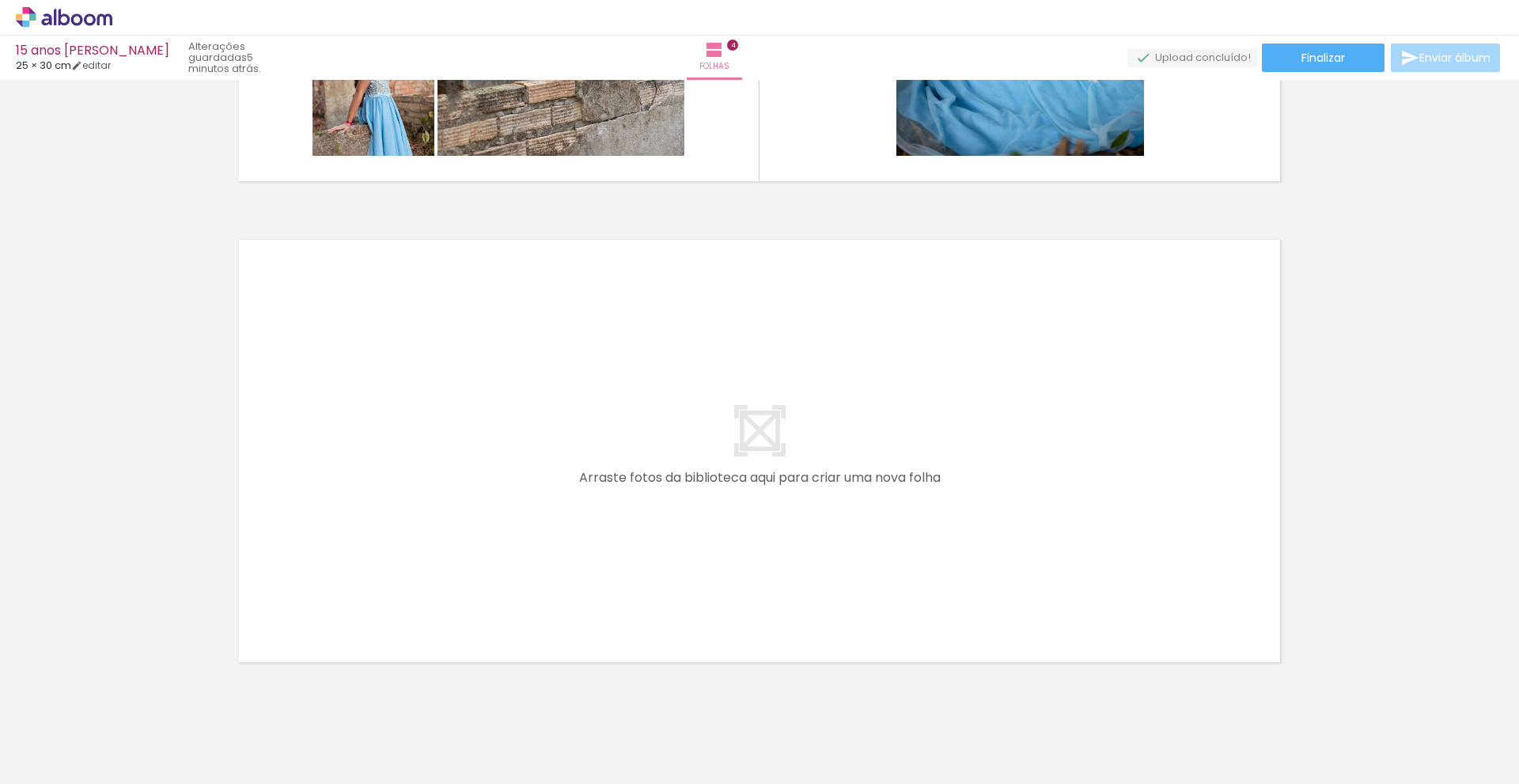
scroll to position [1861, 0]
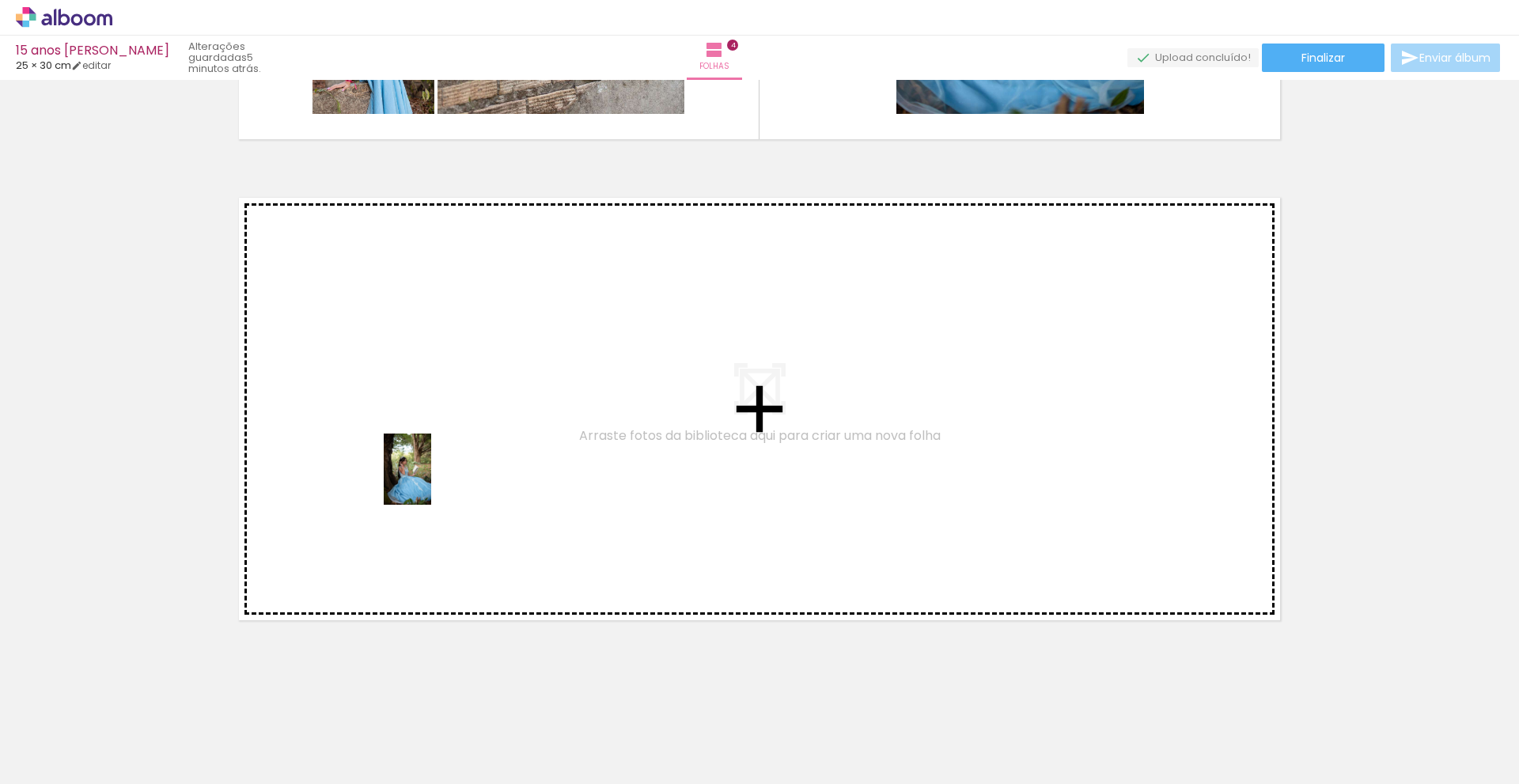
drag, startPoint x: 548, startPoint y: 733, endPoint x: 431, endPoint y: 481, distance: 277.8
click at [431, 481] on quentale-workspace at bounding box center [760, 392] width 1519 height 784
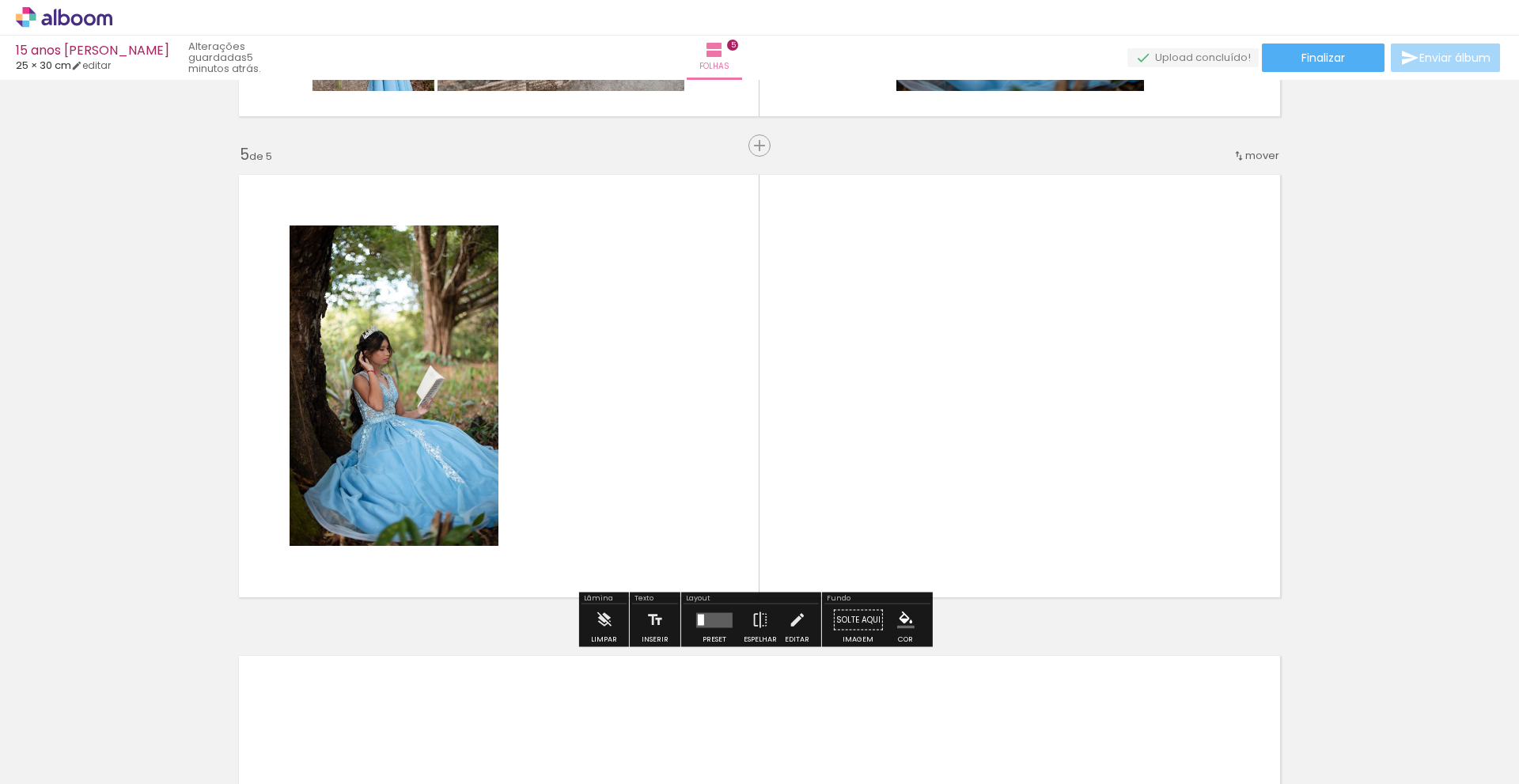
scroll to position [1888, 0]
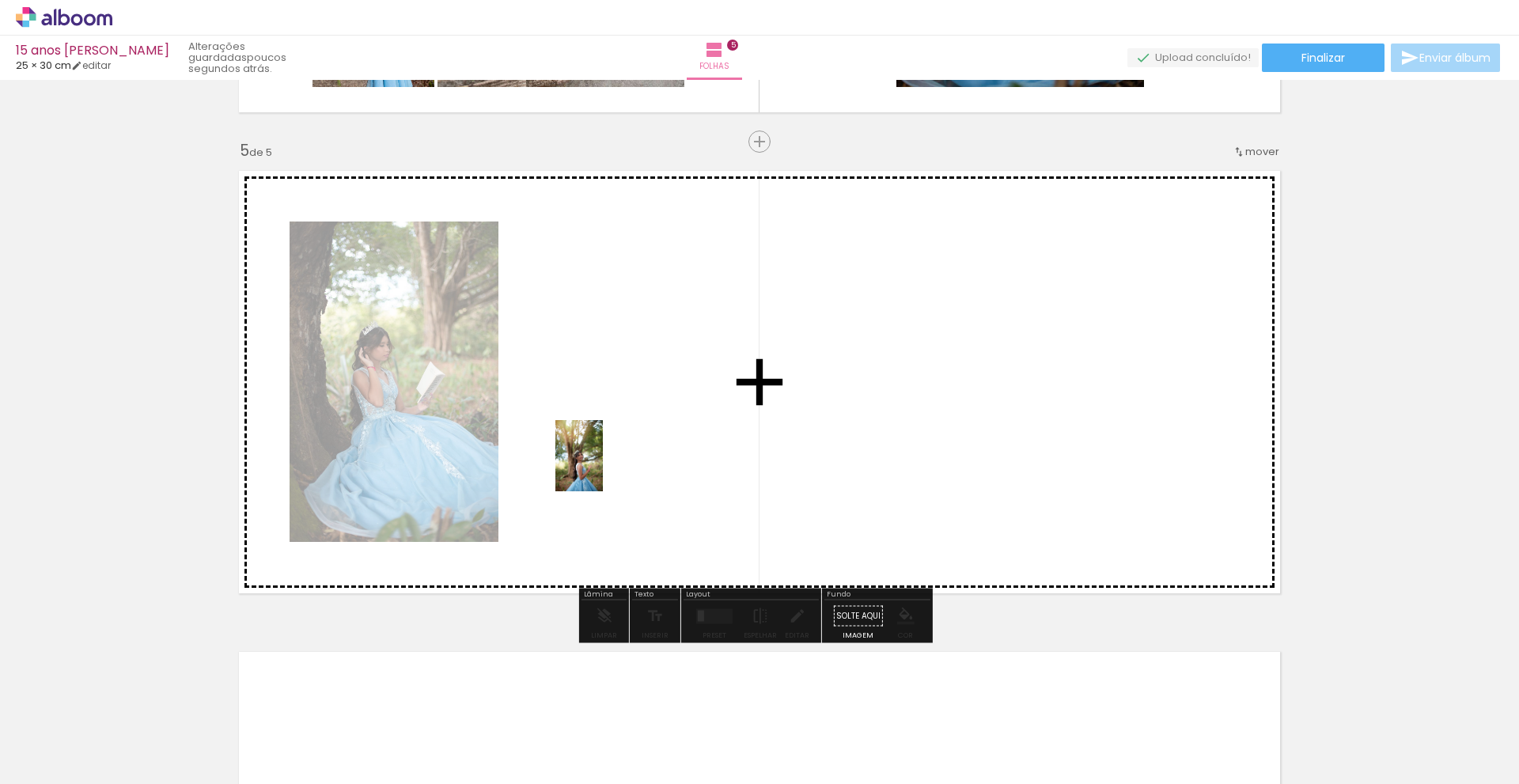
drag, startPoint x: 634, startPoint y: 757, endPoint x: 603, endPoint y: 466, distance: 292.6
click at [603, 466] on quentale-workspace at bounding box center [760, 392] width 1519 height 784
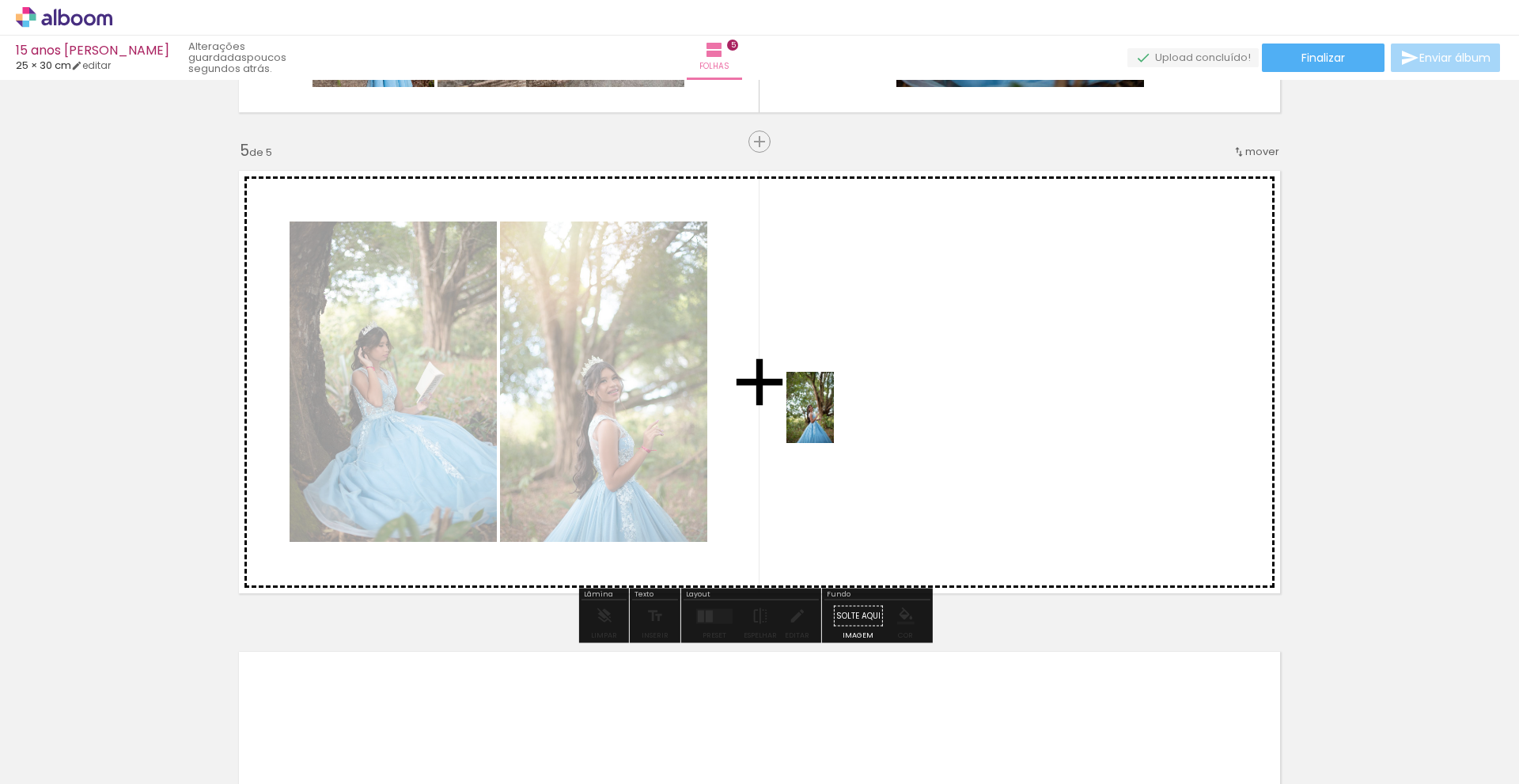
drag, startPoint x: 727, startPoint y: 740, endPoint x: 833, endPoint y: 419, distance: 338.0
click at [833, 419] on quentale-workspace at bounding box center [760, 392] width 1519 height 784
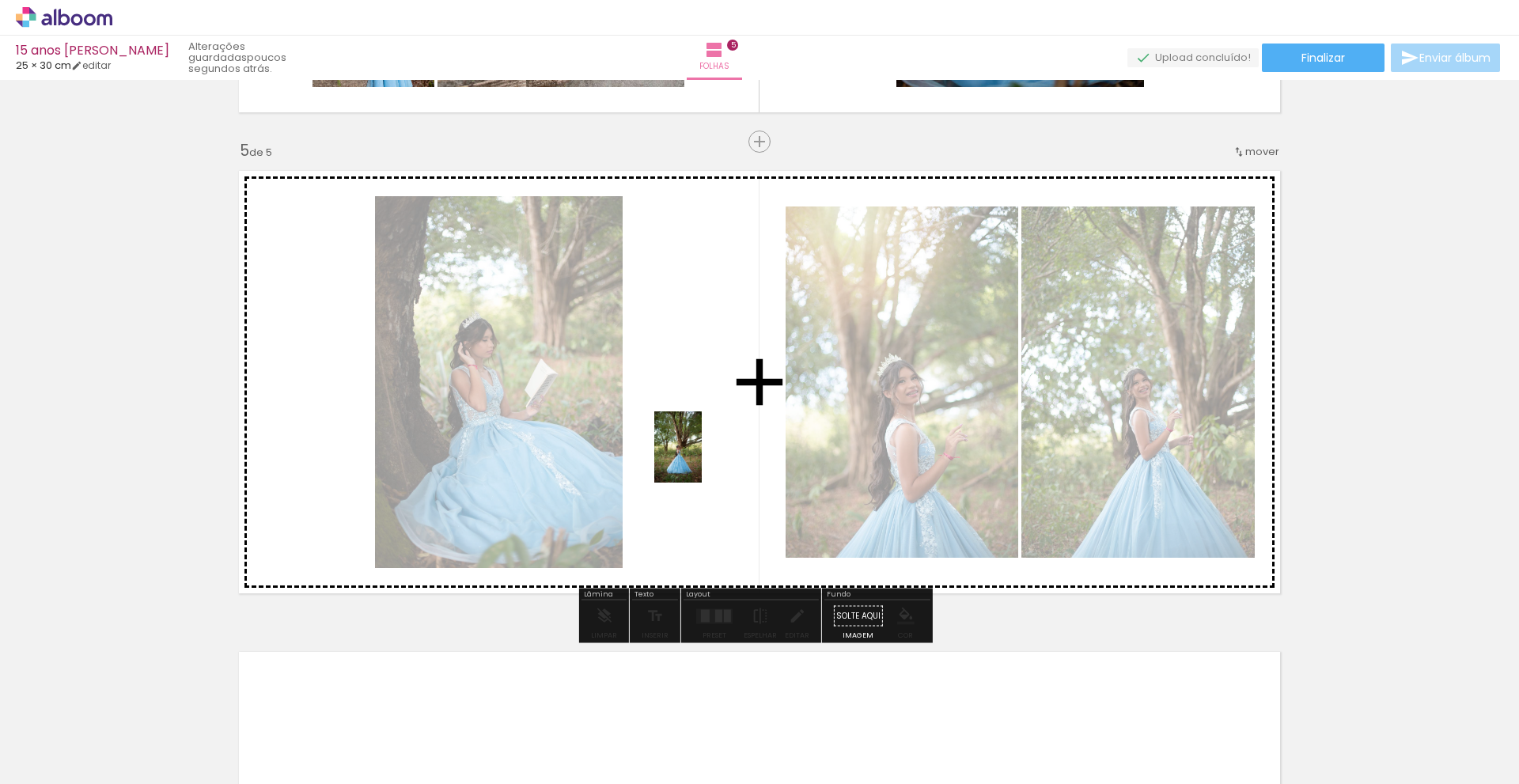
drag, startPoint x: 820, startPoint y: 741, endPoint x: 702, endPoint y: 459, distance: 305.7
click at [702, 459] on quentale-workspace at bounding box center [760, 392] width 1519 height 784
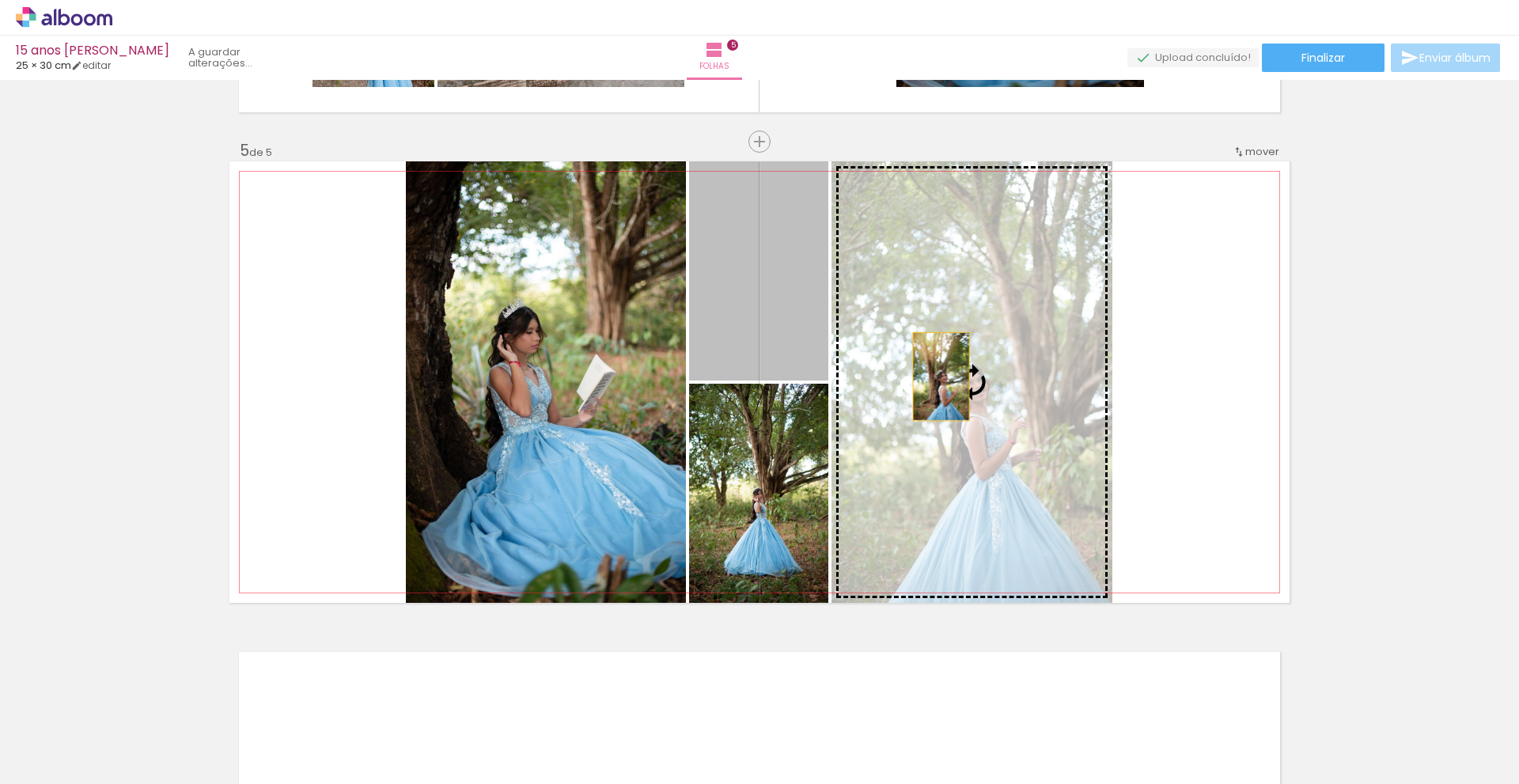
drag, startPoint x: 772, startPoint y: 295, endPoint x: 935, endPoint y: 376, distance: 182.0
click at [0, 0] on slot at bounding box center [0, 0] width 0 height 0
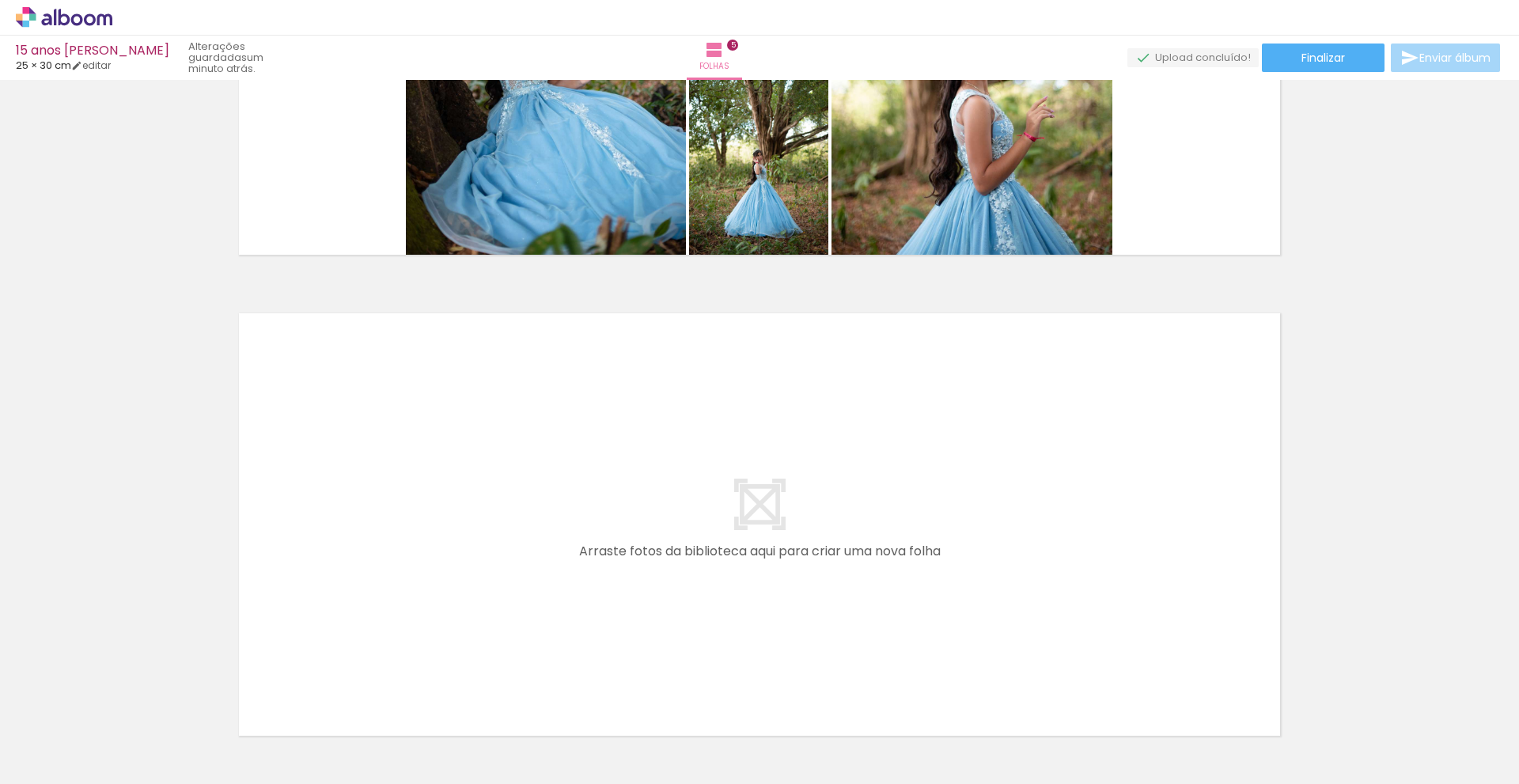
scroll to position [2230, 0]
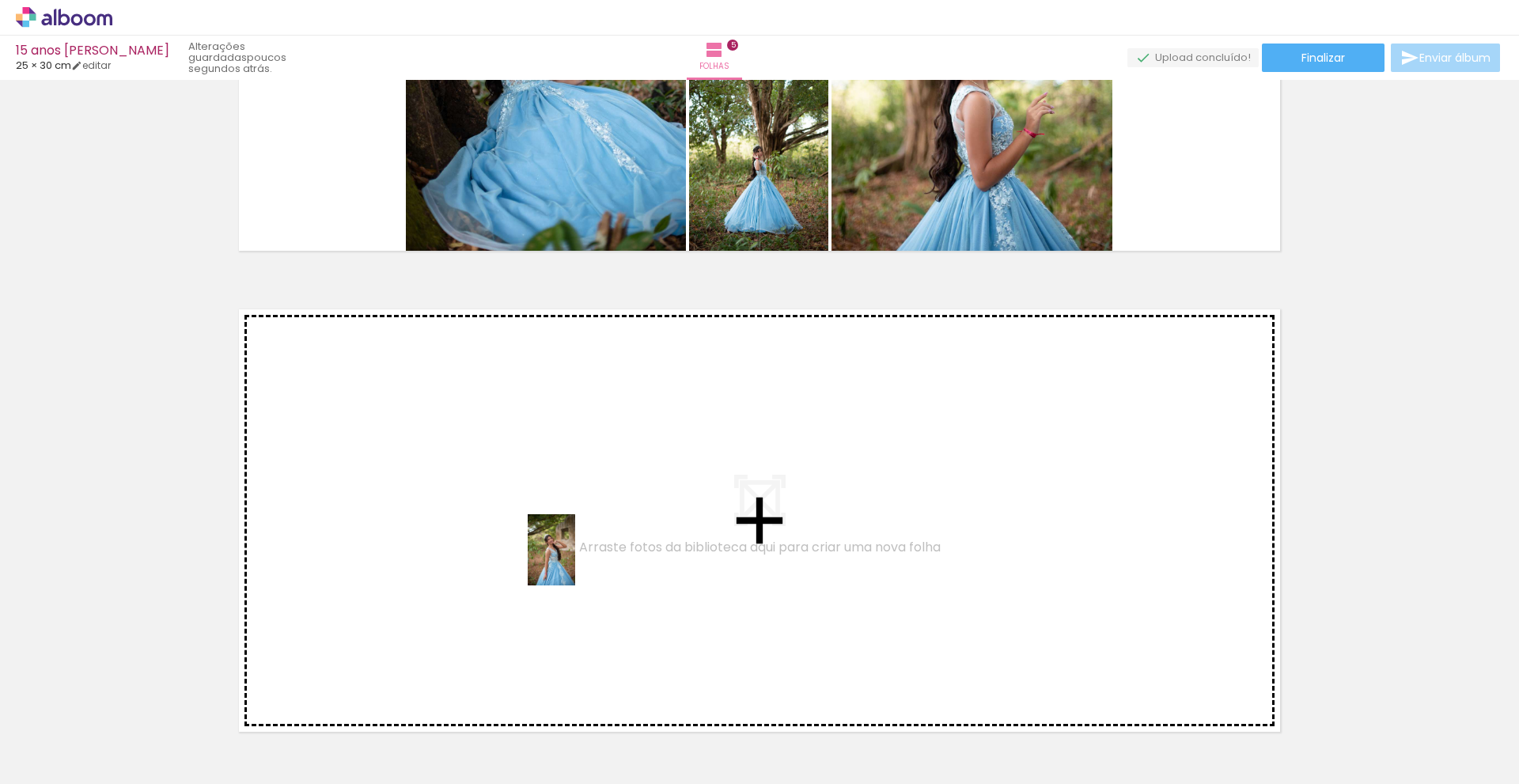
drag, startPoint x: 897, startPoint y: 743, endPoint x: 575, endPoint y: 561, distance: 369.9
click at [575, 561] on quentale-workspace at bounding box center [760, 392] width 1519 height 784
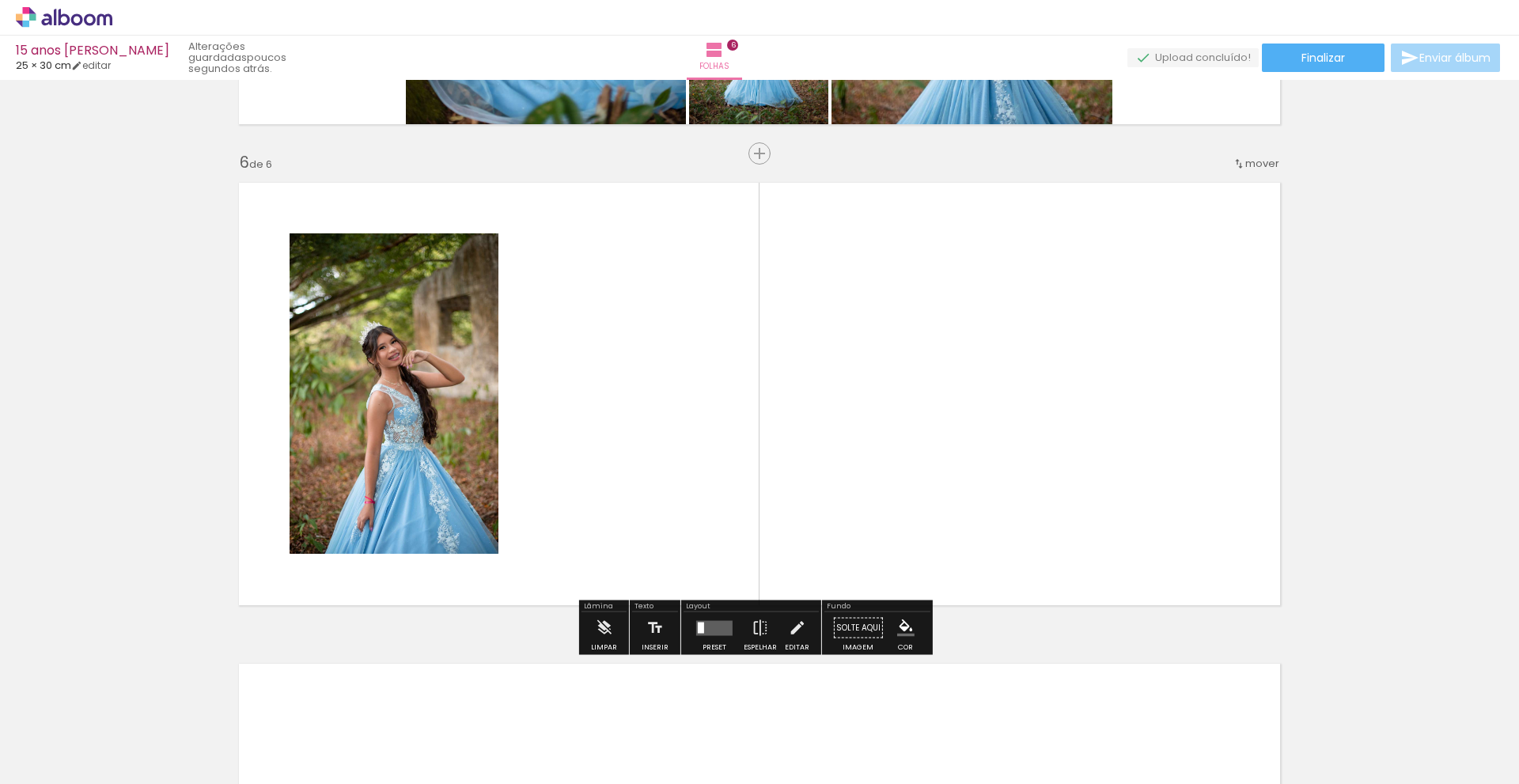
scroll to position [2368, 0]
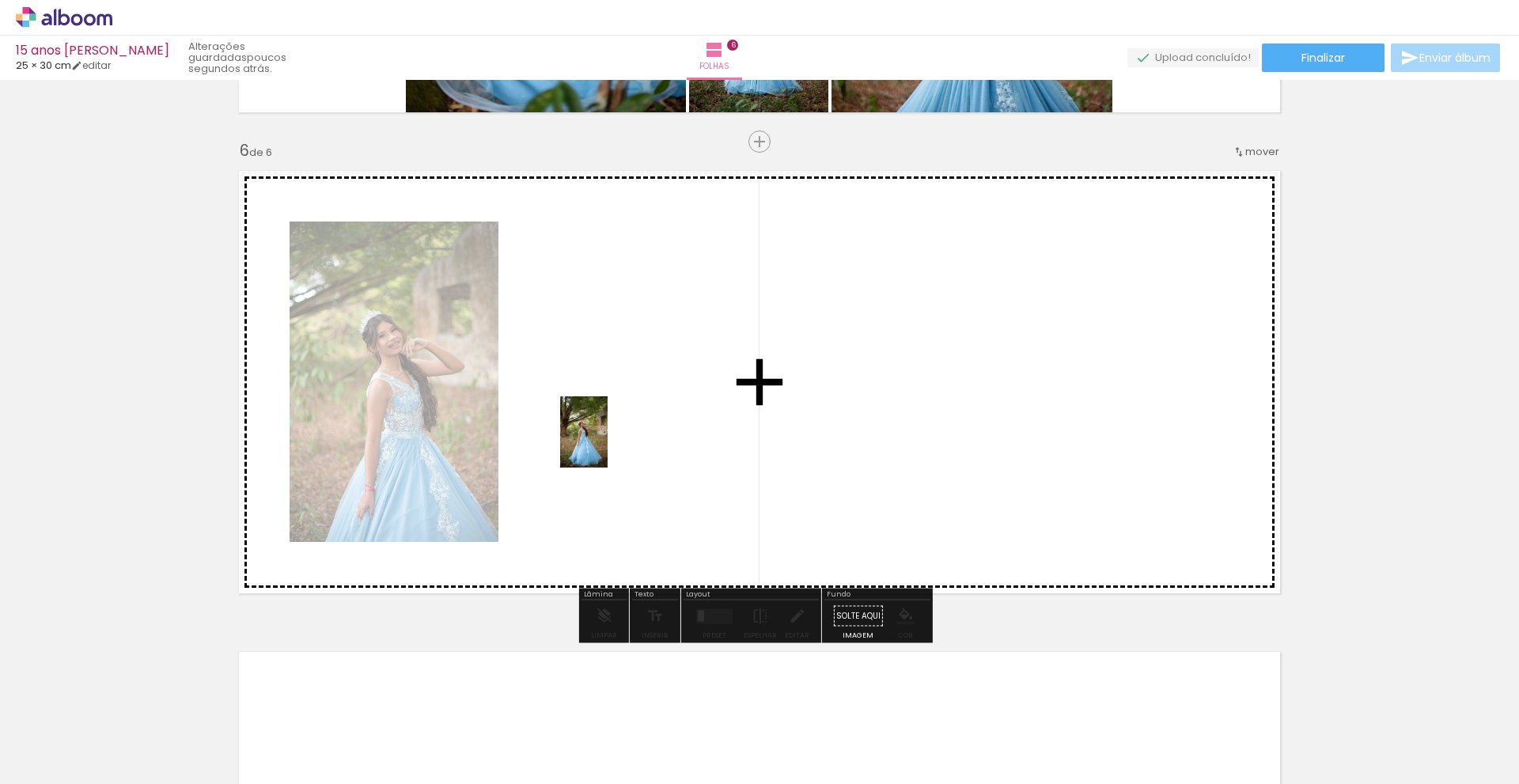
drag, startPoint x: 992, startPoint y: 745, endPoint x: 607, endPoint y: 443, distance: 489.3
click at [607, 443] on quentale-workspace at bounding box center [760, 392] width 1519 height 784
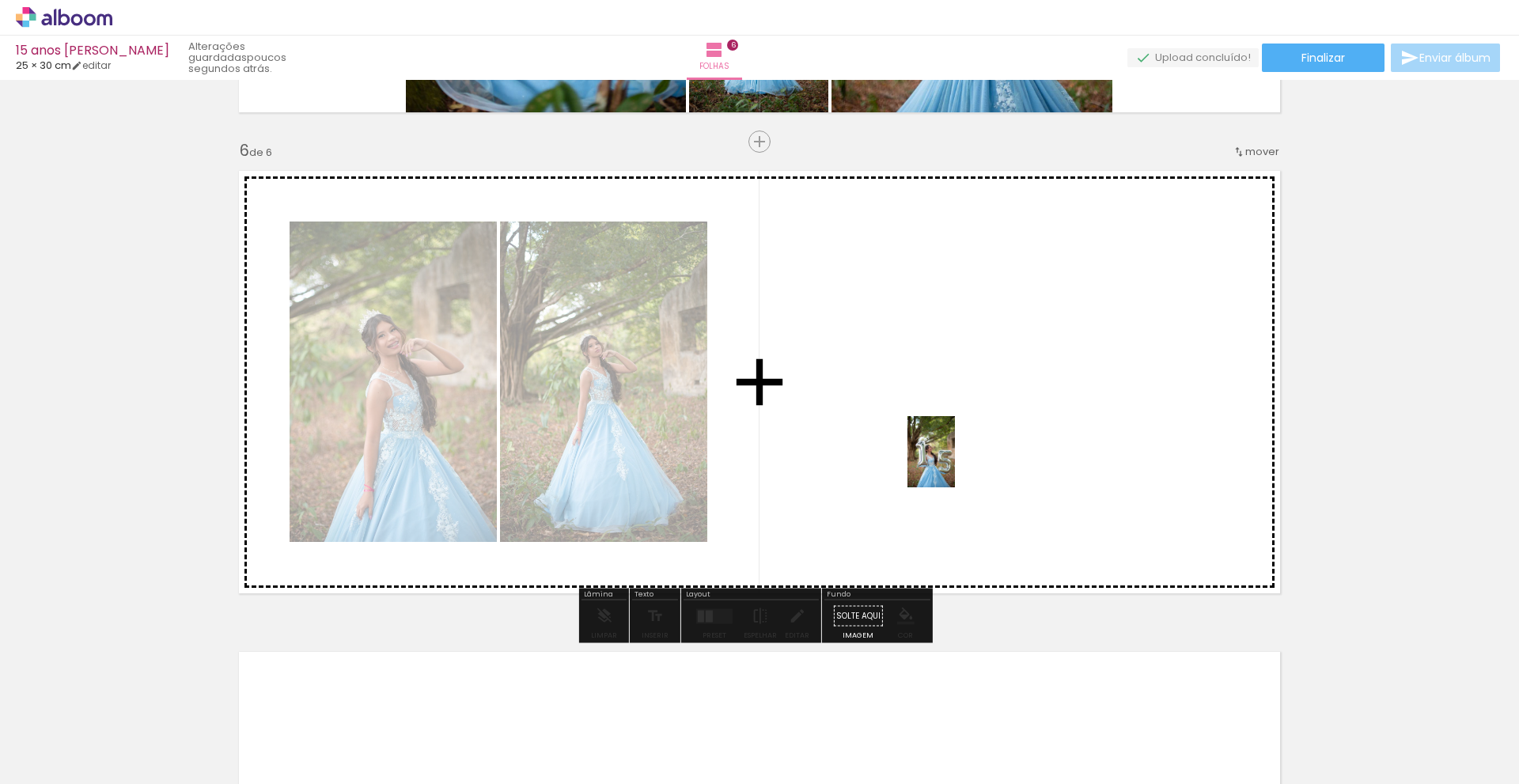
drag, startPoint x: 1085, startPoint y: 748, endPoint x: 955, endPoint y: 463, distance: 313.2
click at [955, 463] on quentale-workspace at bounding box center [760, 392] width 1519 height 784
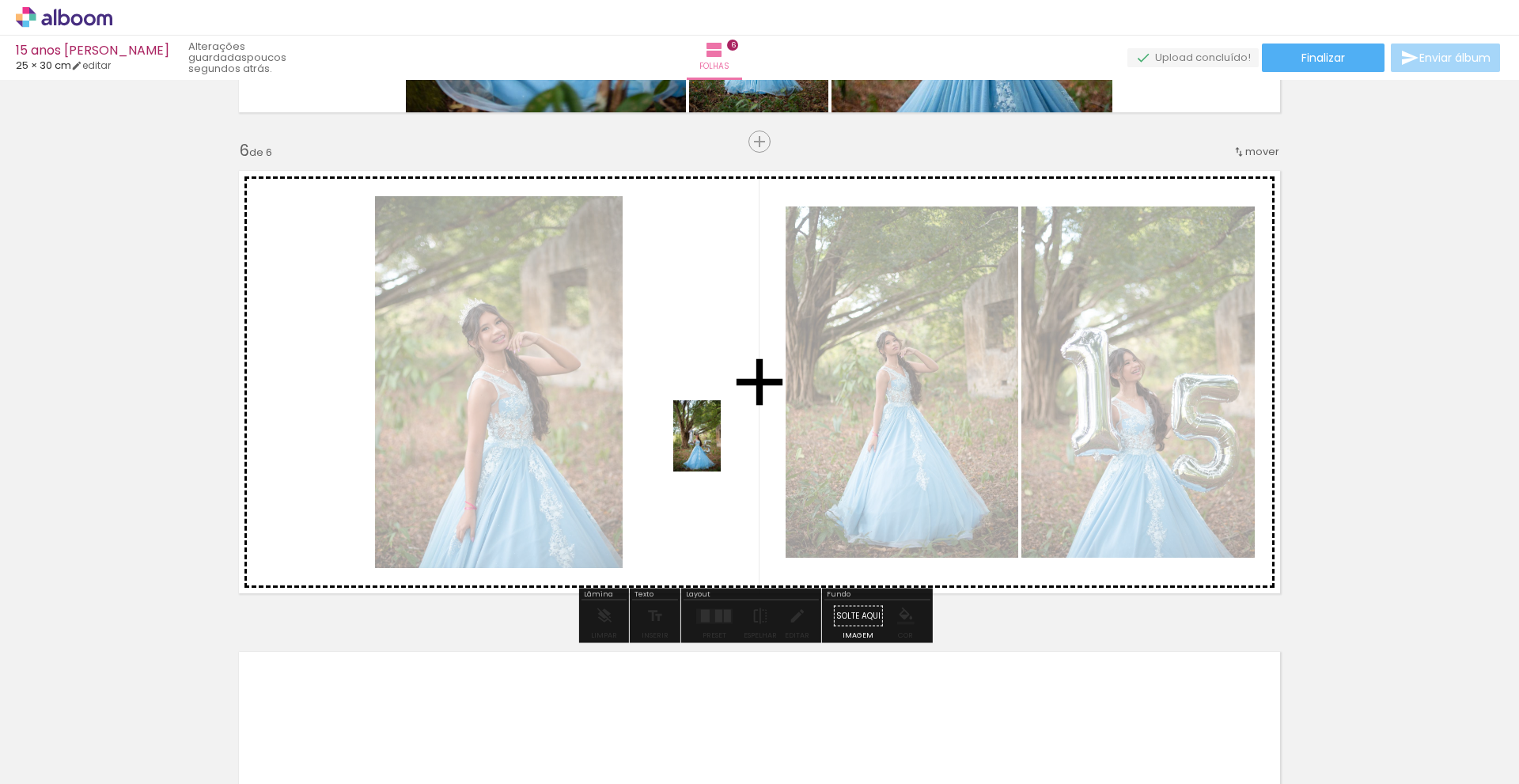
drag, startPoint x: 1177, startPoint y: 740, endPoint x: 721, endPoint y: 447, distance: 542.0
click at [721, 447] on quentale-workspace at bounding box center [760, 392] width 1519 height 784
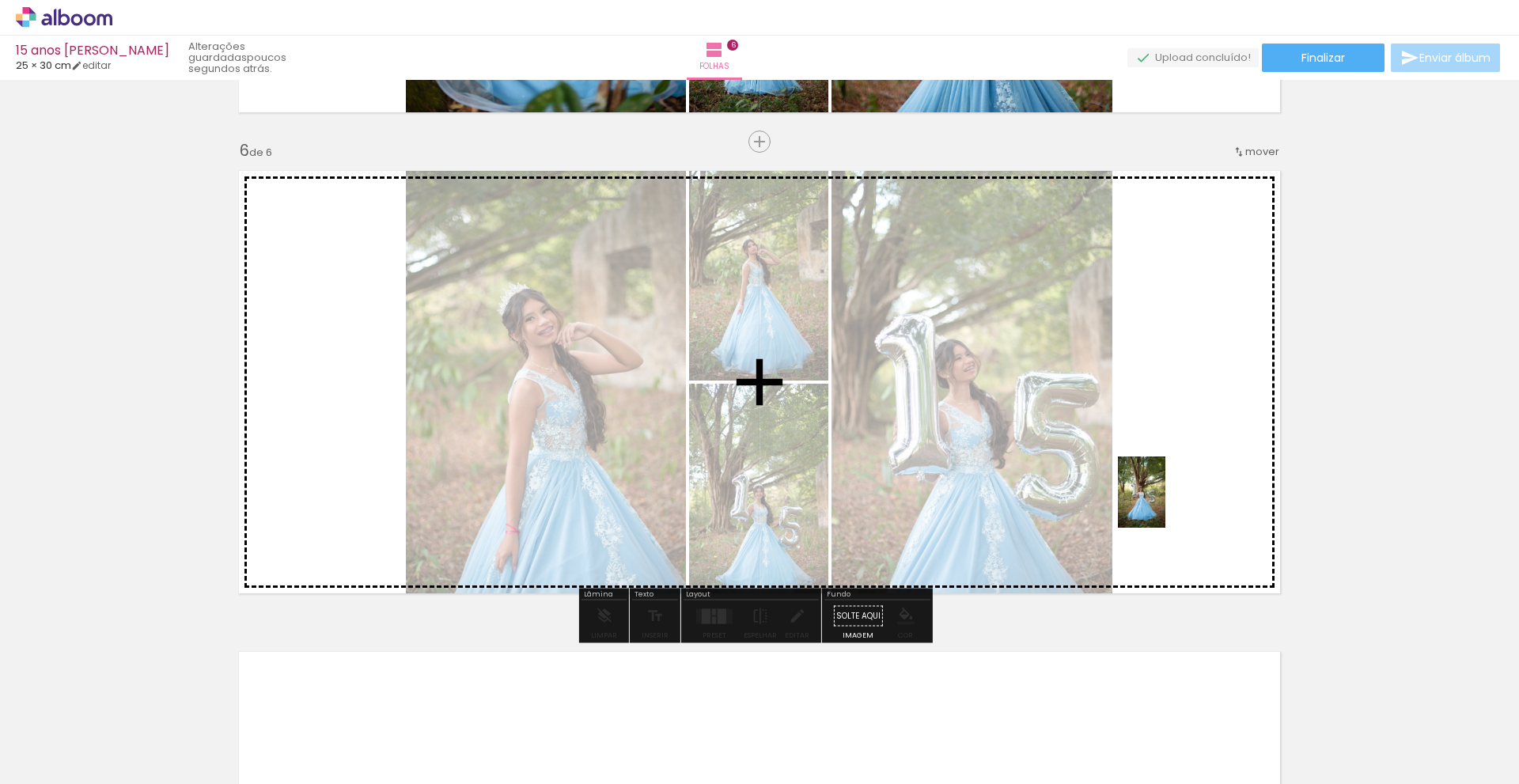
drag, startPoint x: 1262, startPoint y: 742, endPoint x: 1166, endPoint y: 504, distance: 256.6
click at [1166, 504] on quentale-workspace at bounding box center [760, 392] width 1519 height 784
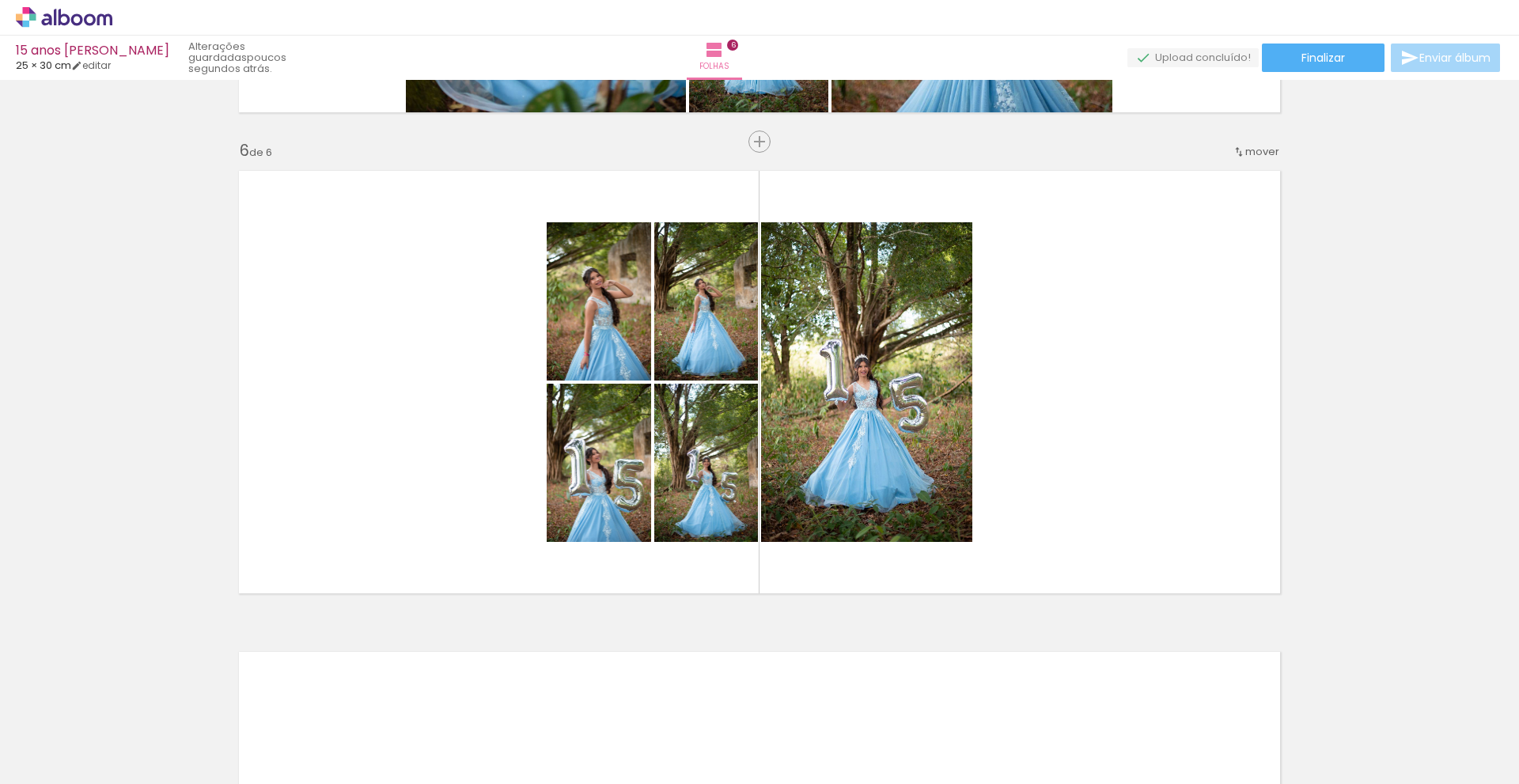
scroll to position [0, 1606]
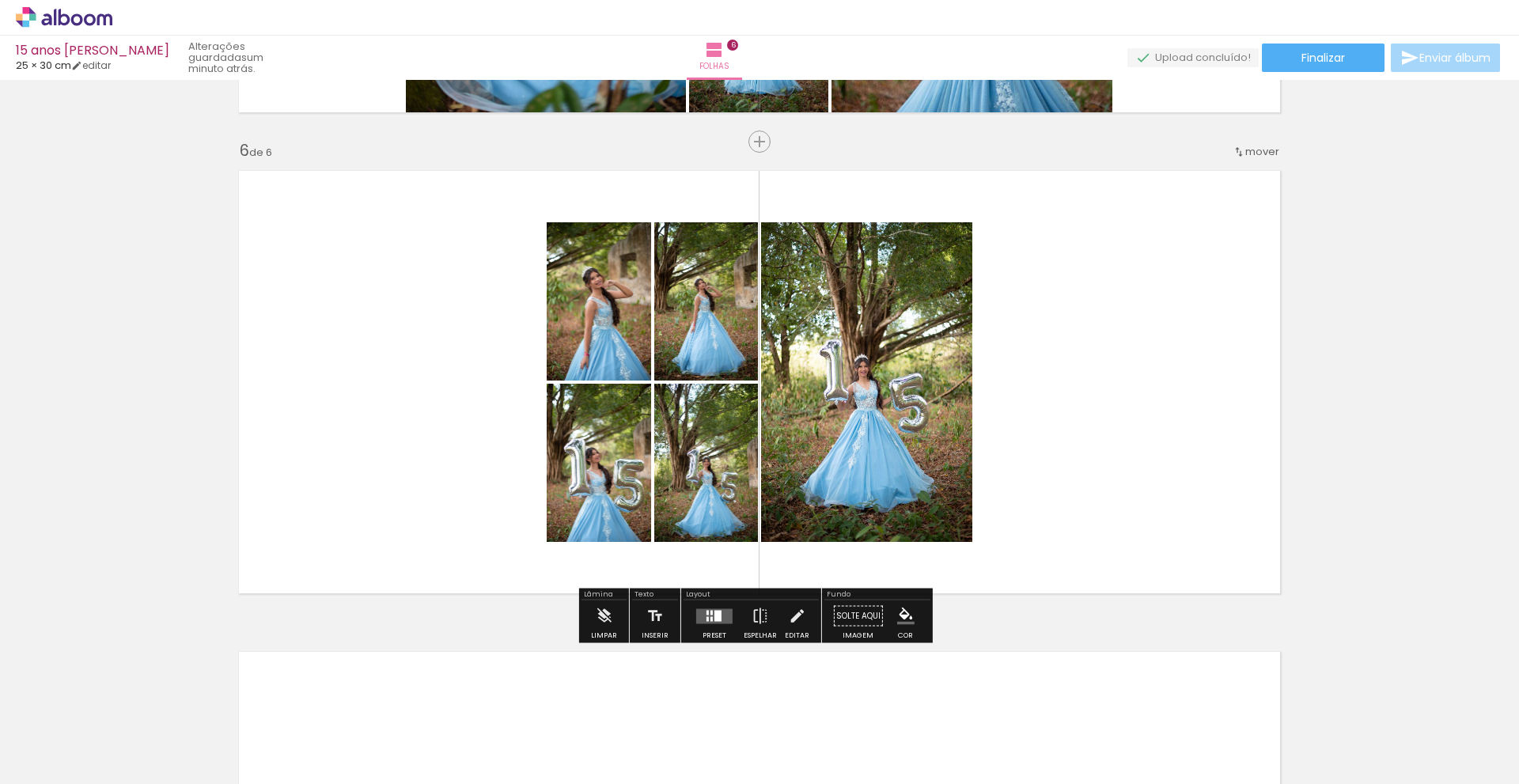
click at [719, 617] on quentale-layouter at bounding box center [714, 616] width 36 height 15
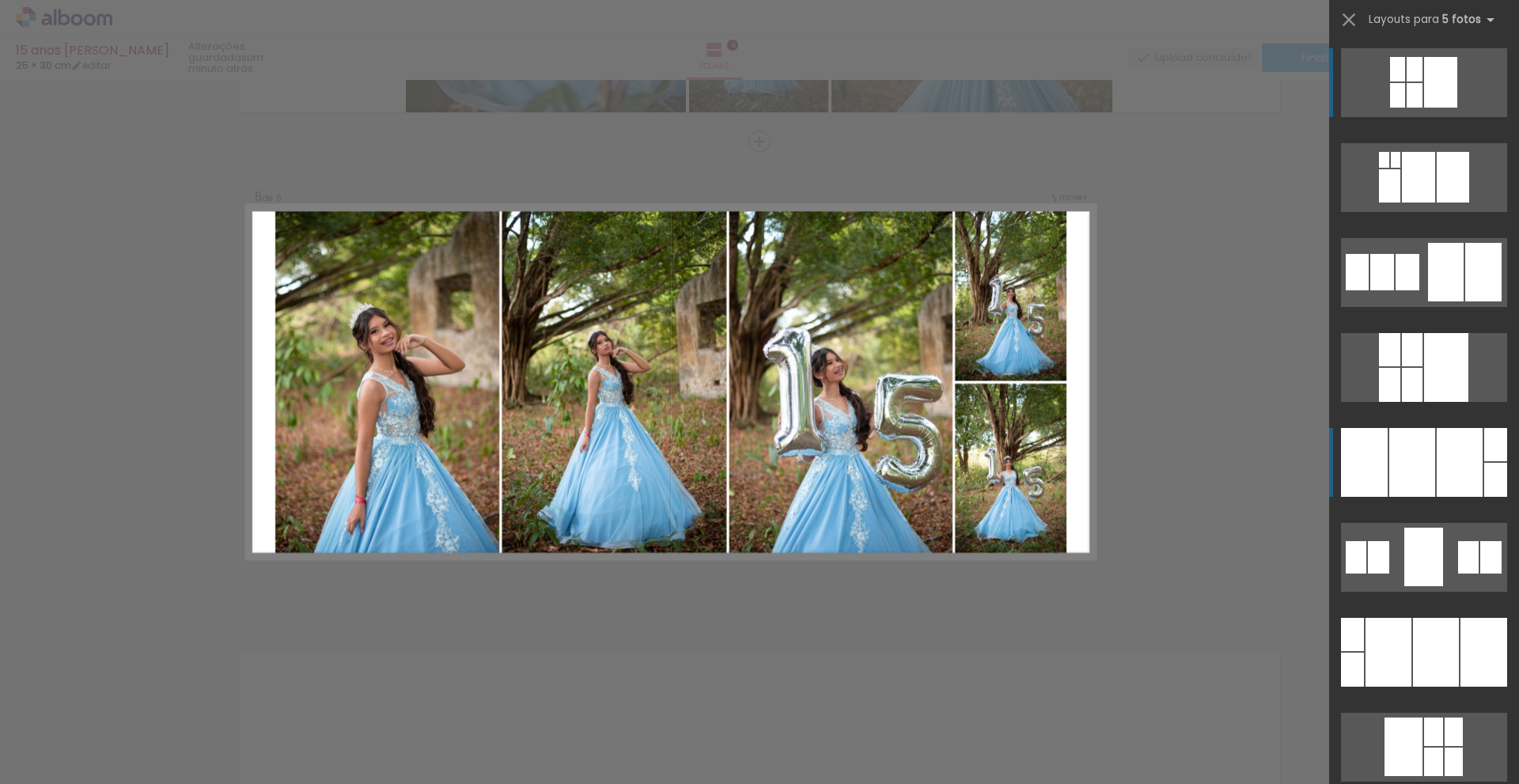
click at [1382, 117] on quentale-layouter at bounding box center [1424, 83] width 166 height 69
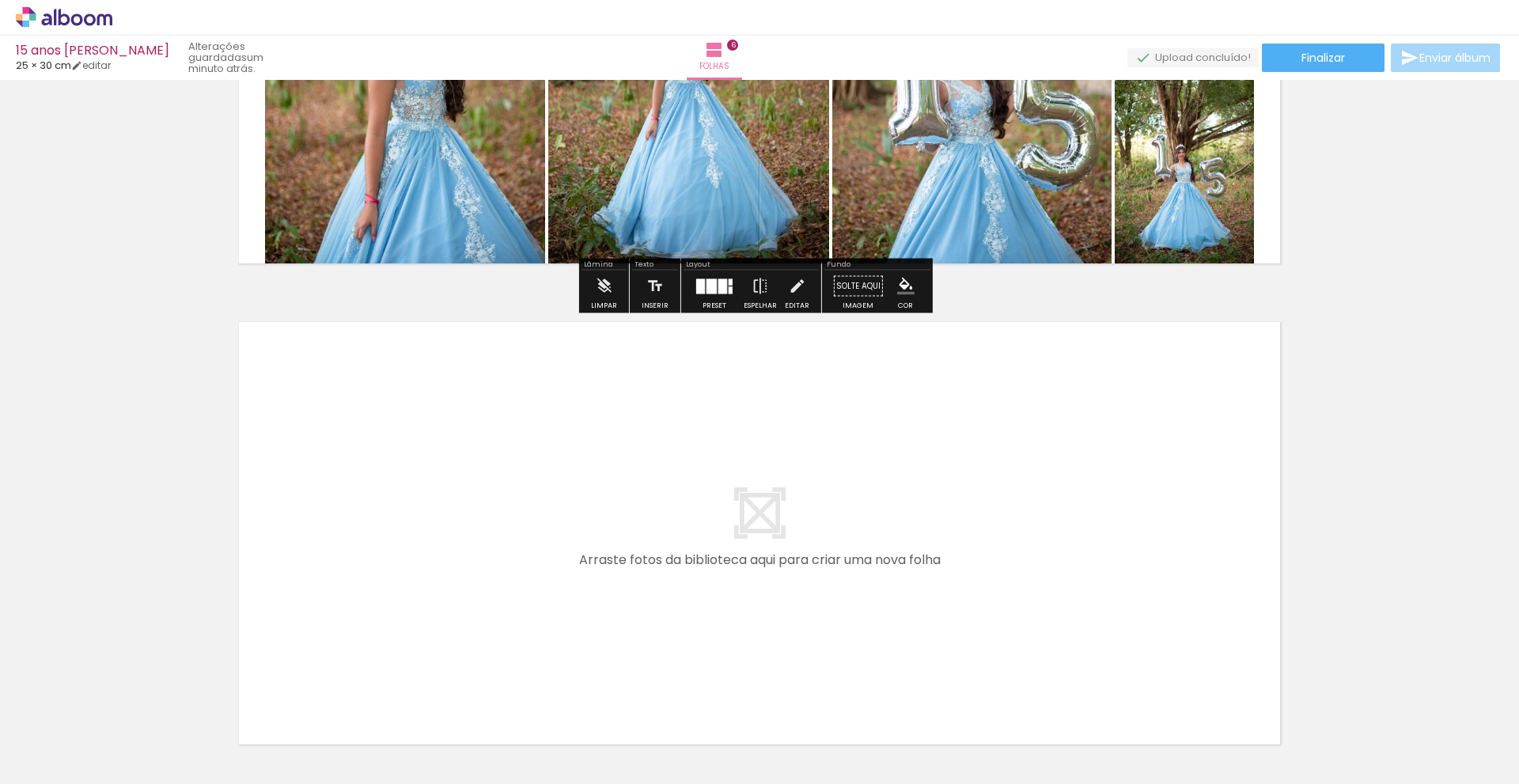
scroll to position [2772, 0]
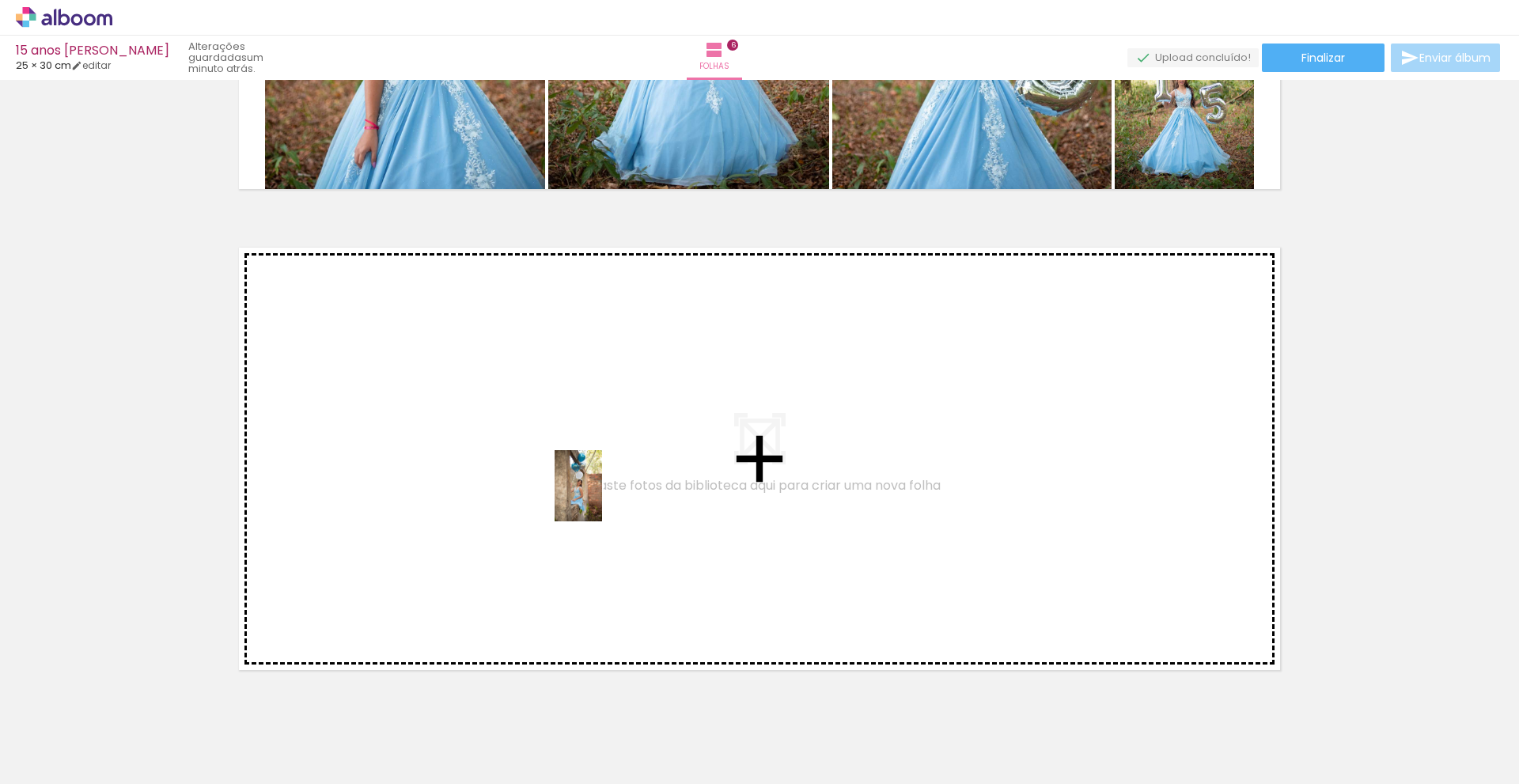
drag, startPoint x: 772, startPoint y: 739, endPoint x: 590, endPoint y: 491, distance: 307.6
click at [590, 491] on quentale-workspace at bounding box center [760, 392] width 1519 height 784
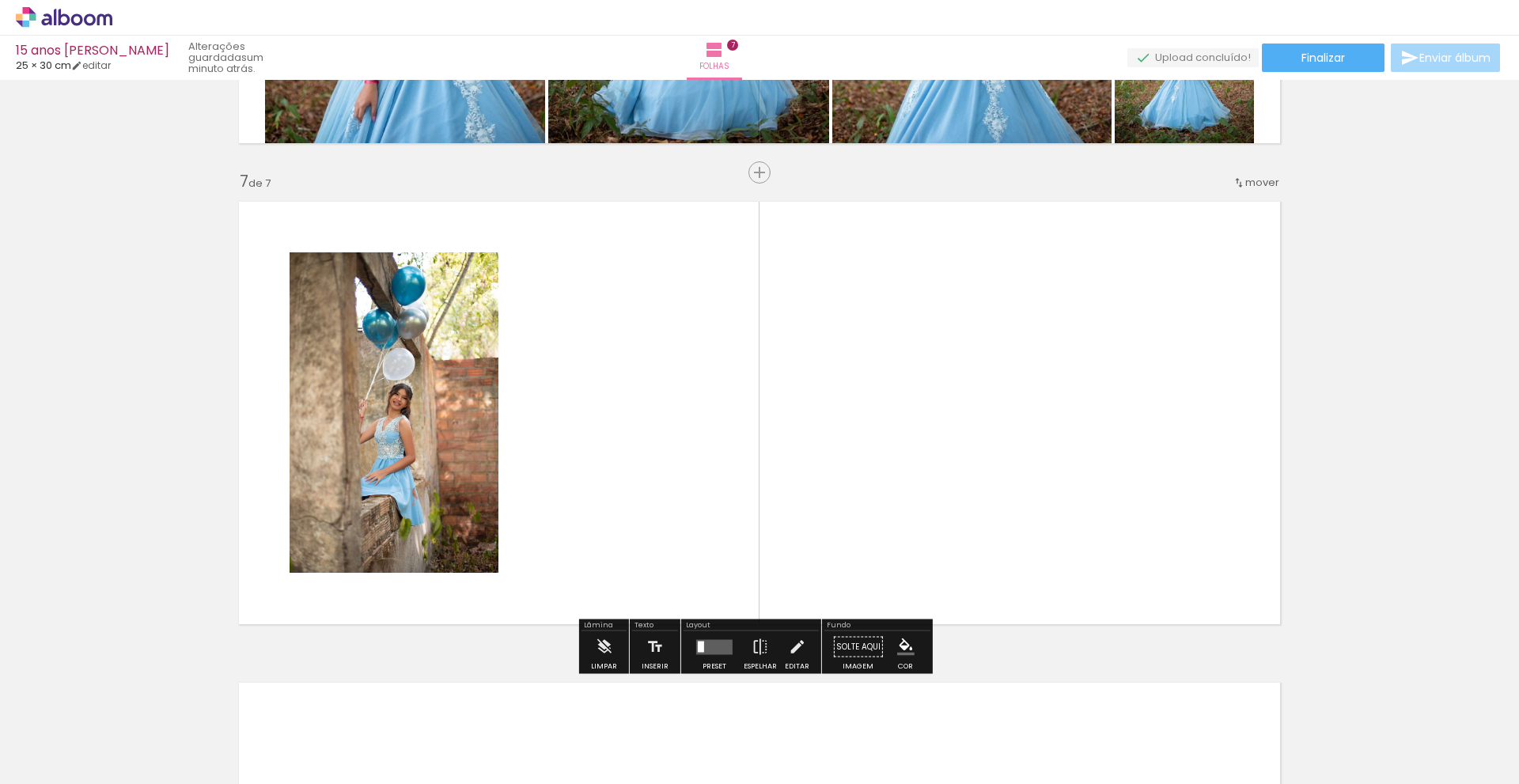
scroll to position [2849, 0]
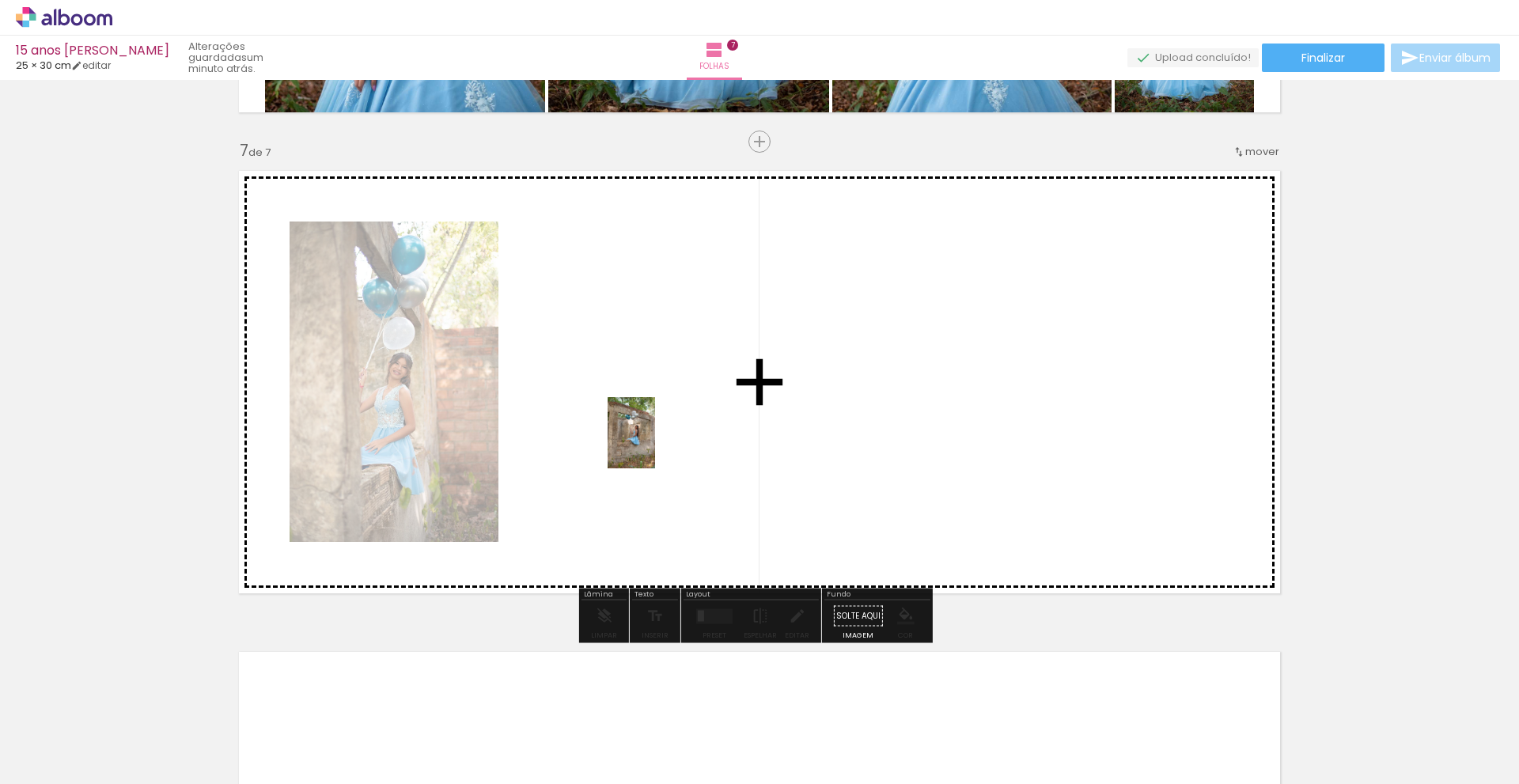
drag, startPoint x: 860, startPoint y: 744, endPoint x: 631, endPoint y: 422, distance: 395.1
click at [631, 422] on quentale-workspace at bounding box center [760, 392] width 1519 height 784
